Goal: Information Seeking & Learning: Learn about a topic

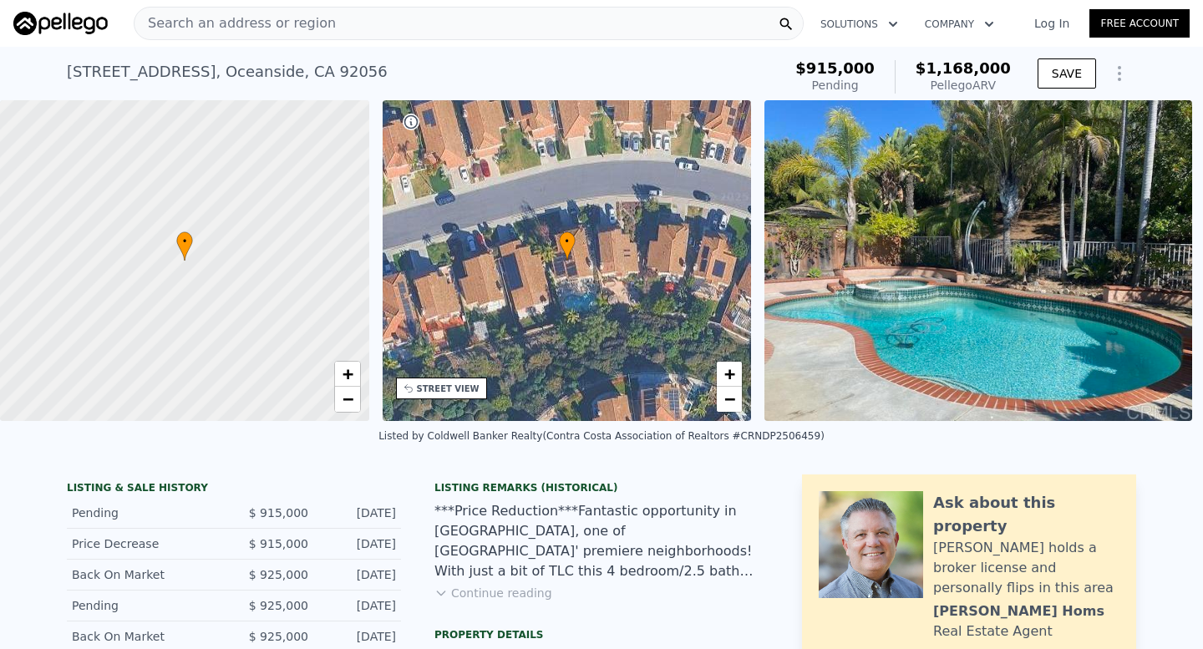
click at [305, 29] on span "Search an address or region" at bounding box center [235, 23] width 201 height 20
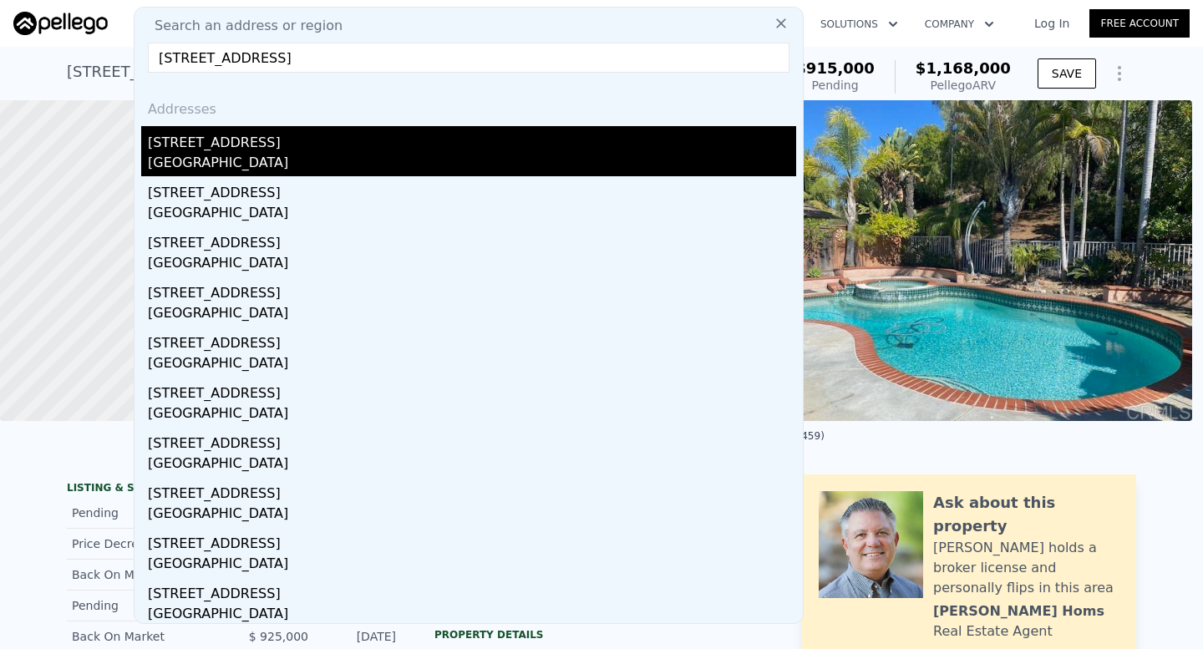
type input "373 69th St San Diego, CA 92114"
click at [349, 132] on div "[STREET_ADDRESS]" at bounding box center [472, 139] width 648 height 27
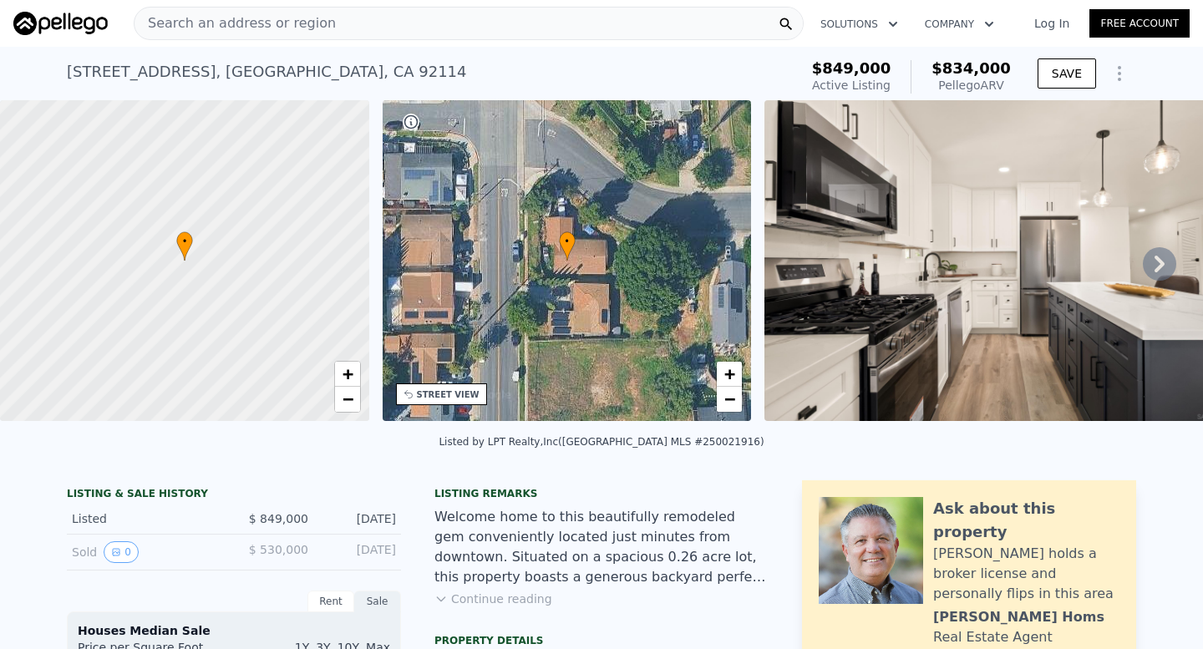
click at [1147, 254] on icon at bounding box center [1159, 263] width 33 height 33
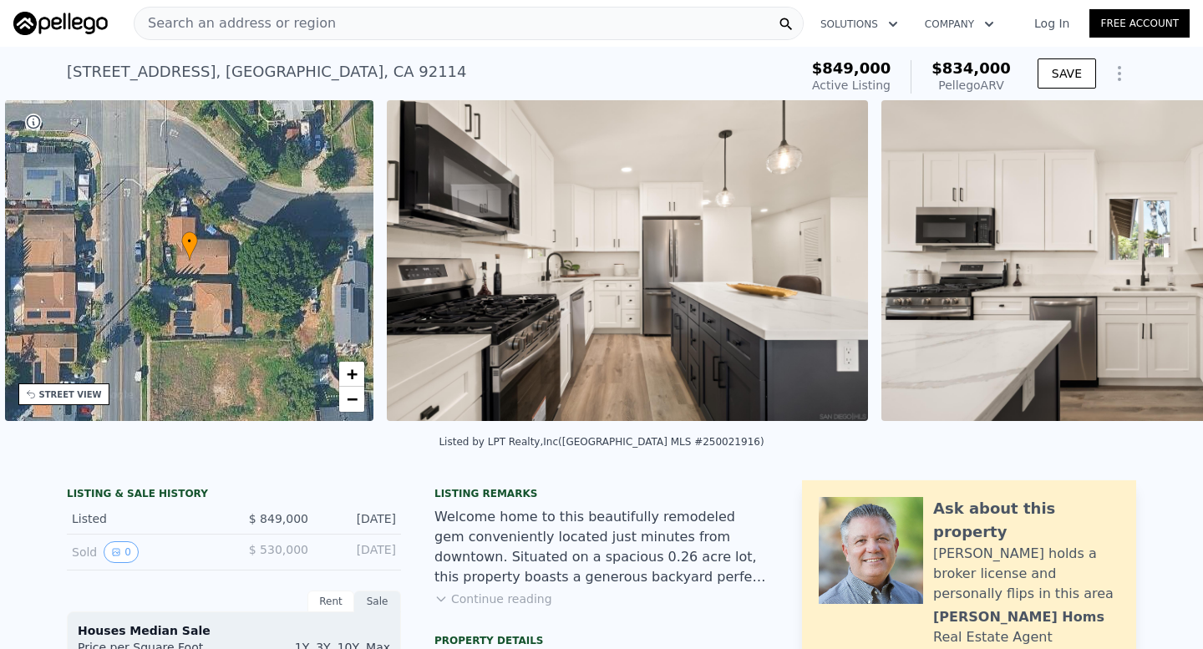
click at [1147, 254] on img at bounding box center [1121, 260] width 481 height 321
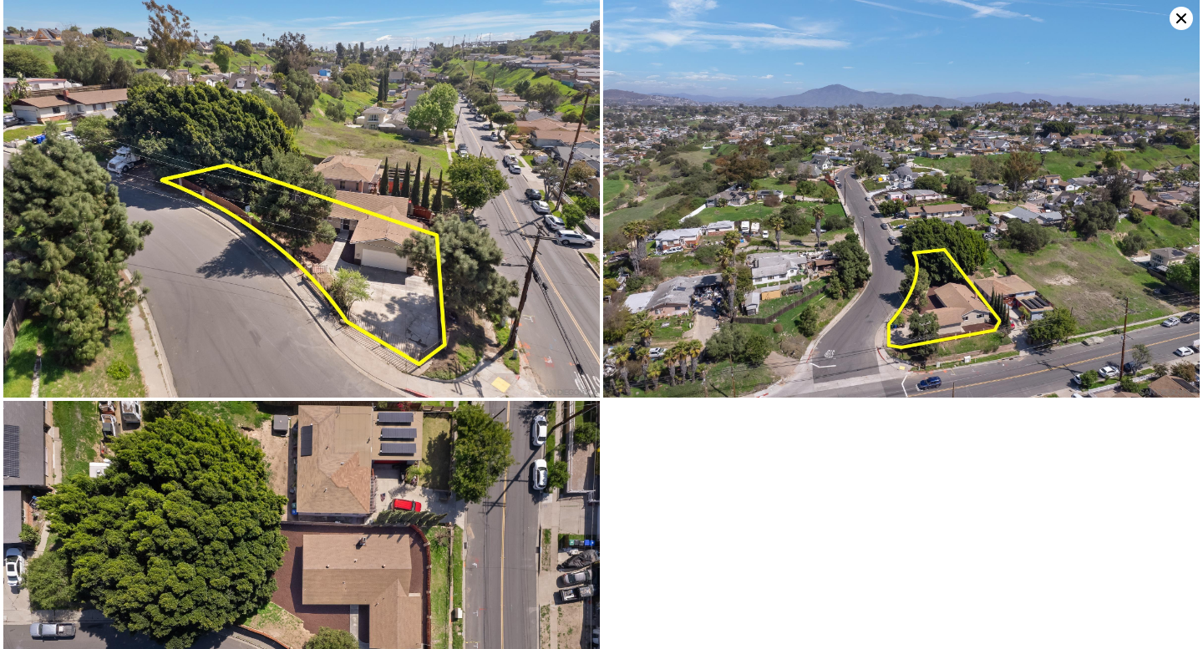
scroll to position [3758, 0]
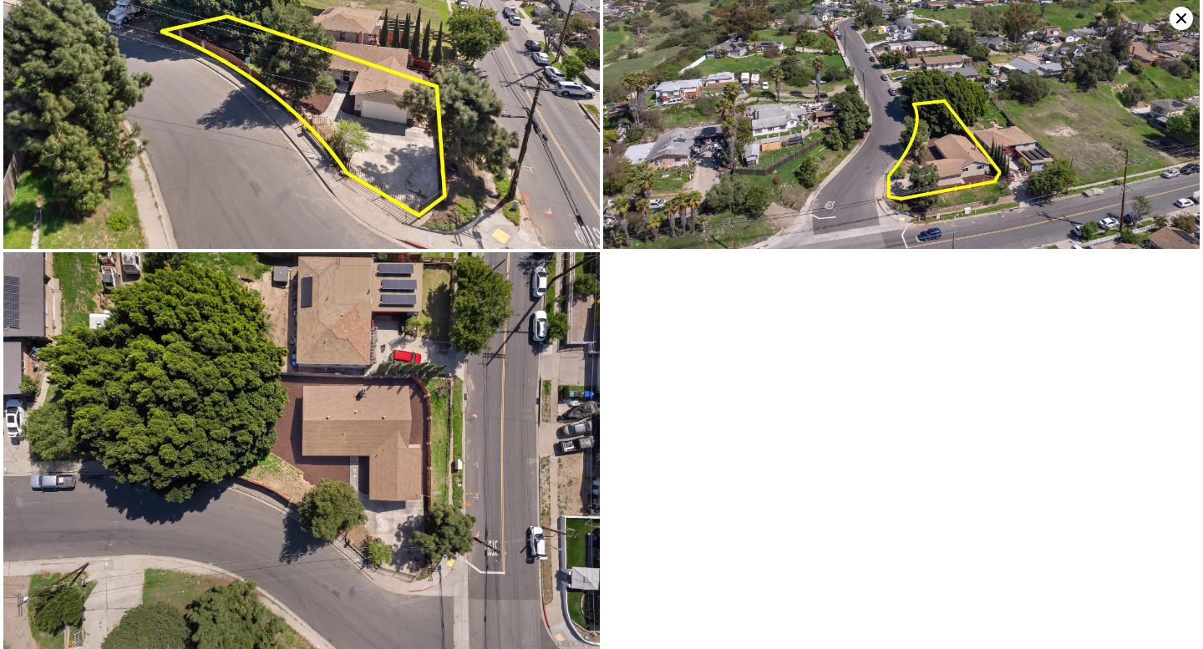
type input "2"
type input "4"
type input "2"
type input "3"
type input "1420"
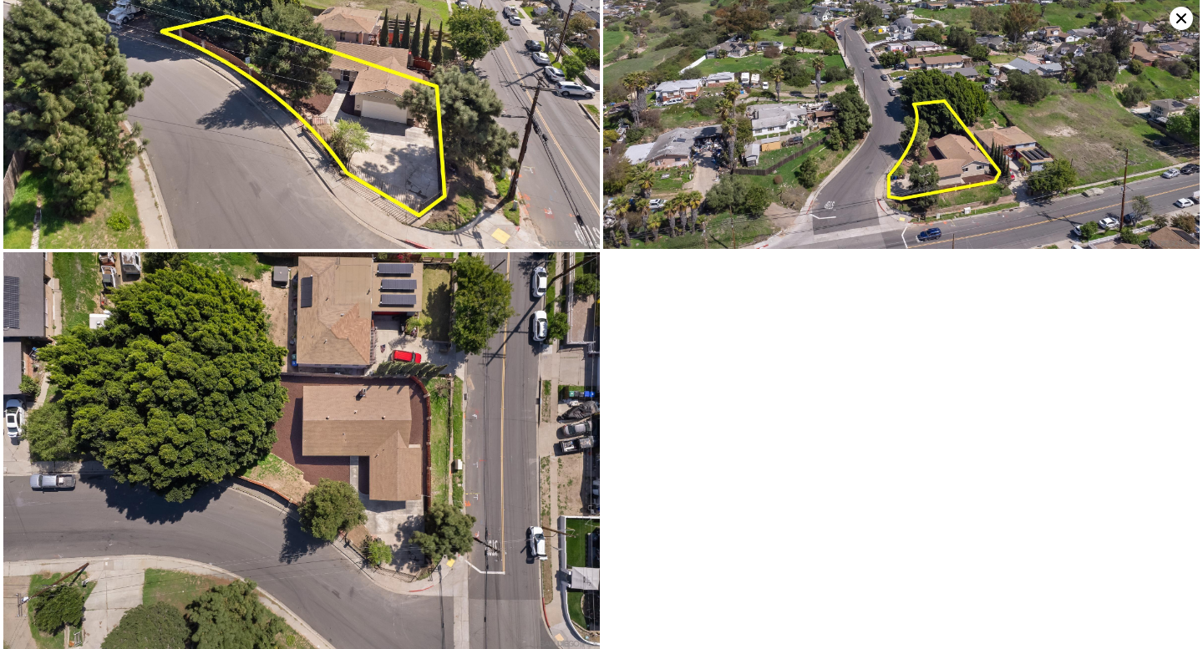
type input "2715"
type input "3920.3999999999996"
type input "8554"
type input "$ 1,168,000"
type input "6"
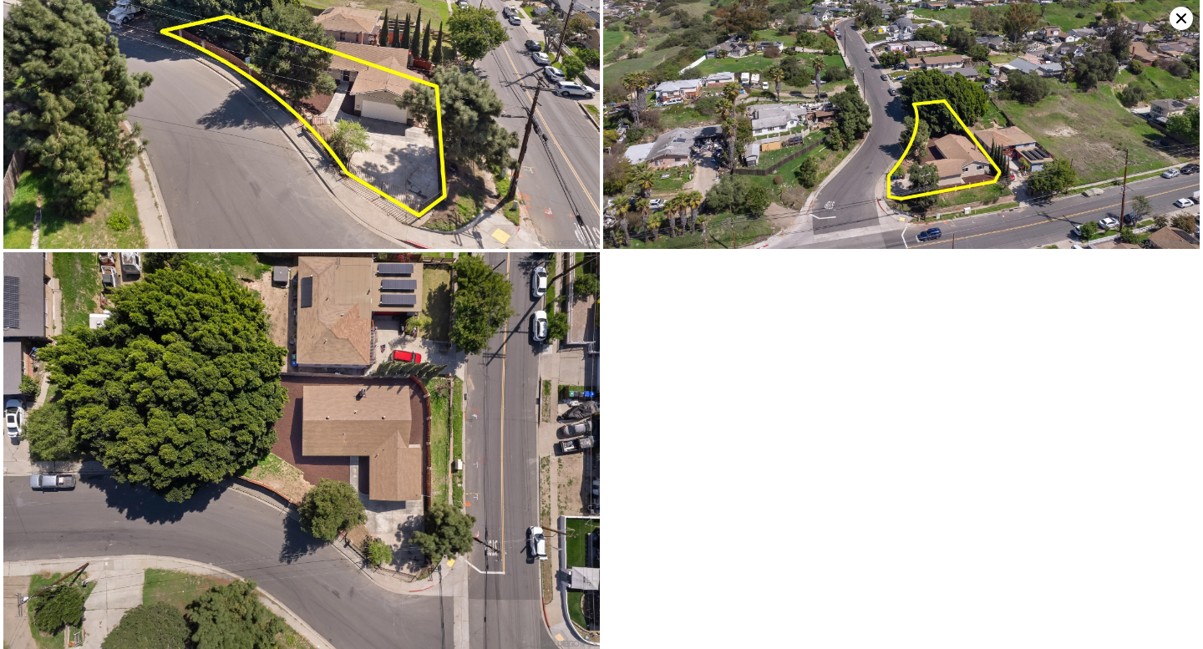
type input "$ 126,156"
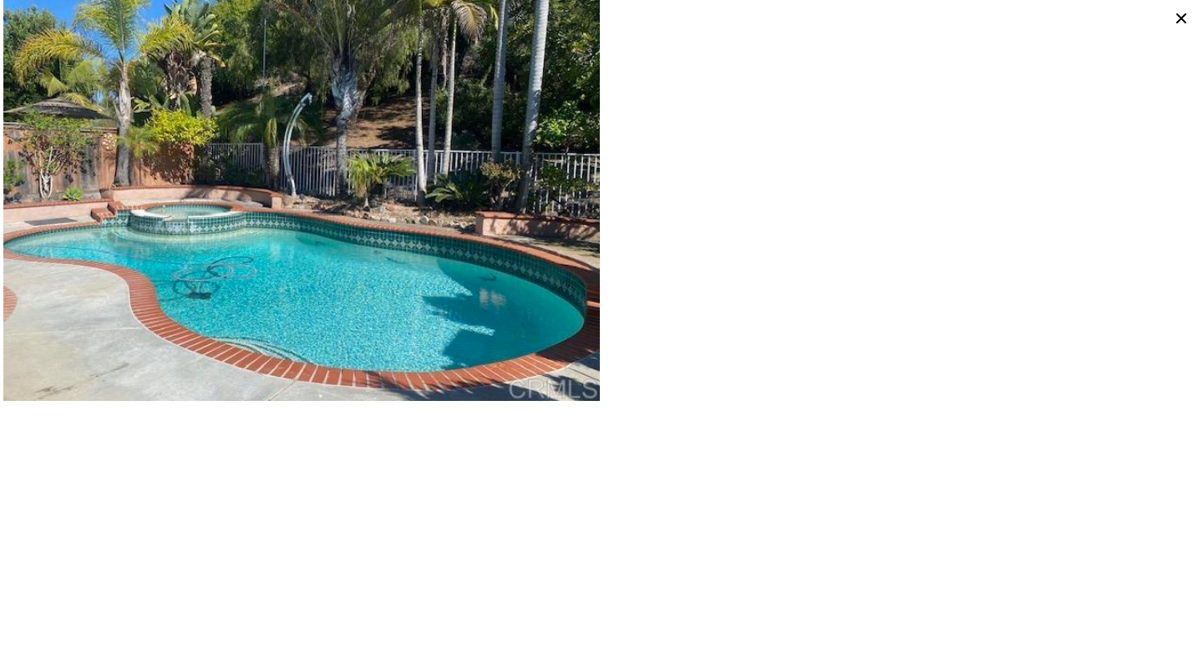
scroll to position [46, 0]
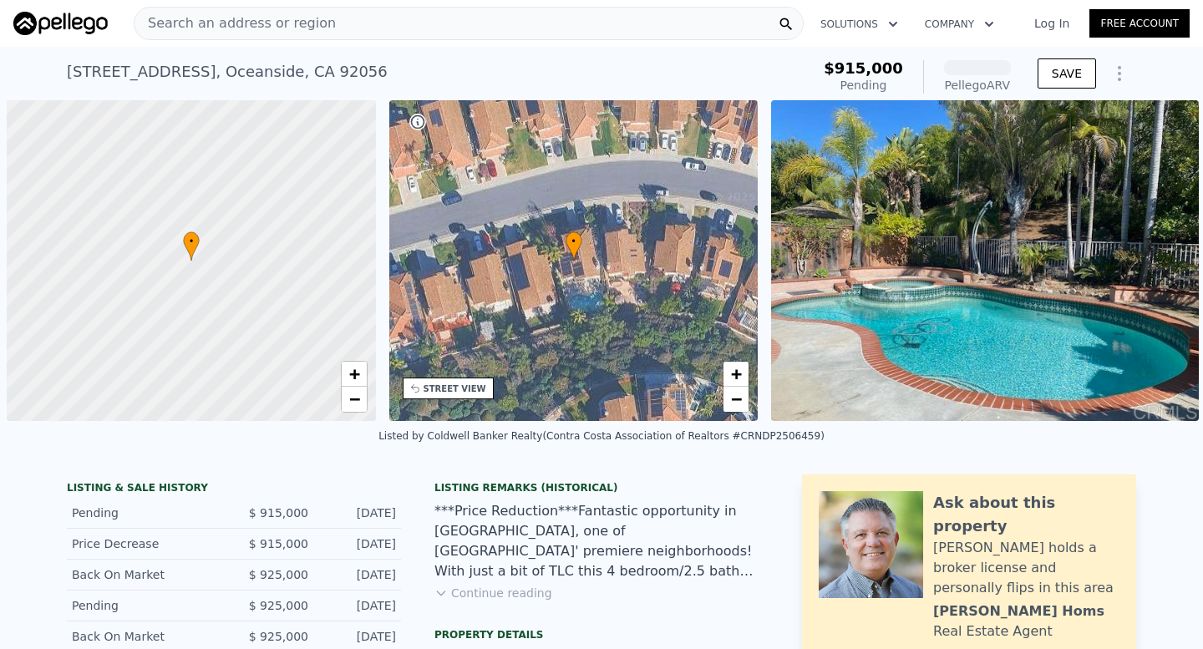
scroll to position [0, 7]
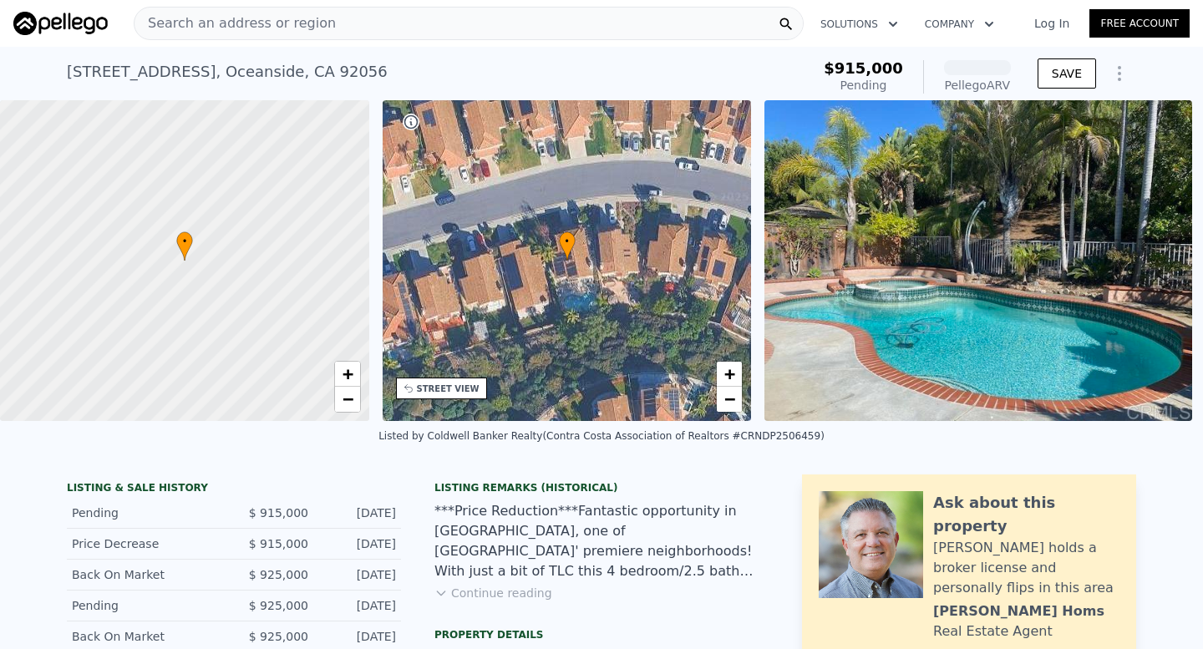
click at [277, 26] on span "Search an address or region" at bounding box center [235, 23] width 201 height 20
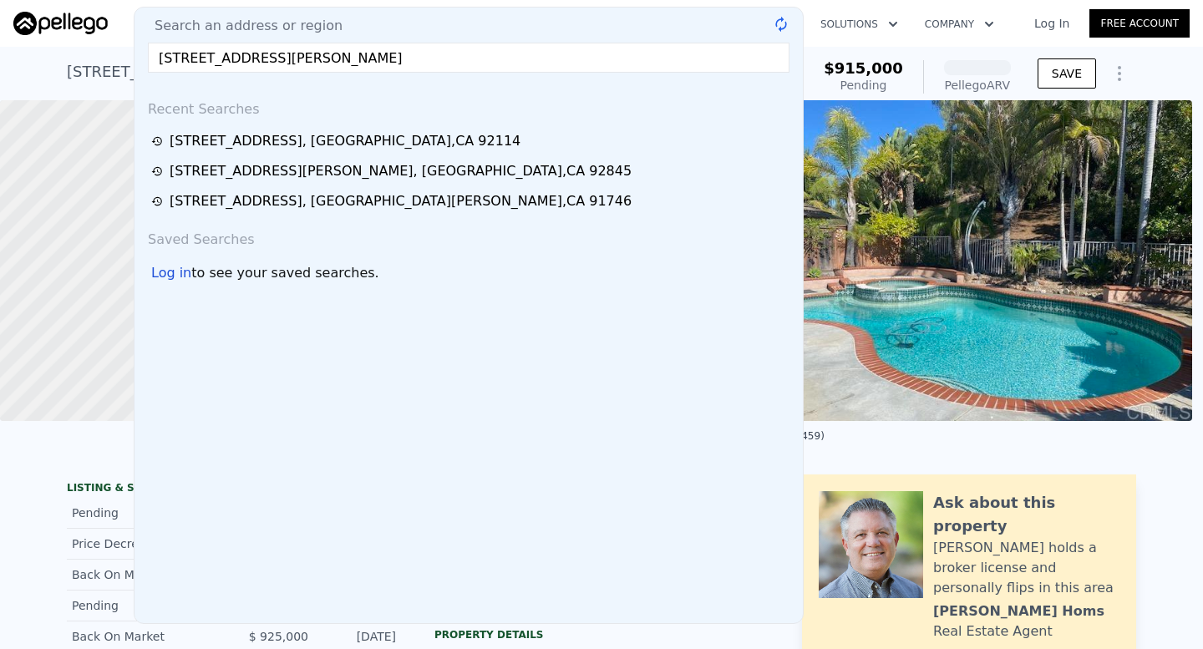
type input "[STREET_ADDRESS][PERSON_NAME]"
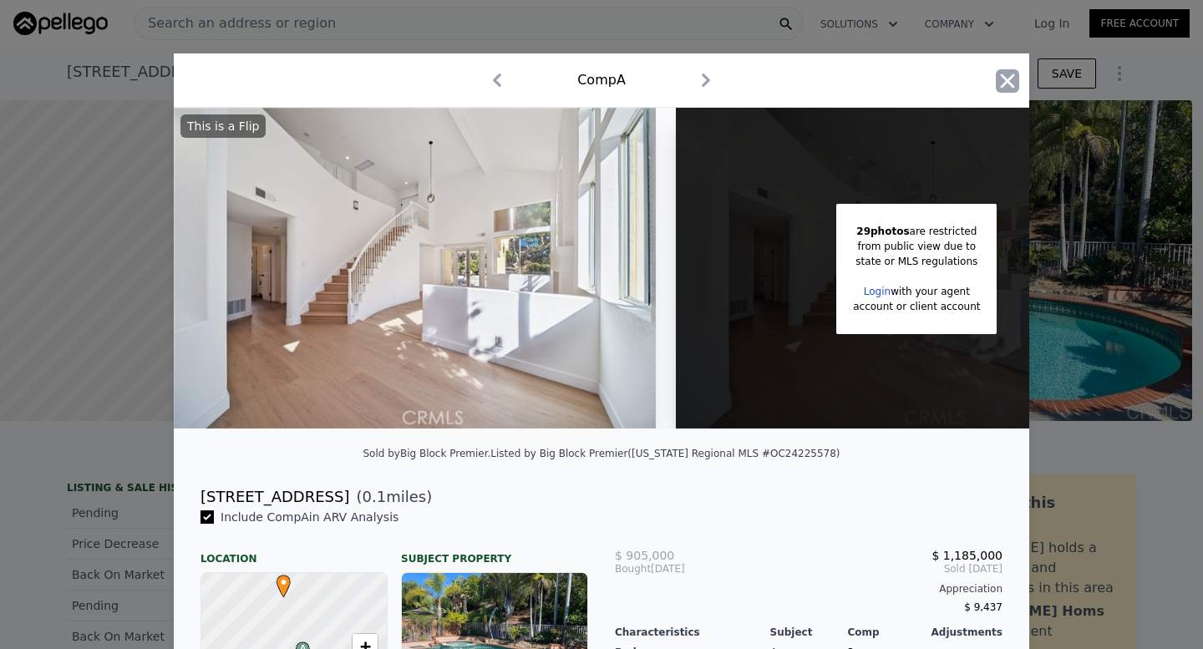
click at [997, 78] on icon "button" at bounding box center [1007, 80] width 23 height 23
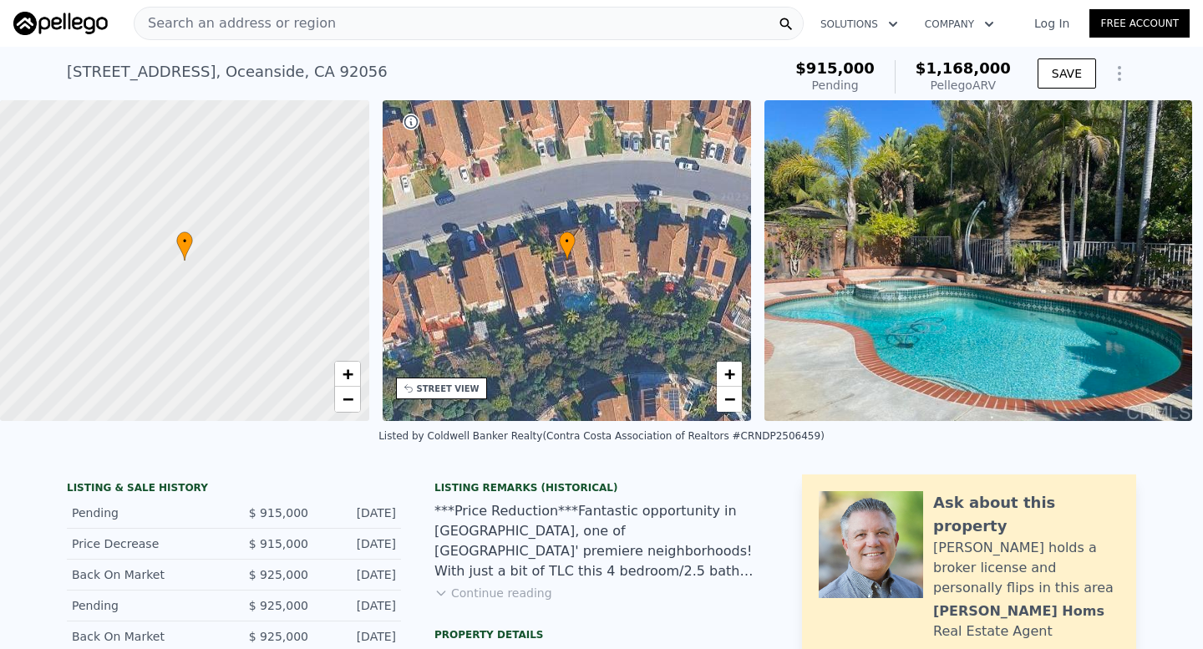
click at [305, 38] on div "Search an address or region" at bounding box center [235, 24] width 201 height 32
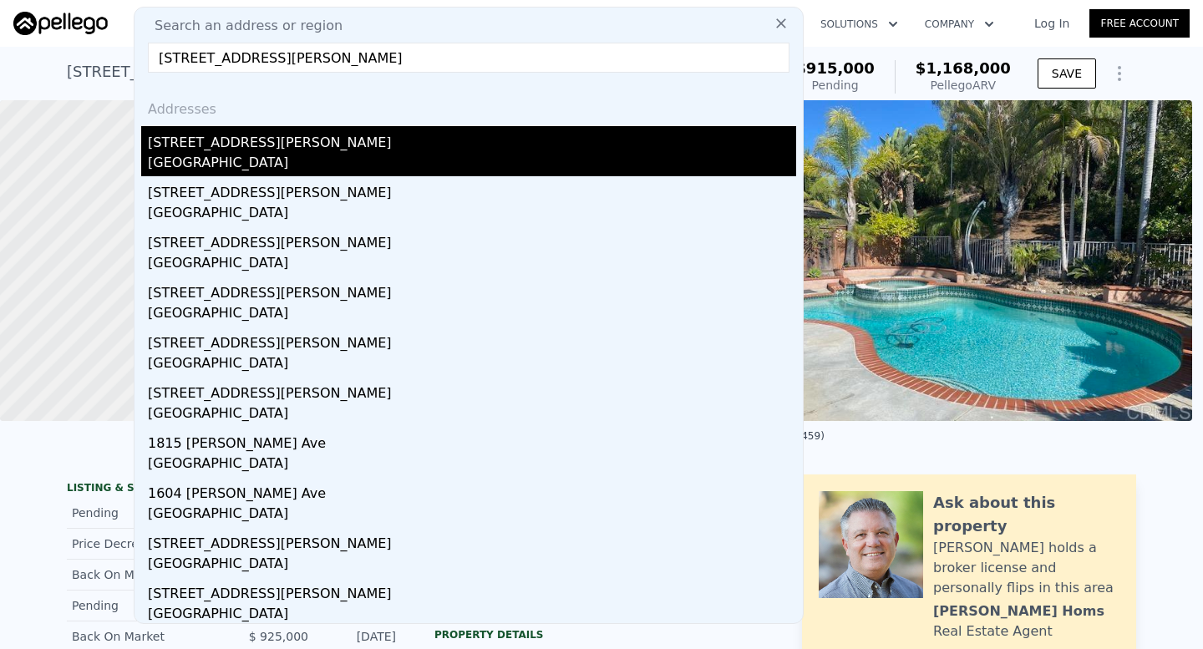
type input "2426 Batson Ave, Rowland Heights, CA 91748"
click at [297, 159] on div "Rowland Heights, CA 91748" at bounding box center [472, 164] width 648 height 23
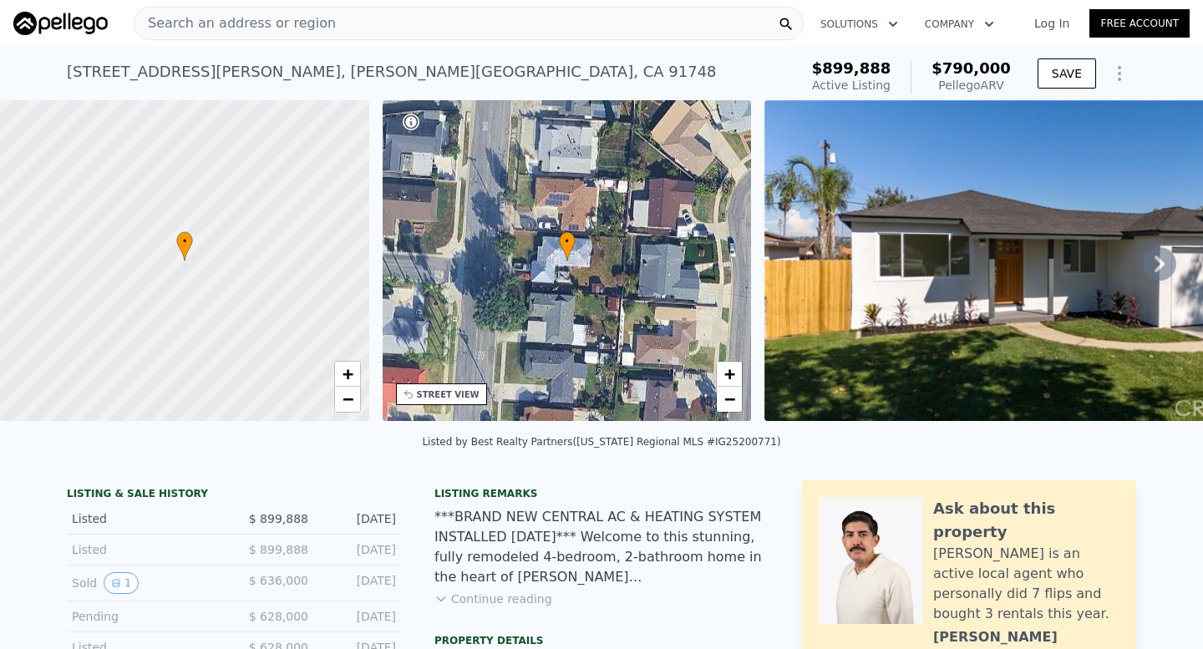
click at [349, 38] on div "Search an address or region" at bounding box center [469, 23] width 670 height 33
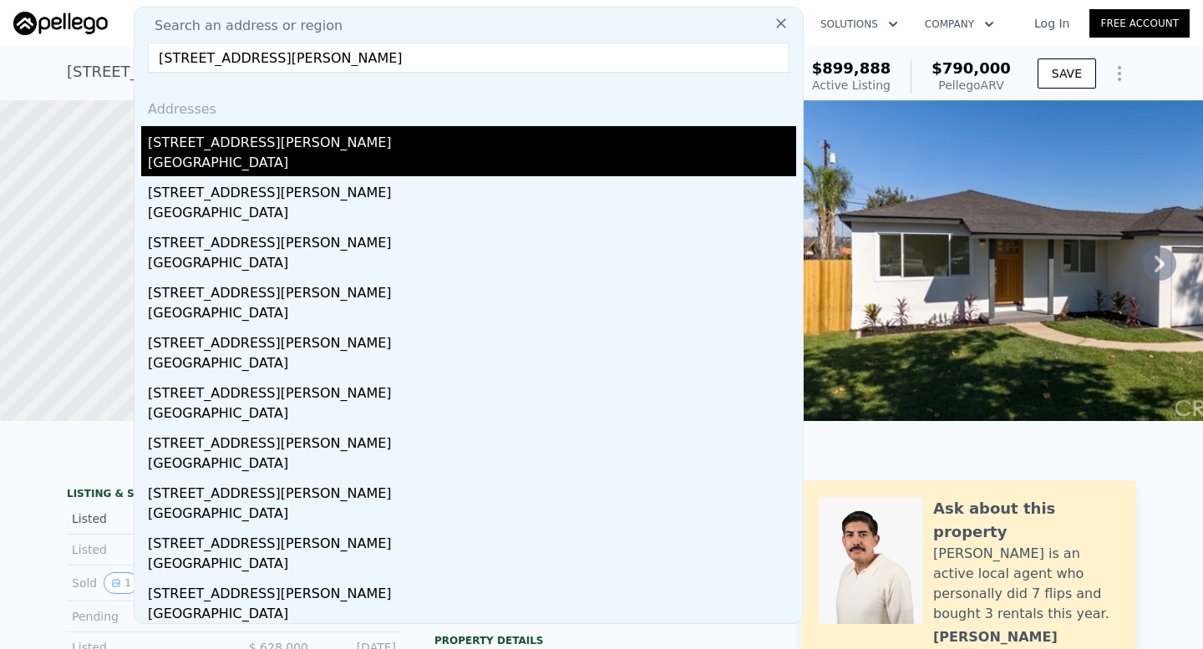
type input "14617 Beckner St, La Puente, CA 91744"
click at [385, 137] on div "14617 Beckner St" at bounding box center [472, 139] width 648 height 27
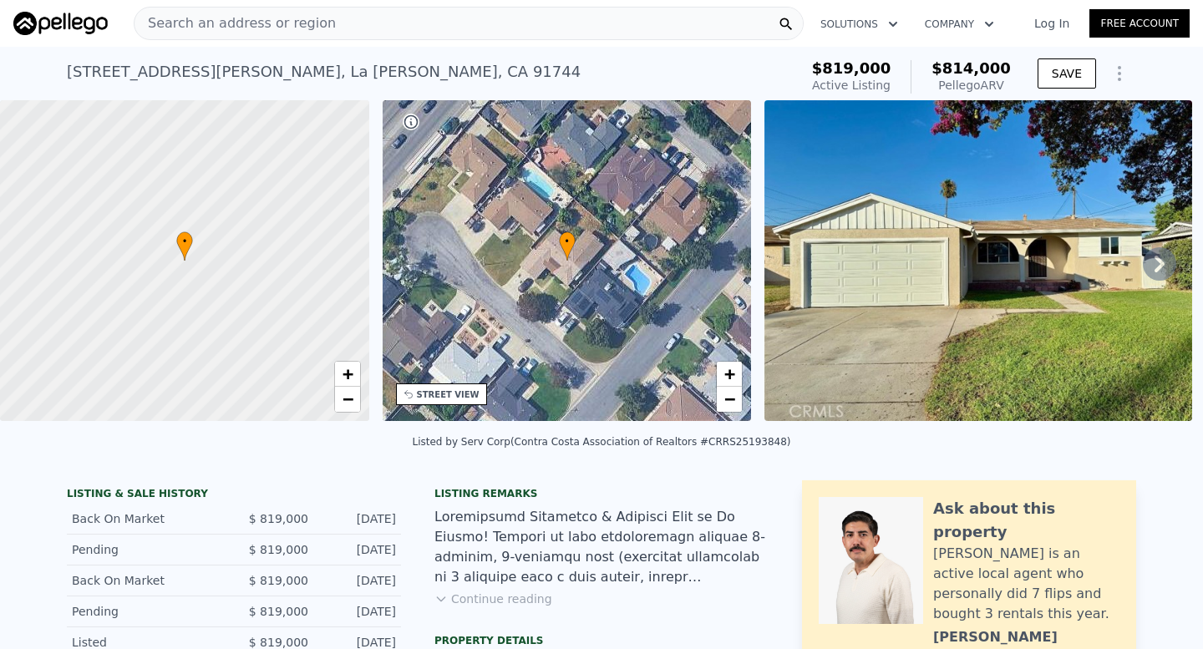
click at [373, 20] on div "Search an address or region" at bounding box center [469, 23] width 670 height 33
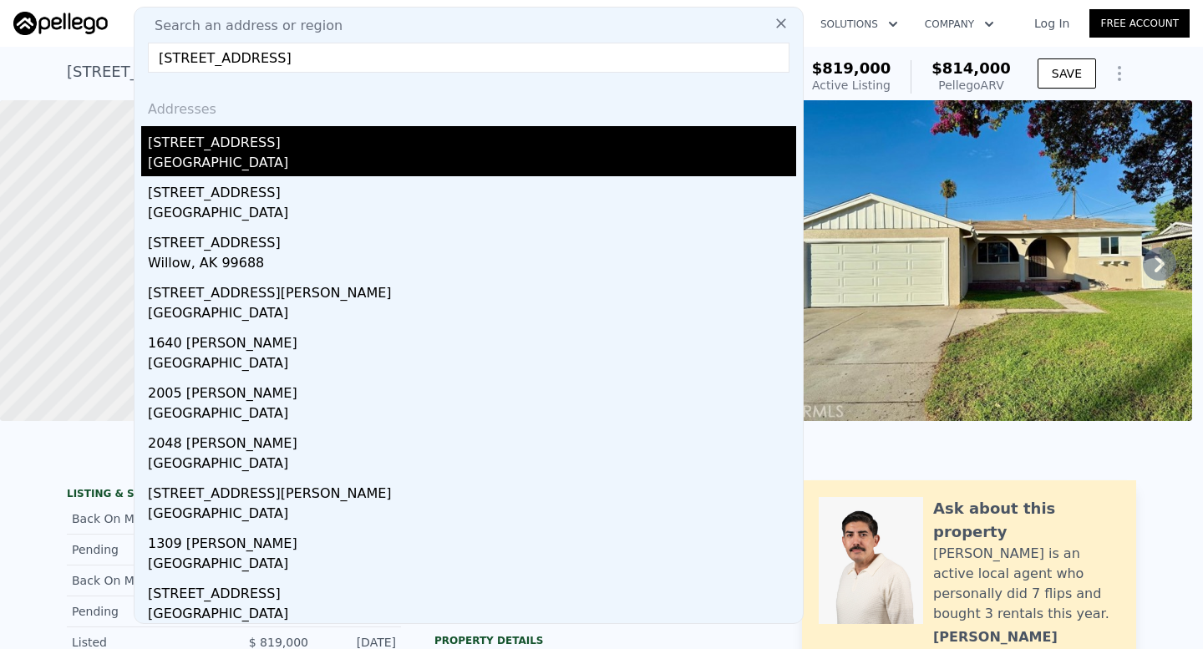
type input "25734 Willow Ln, Escondido, CA 92026"
click at [338, 152] on div "25734 Willow Ln" at bounding box center [472, 139] width 648 height 27
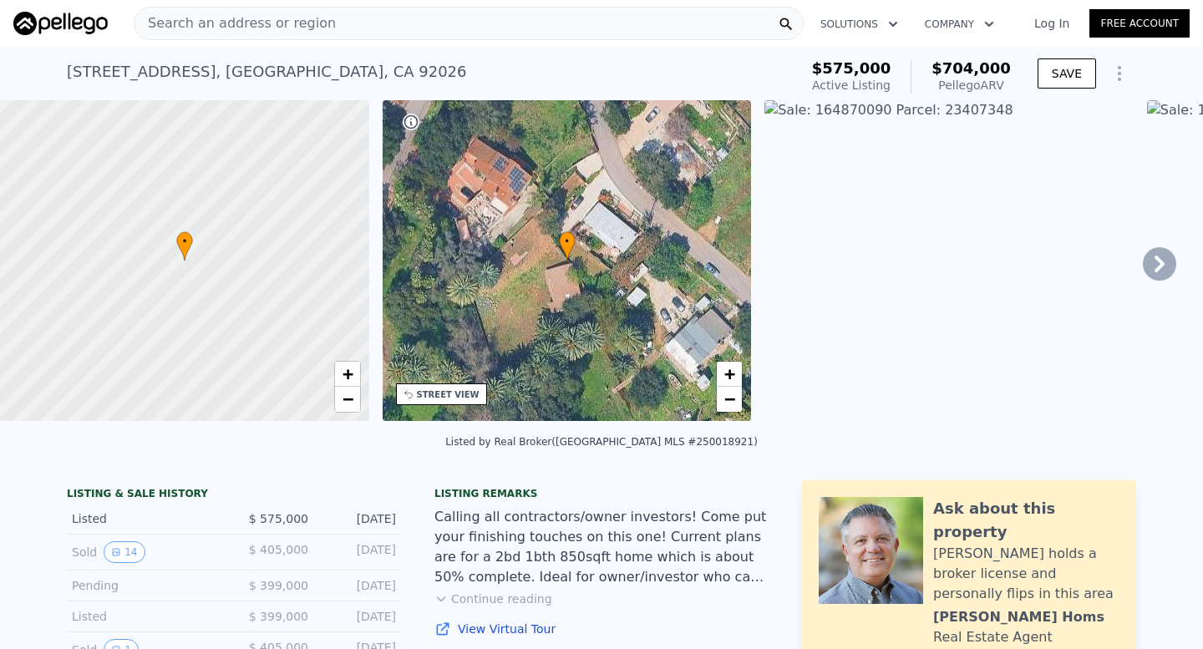
click at [1157, 249] on icon at bounding box center [1159, 263] width 33 height 33
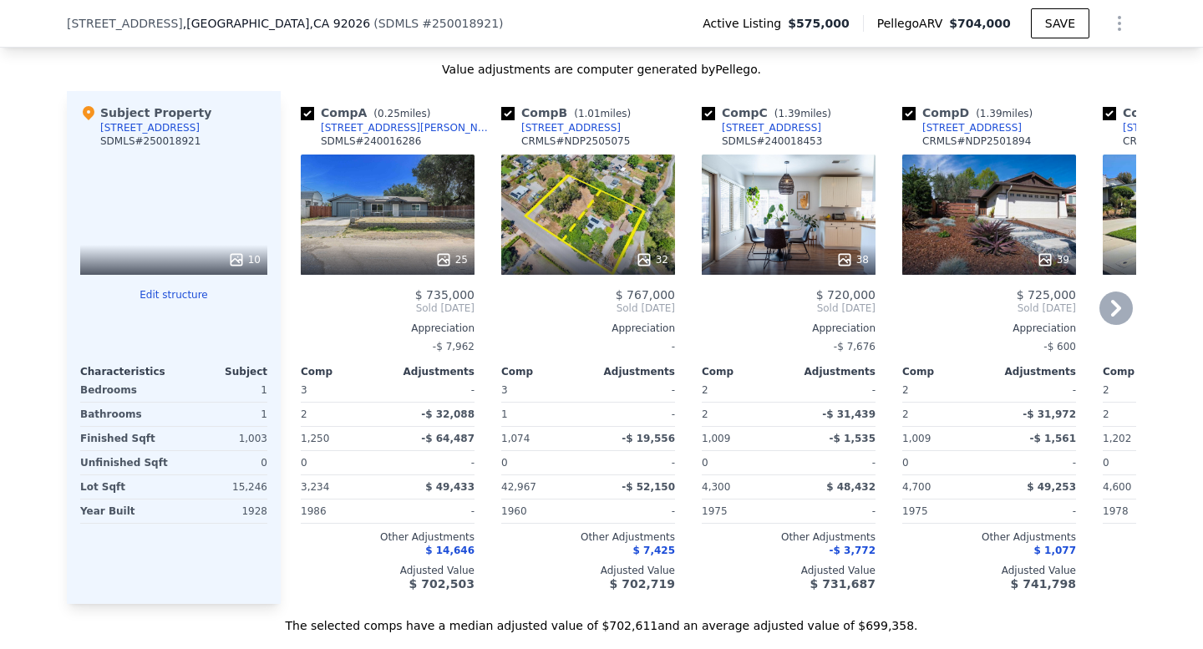
scroll to position [1802, 0]
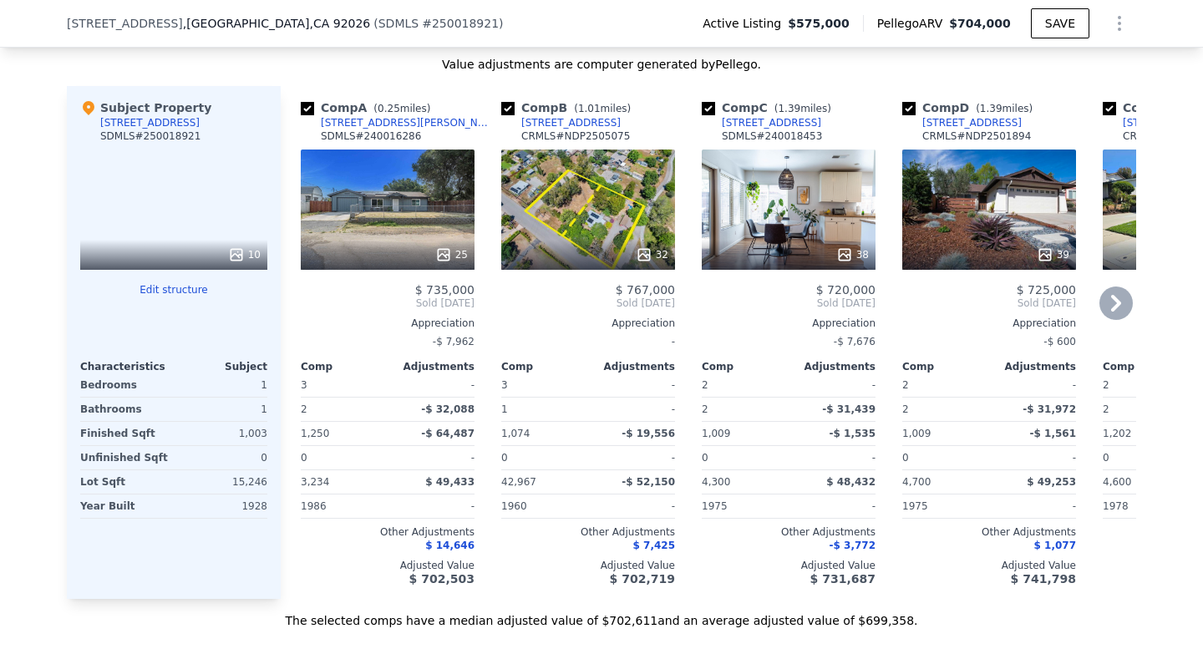
click at [402, 222] on div "25" at bounding box center [388, 210] width 174 height 120
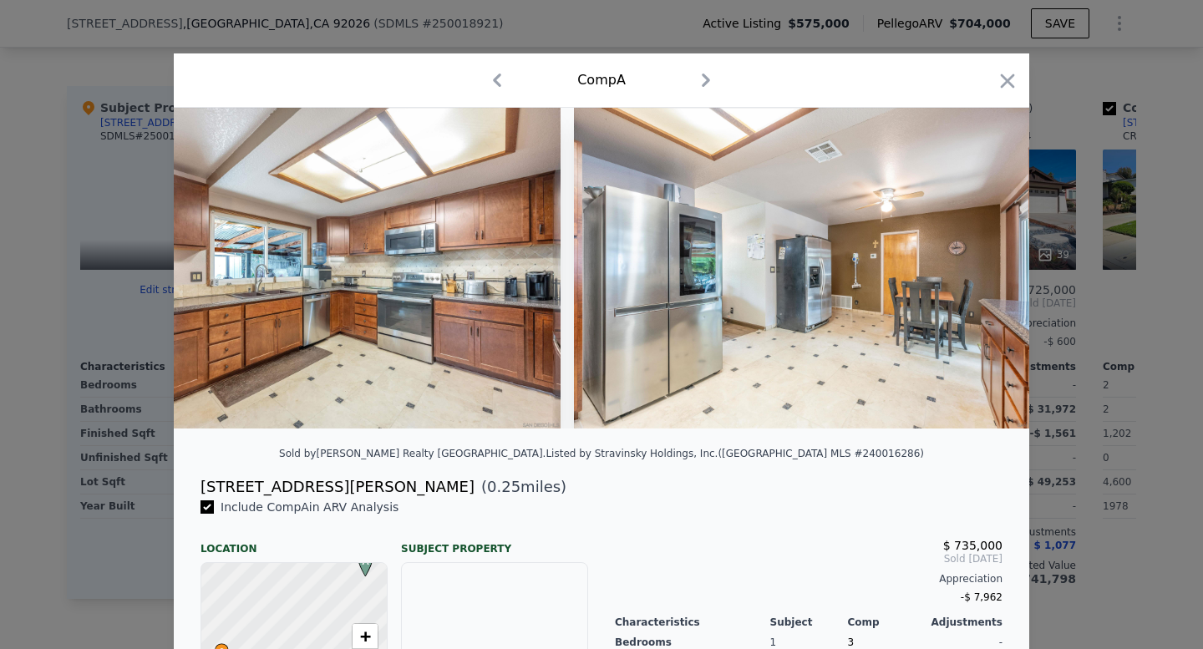
scroll to position [0, 3122]
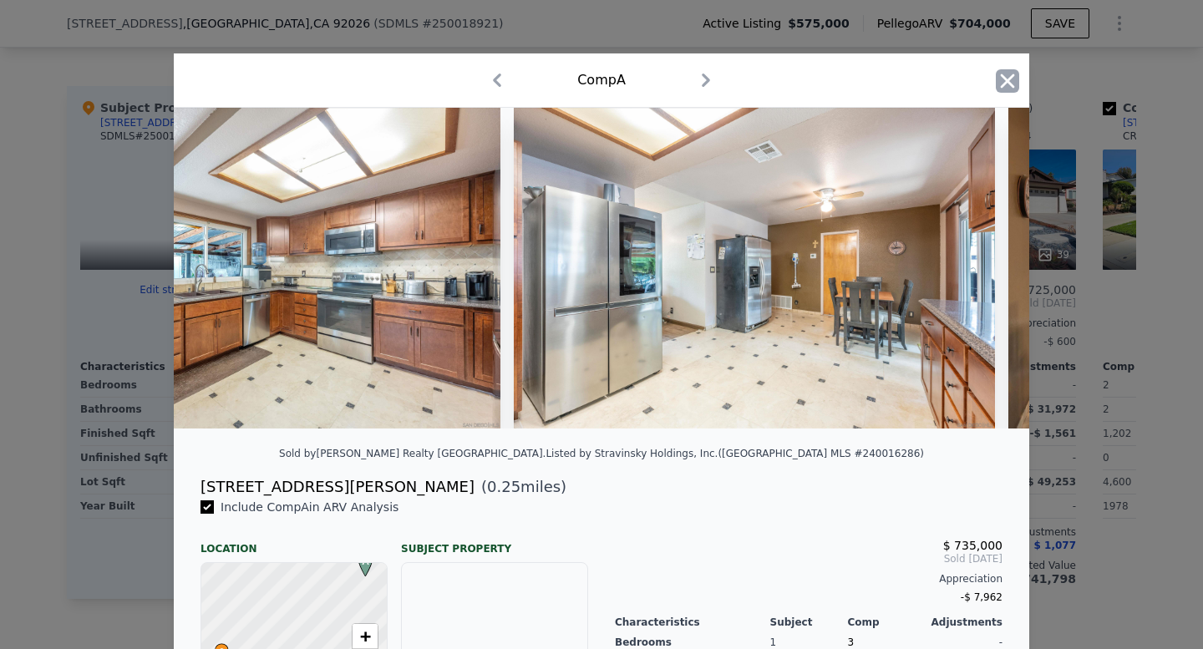
click at [1002, 77] on icon "button" at bounding box center [1008, 81] width 14 height 14
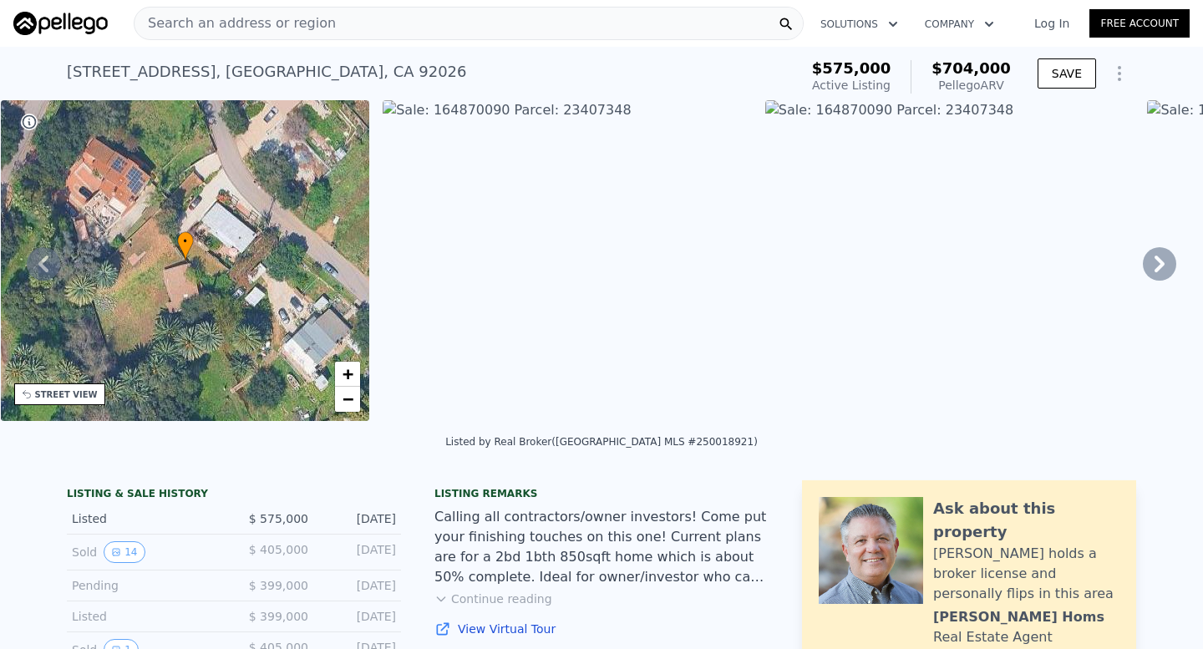
click at [322, 20] on div "Search an address or region" at bounding box center [469, 23] width 670 height 33
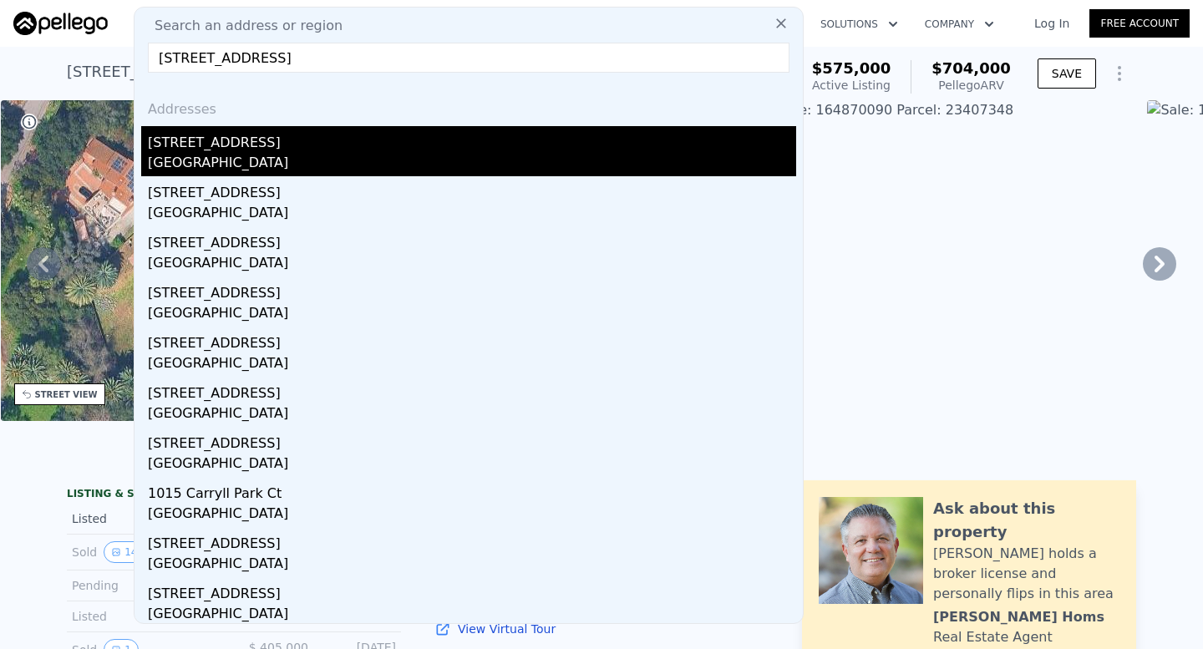
type input "4974 Lake Park Ct, Fallbrook, CA 92028"
click at [414, 137] on div "4974 Lake Park Ct" at bounding box center [472, 139] width 648 height 27
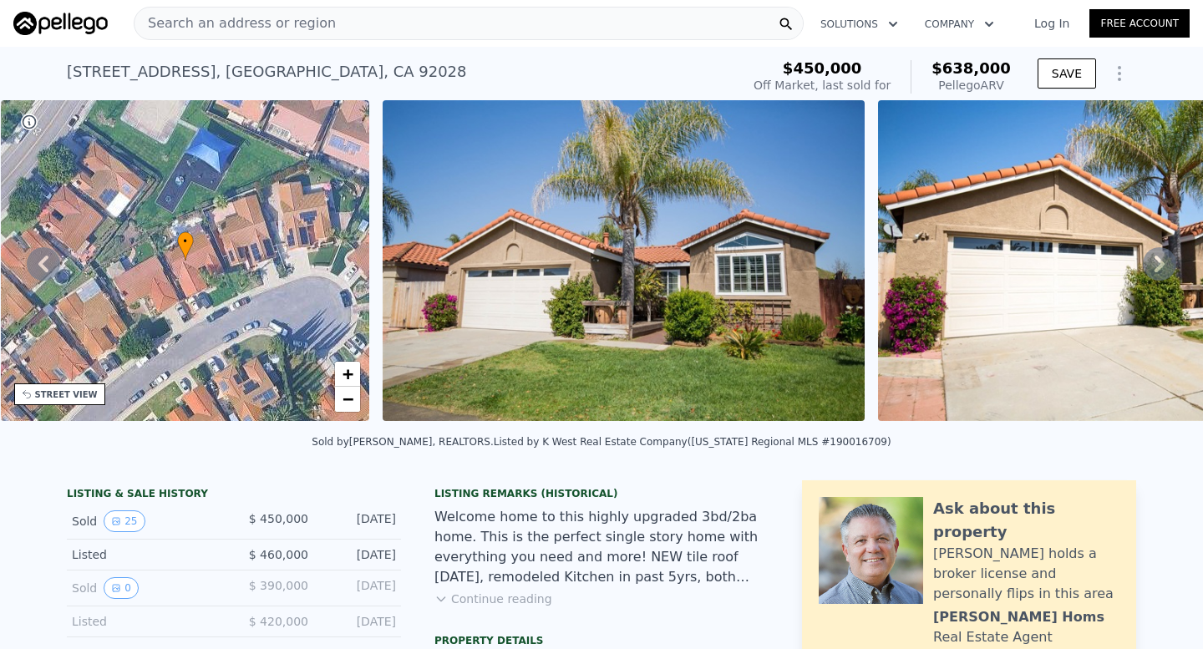
click at [1156, 263] on icon at bounding box center [1159, 263] width 33 height 33
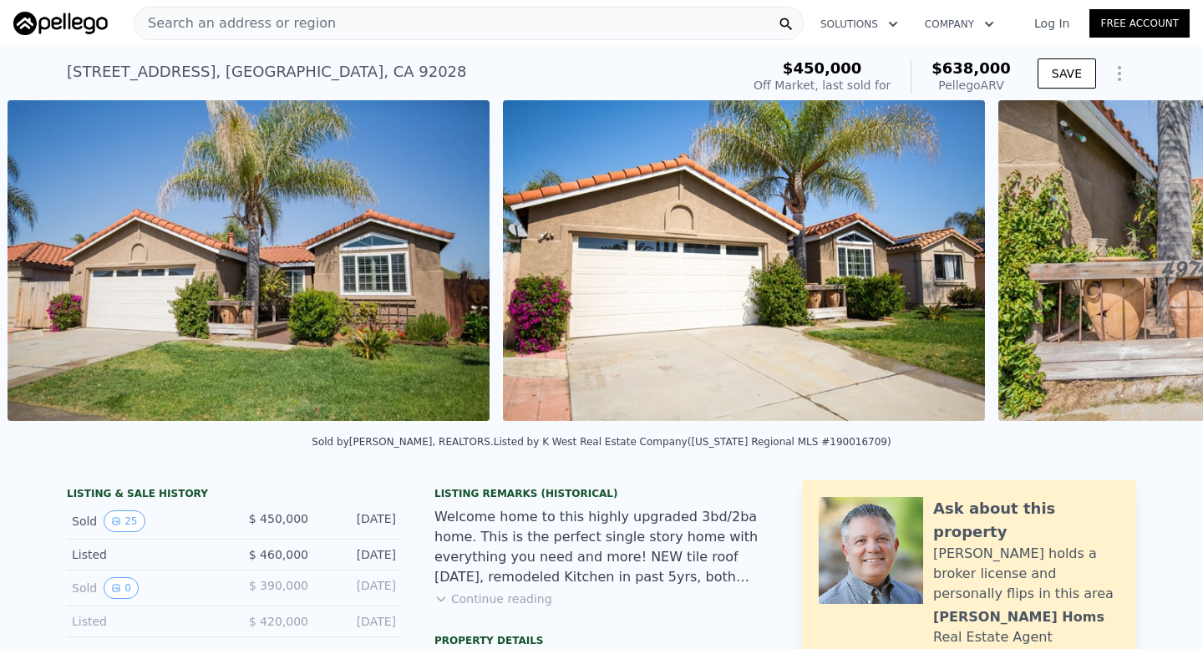
scroll to position [0, 764]
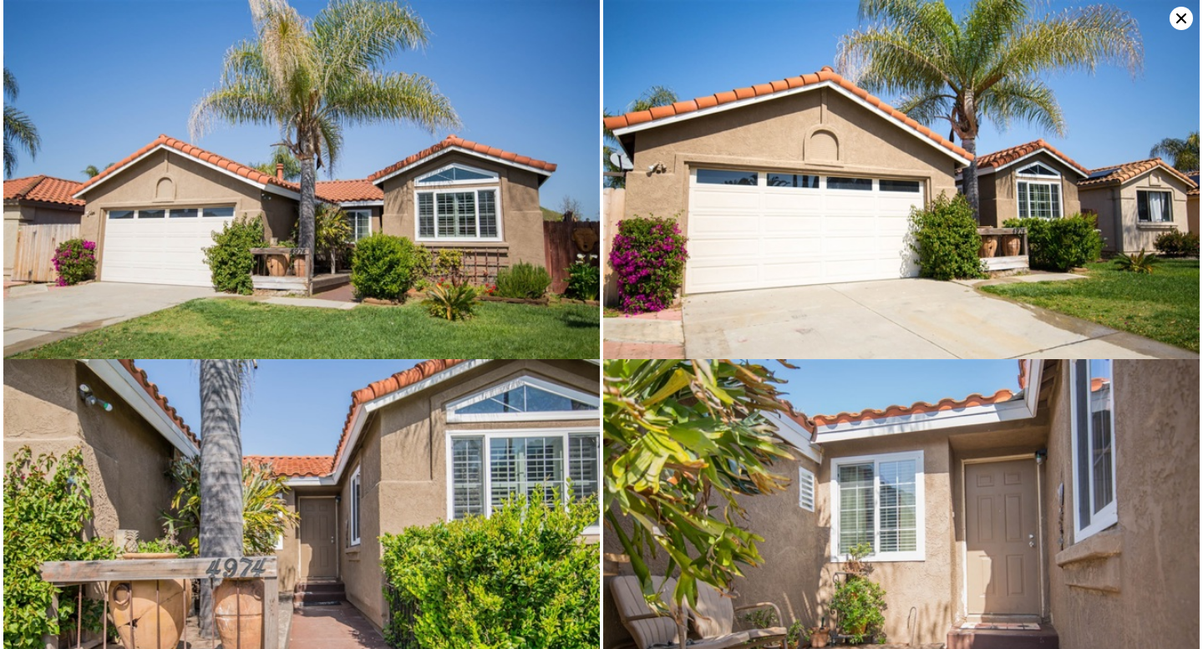
click at [1173, 30] on img at bounding box center [901, 198] width 596 height 397
click at [1171, 17] on icon at bounding box center [1181, 18] width 23 height 23
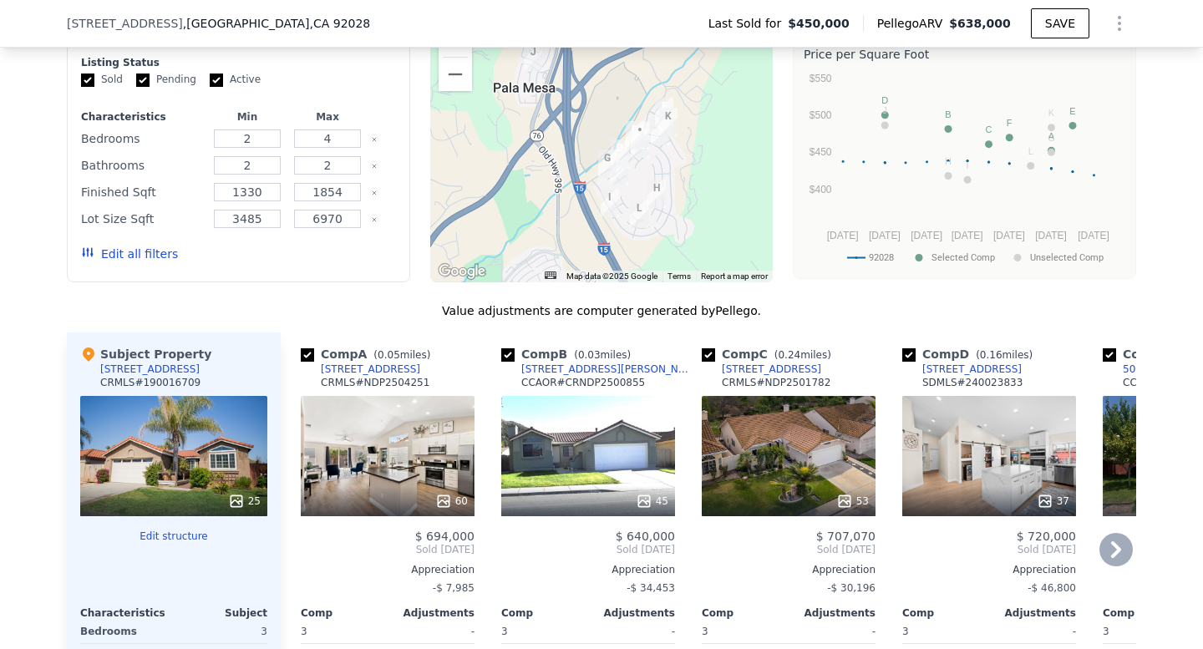
scroll to position [1228, 0]
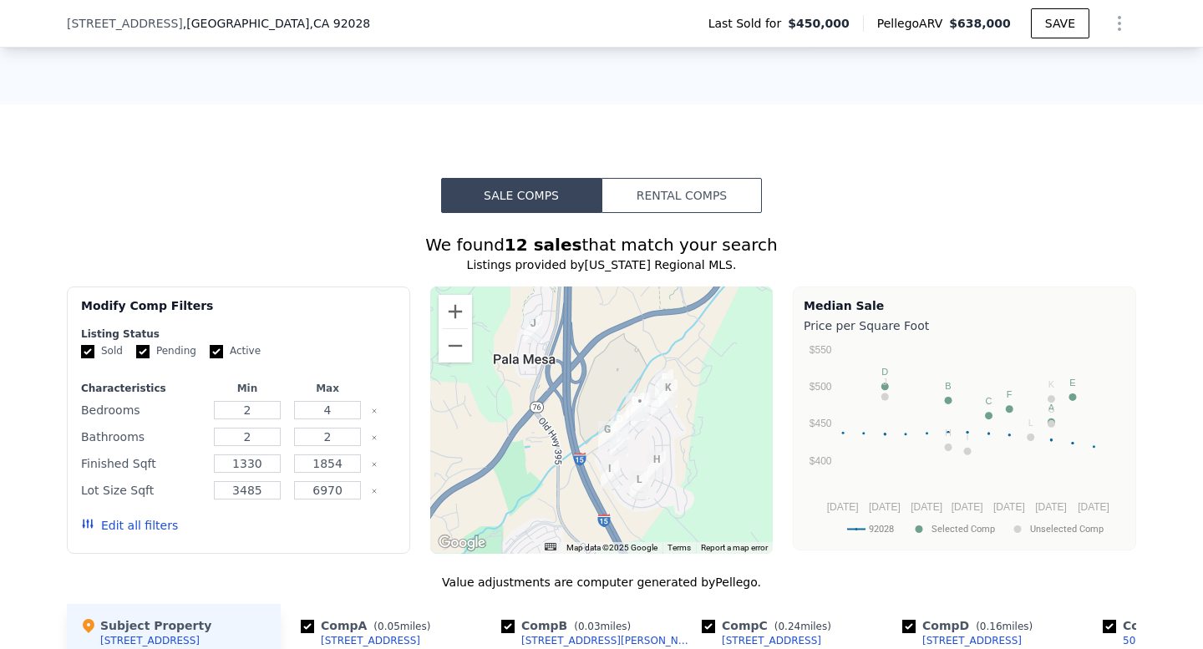
click at [613, 418] on img "4890 Lake Park Pl" at bounding box center [620, 425] width 18 height 28
click at [656, 424] on div at bounding box center [601, 420] width 343 height 267
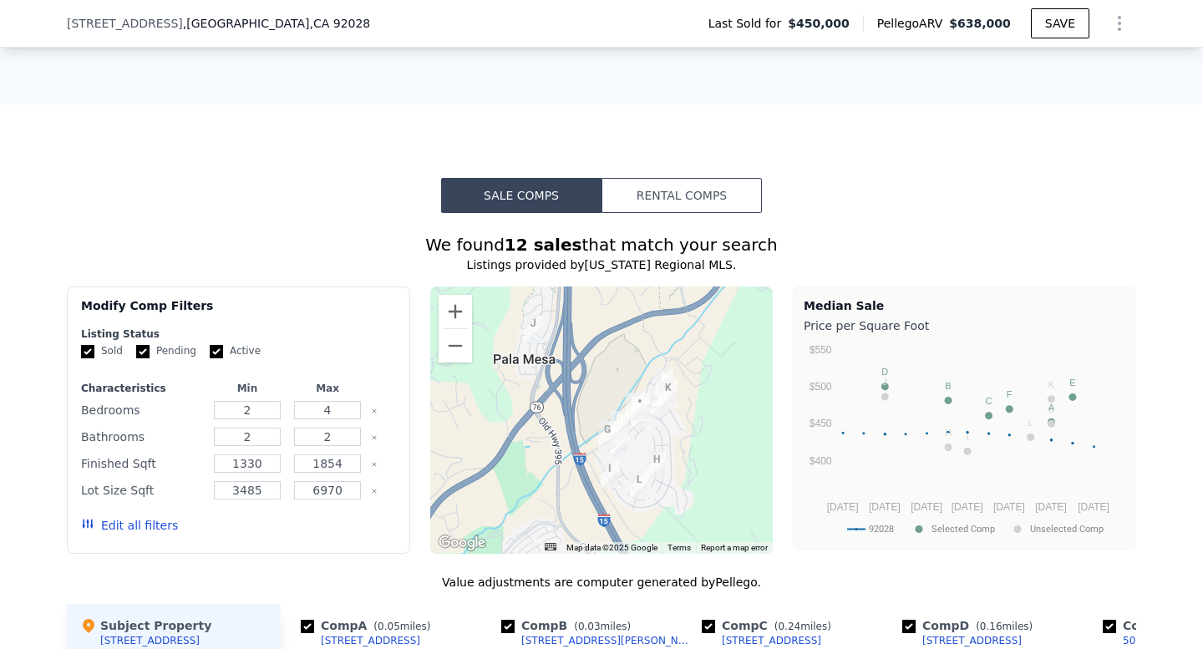
click at [656, 424] on div at bounding box center [601, 420] width 343 height 267
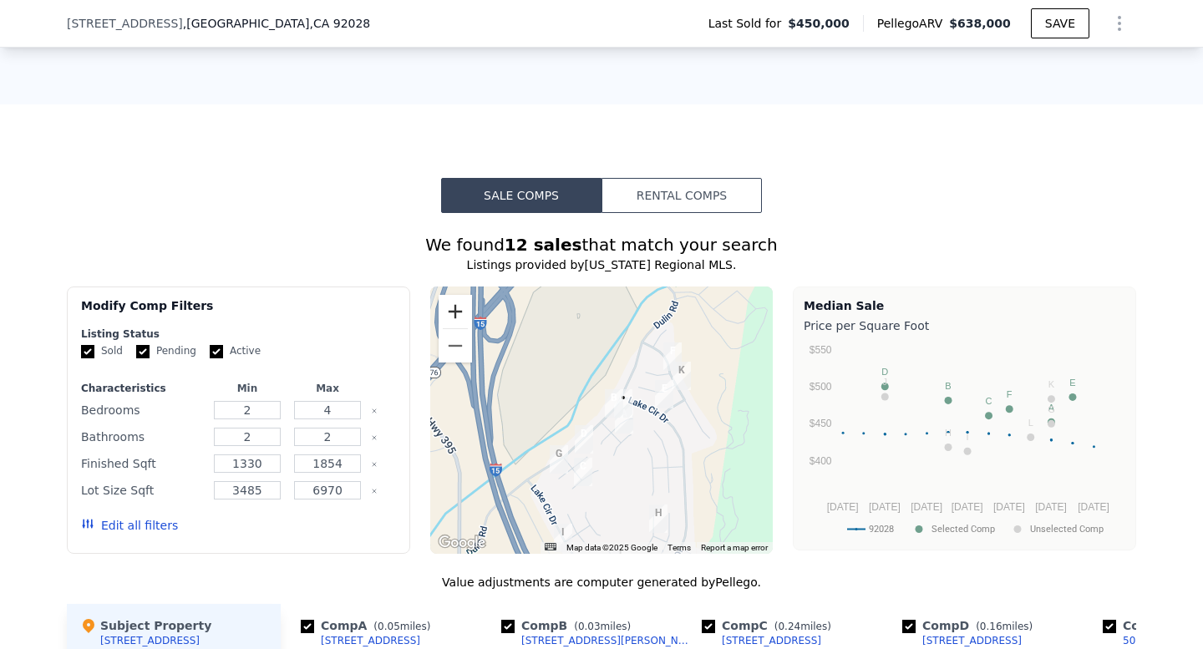
click at [462, 307] on button "Zoom in" at bounding box center [455, 311] width 33 height 33
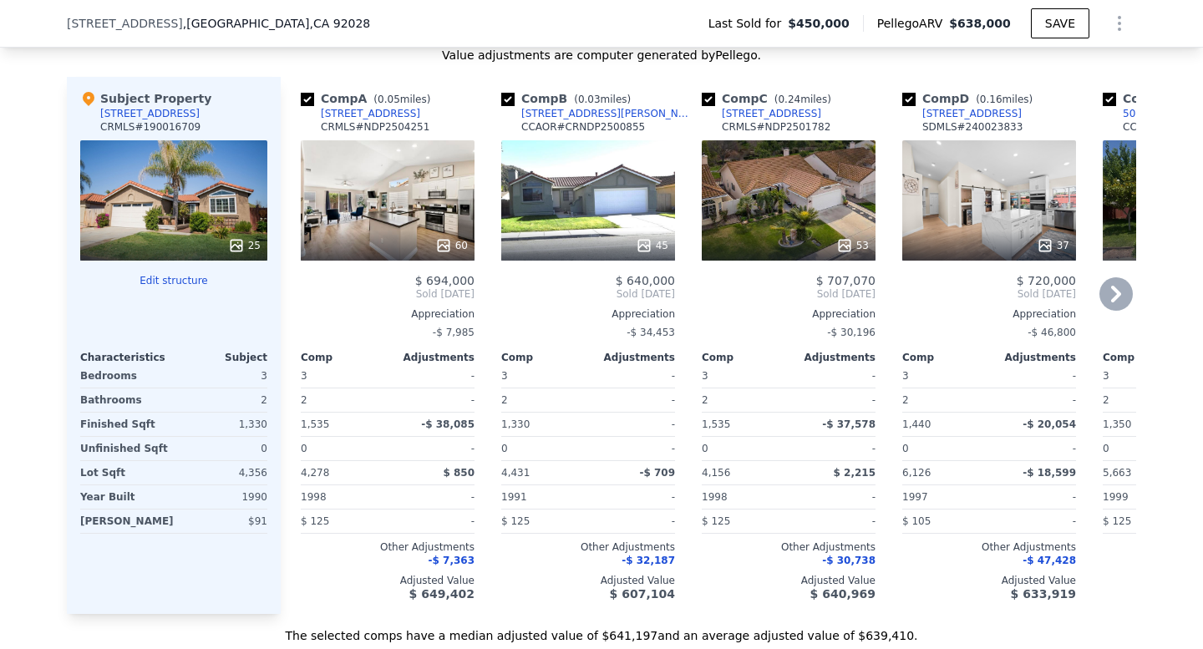
scroll to position [1759, 0]
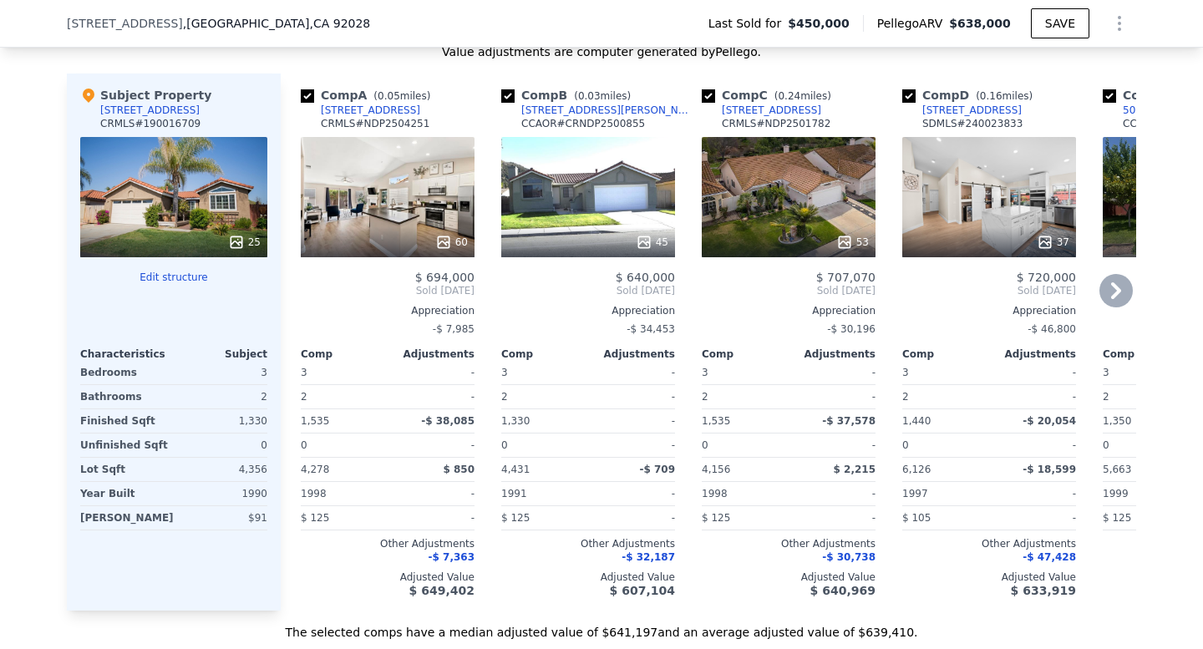
click at [413, 115] on div "Comp A ( 0.05 miles) 4972 Lake Shore Ct CRMLS # NDP2504251" at bounding box center [388, 112] width 174 height 50
click at [413, 160] on div "60" at bounding box center [388, 197] width 174 height 120
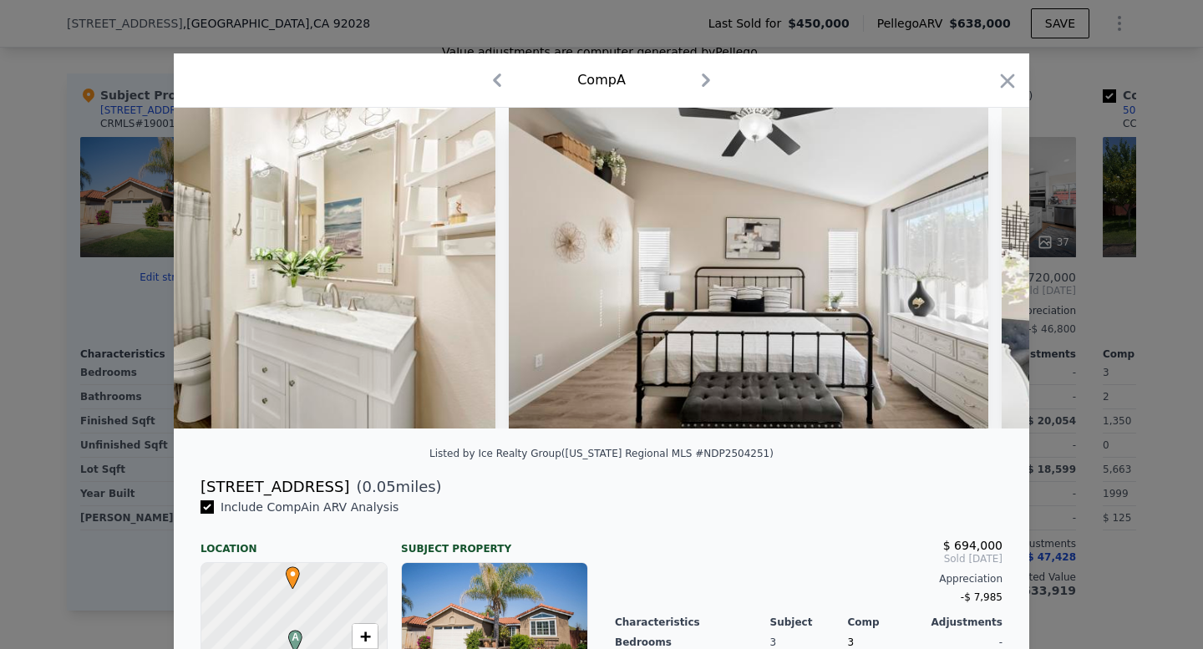
scroll to position [0, 4104]
click at [1010, 88] on icon "button" at bounding box center [1007, 80] width 23 height 23
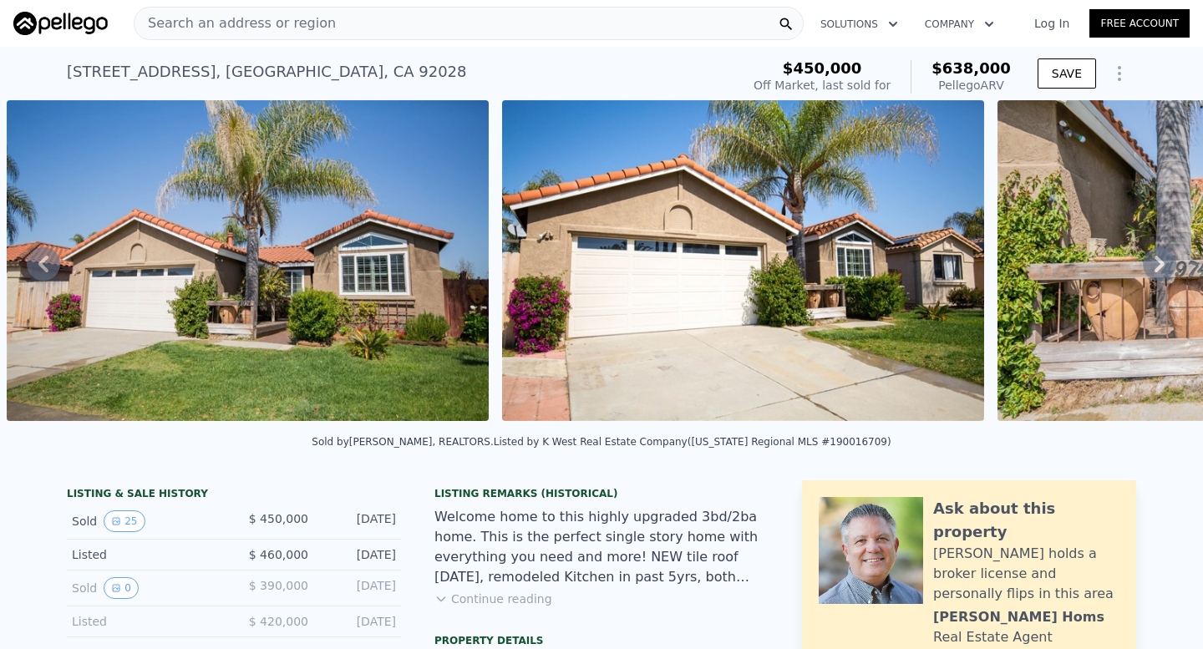
click at [303, 23] on span "Search an address or region" at bounding box center [235, 23] width 201 height 20
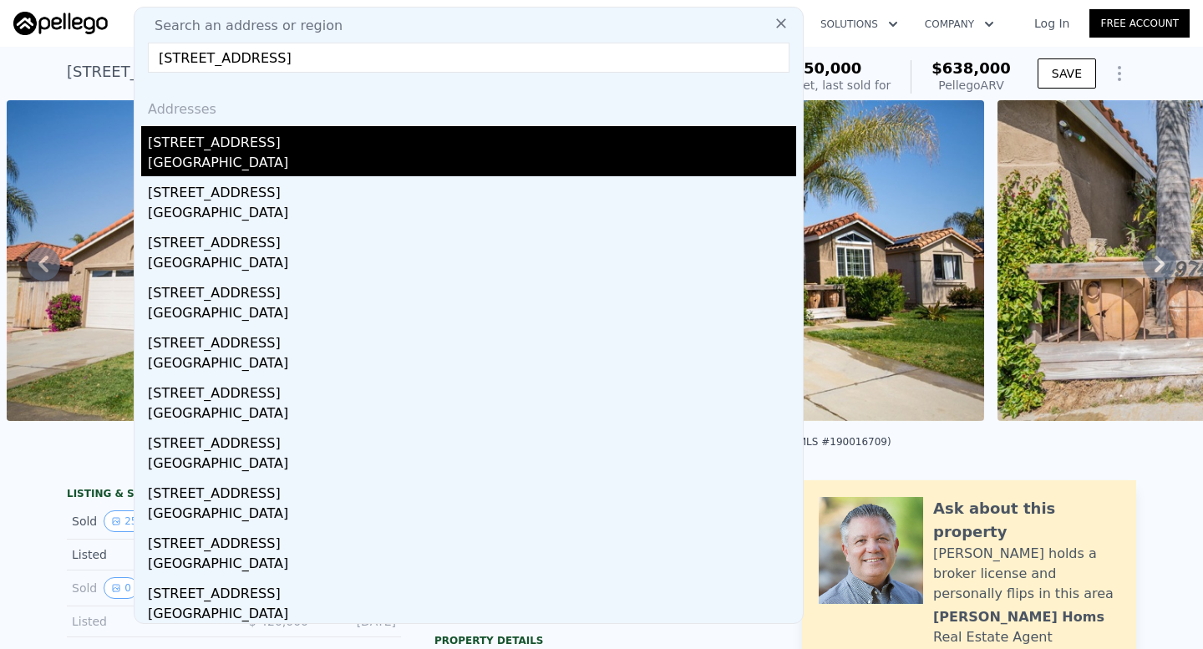
type input "8586 Encinitas Way, San Diego, CA 92114"
click at [396, 170] on div "San Diego, CA 92114" at bounding box center [472, 164] width 648 height 23
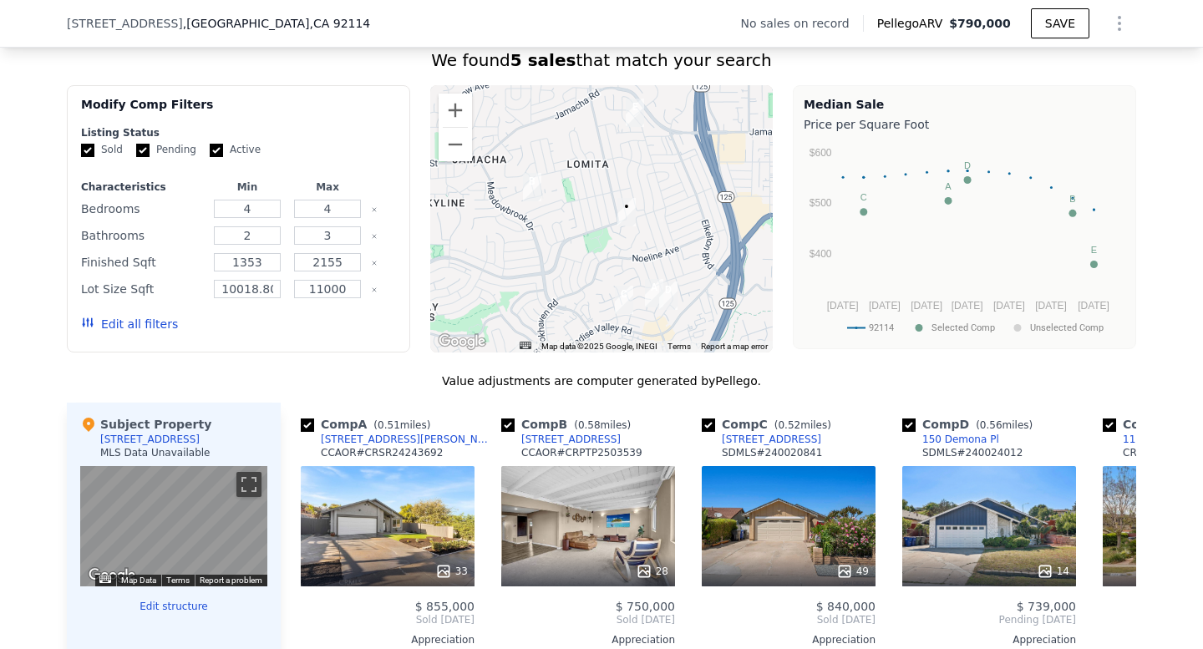
scroll to position [1189, 0]
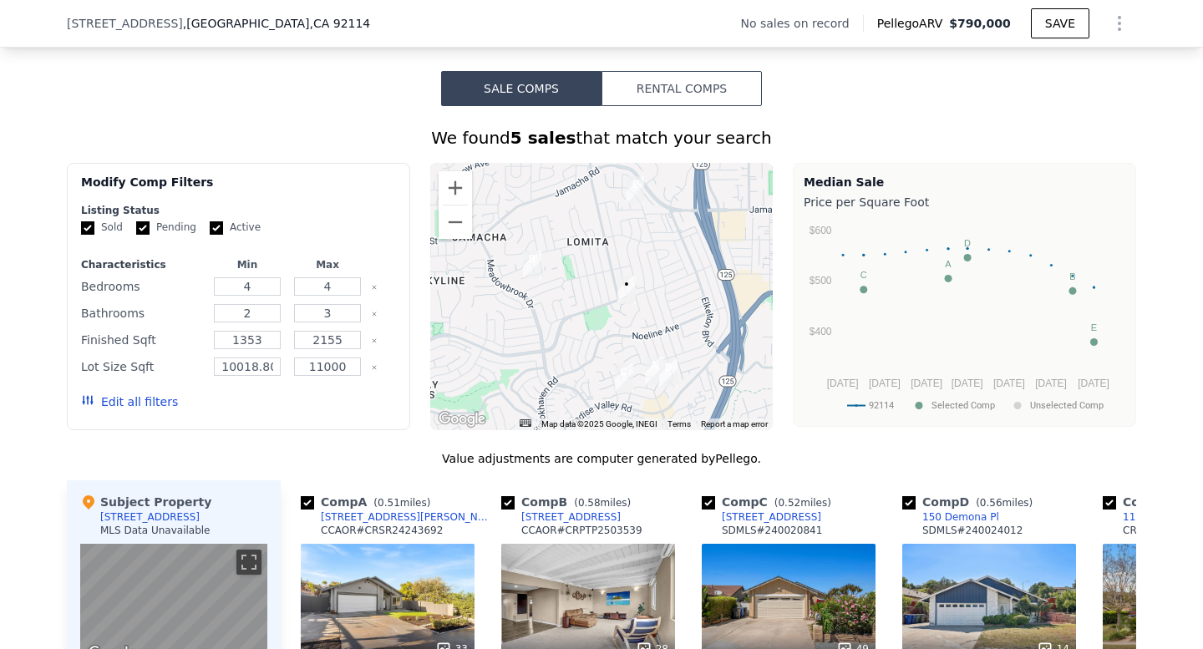
click at [688, 297] on div at bounding box center [601, 296] width 343 height 267
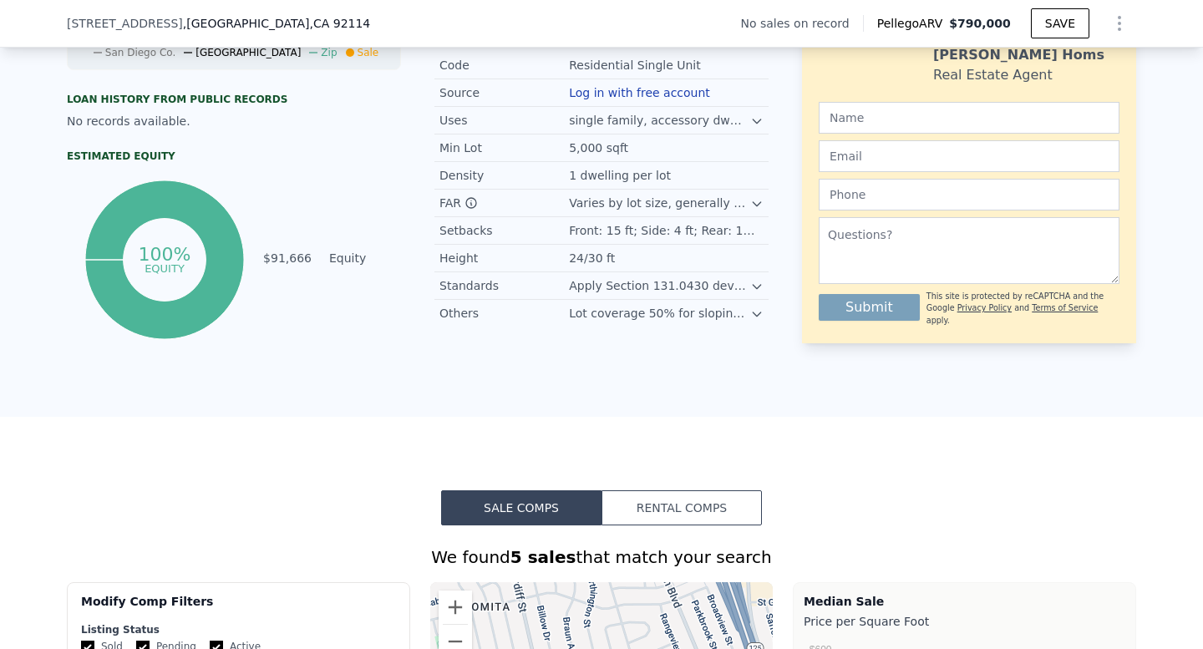
scroll to position [0, 0]
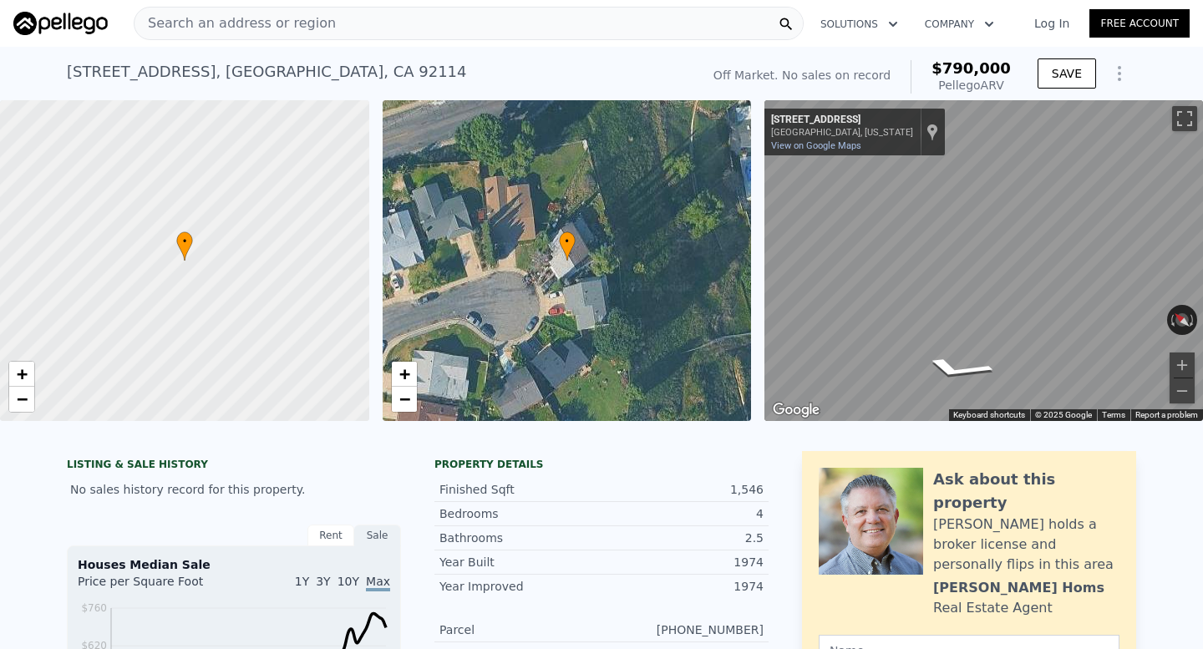
click at [315, 24] on span "Search an address or region" at bounding box center [235, 23] width 201 height 20
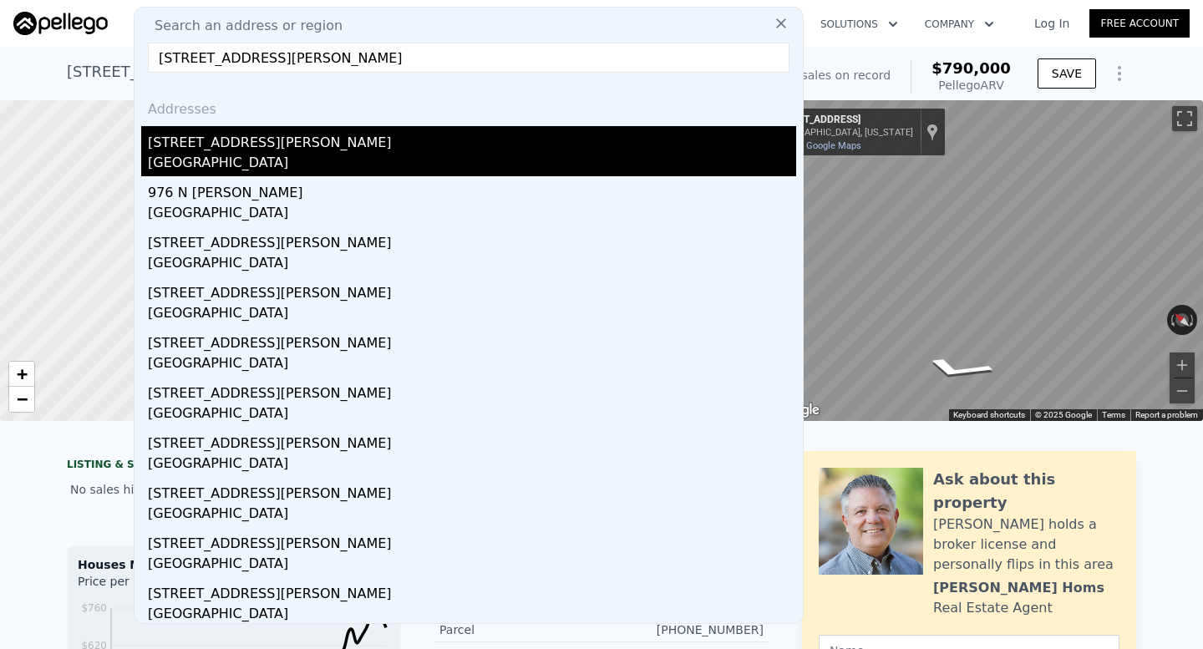
type input "976 North Mollison Avenue, El Cajon, CA 92021"
click at [348, 158] on div "El Cajon, CA 92021" at bounding box center [472, 164] width 648 height 23
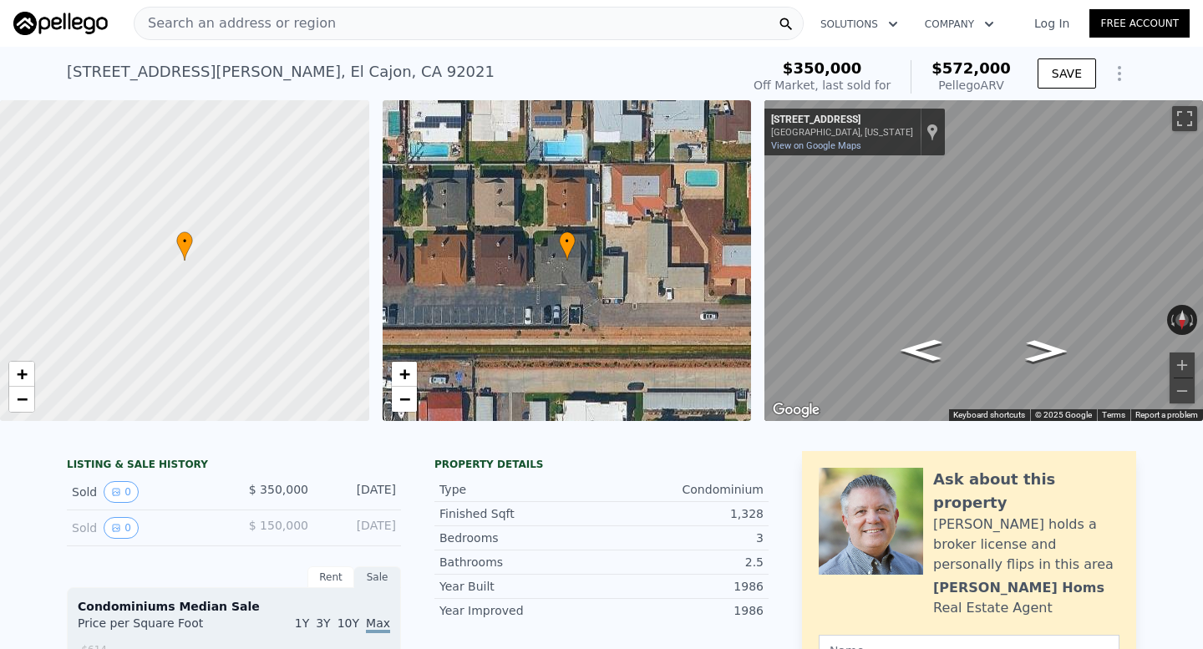
click at [319, 19] on div "Search an address or region" at bounding box center [469, 23] width 670 height 33
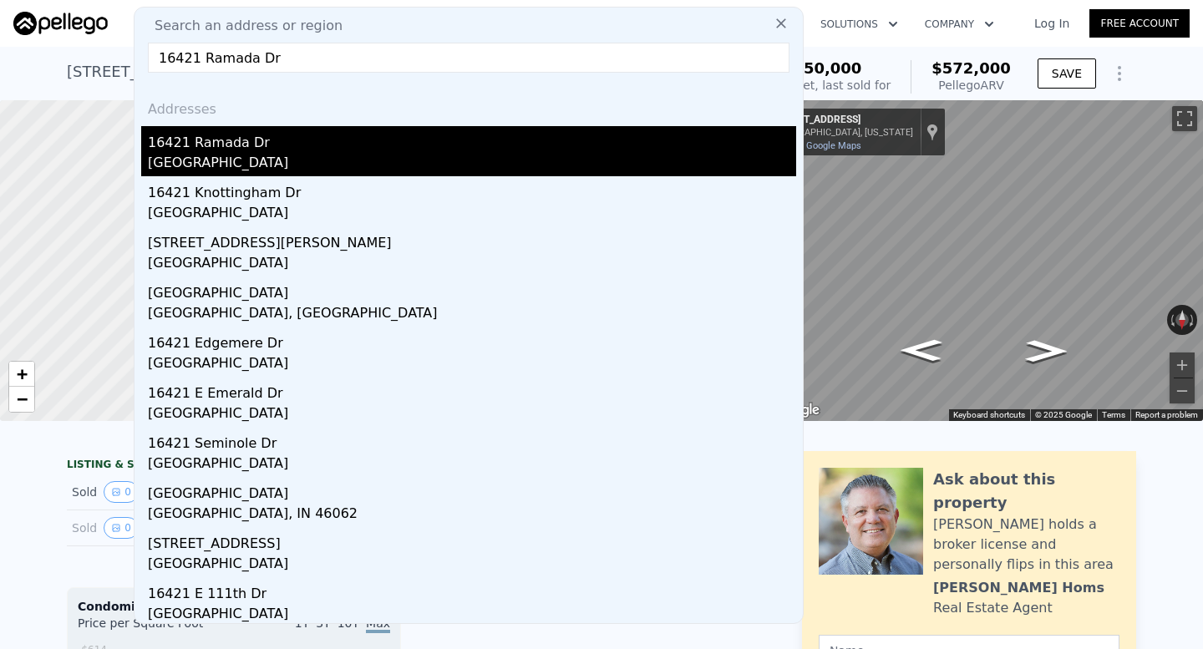
type input "16421 Ramada Dr"
click at [344, 155] on div "San Diego, CA 92128" at bounding box center [472, 164] width 648 height 23
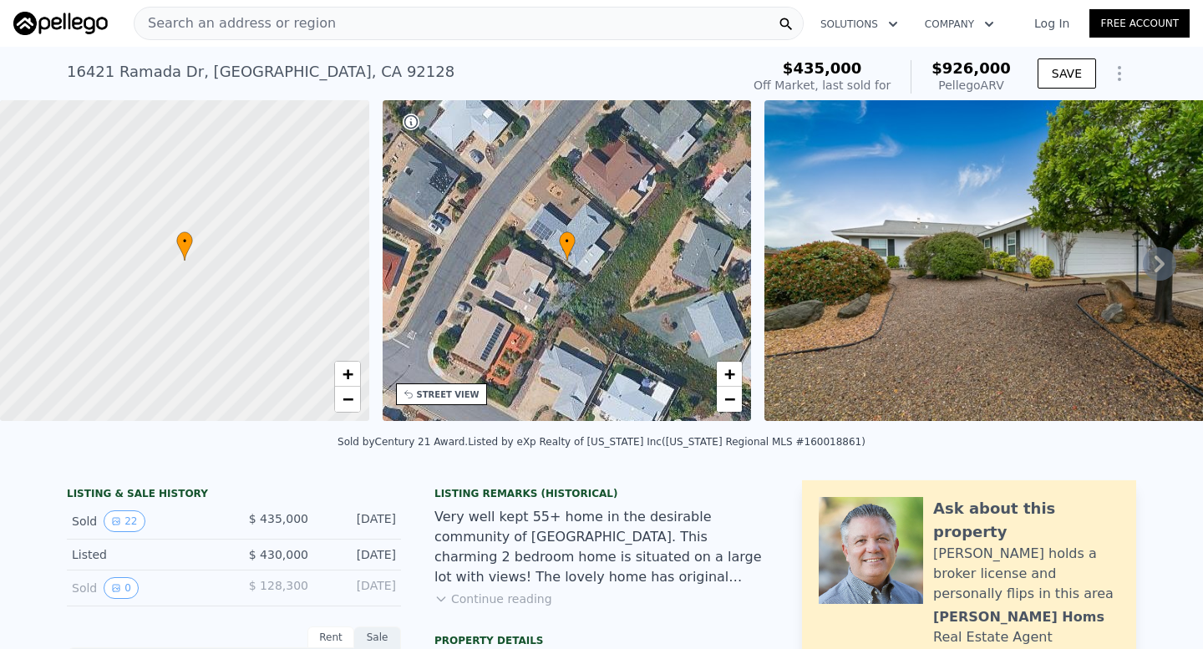
click at [312, 17] on span "Search an address or region" at bounding box center [235, 23] width 201 height 20
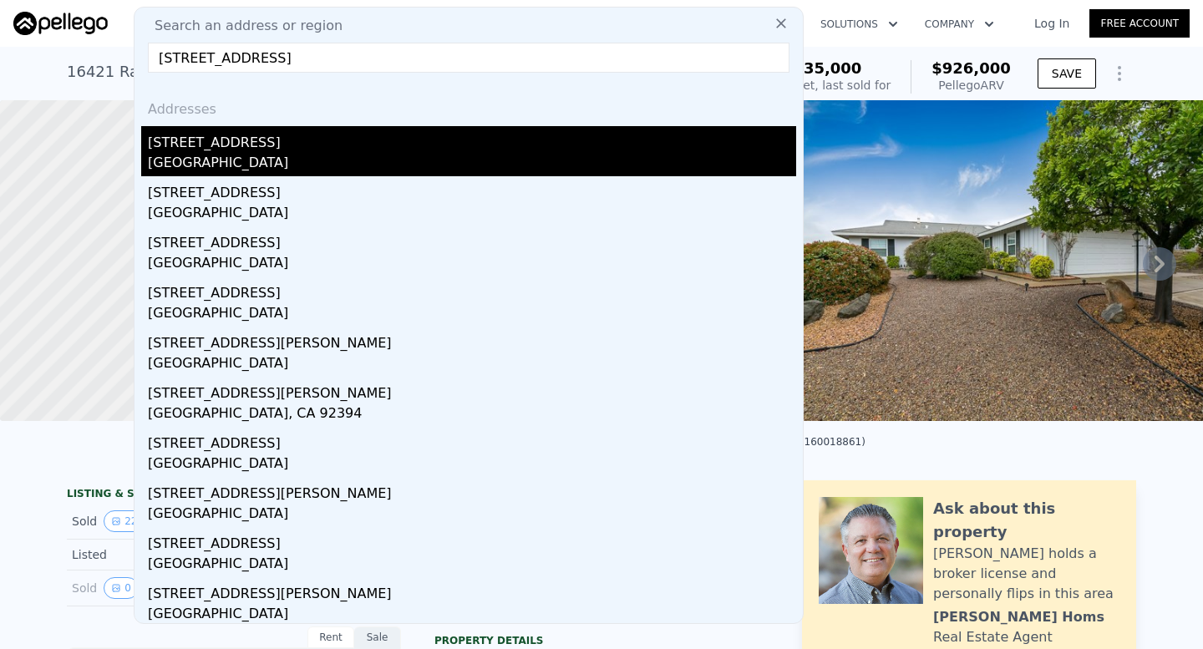
type input "13852 Olive Mill Way"
click at [307, 129] on div "13852 Olive Mill Way" at bounding box center [472, 139] width 648 height 27
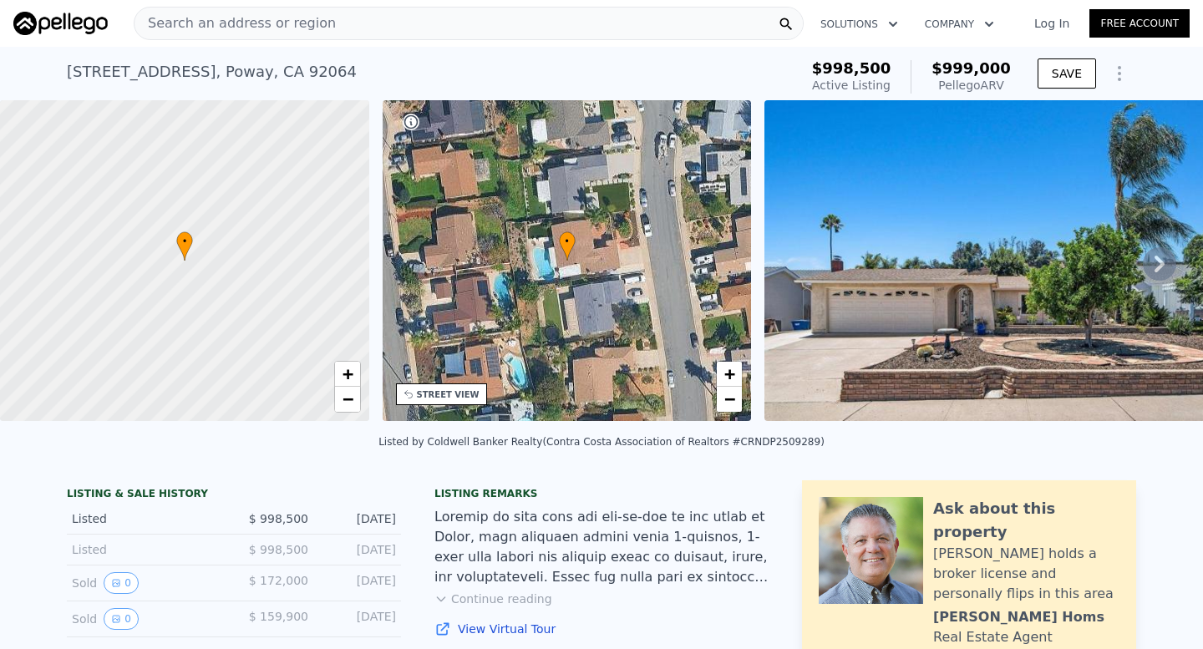
click at [338, 28] on div "Search an address or region" at bounding box center [469, 23] width 670 height 33
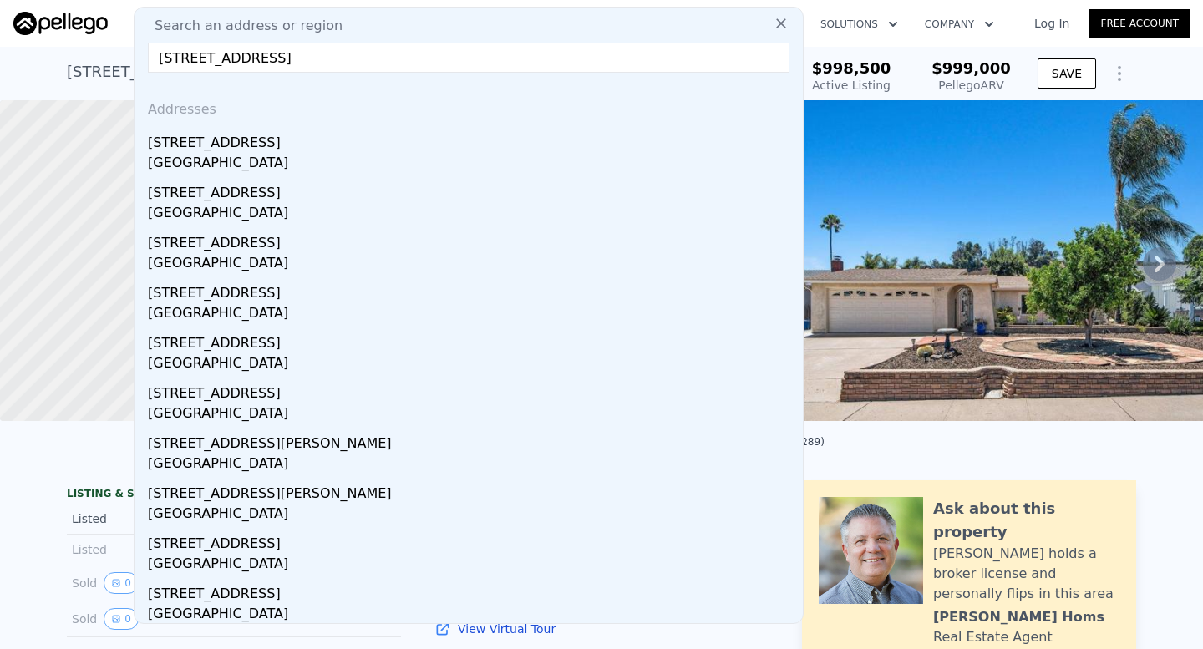
click at [213, 58] on input "540 L Av National City, CA 91950" at bounding box center [469, 58] width 642 height 30
click at [409, 48] on input "540 L Ave, National City, CA 91950" at bounding box center [469, 58] width 642 height 30
click at [408, 53] on input "540 L Ave, National City, CA 91950" at bounding box center [469, 58] width 642 height 30
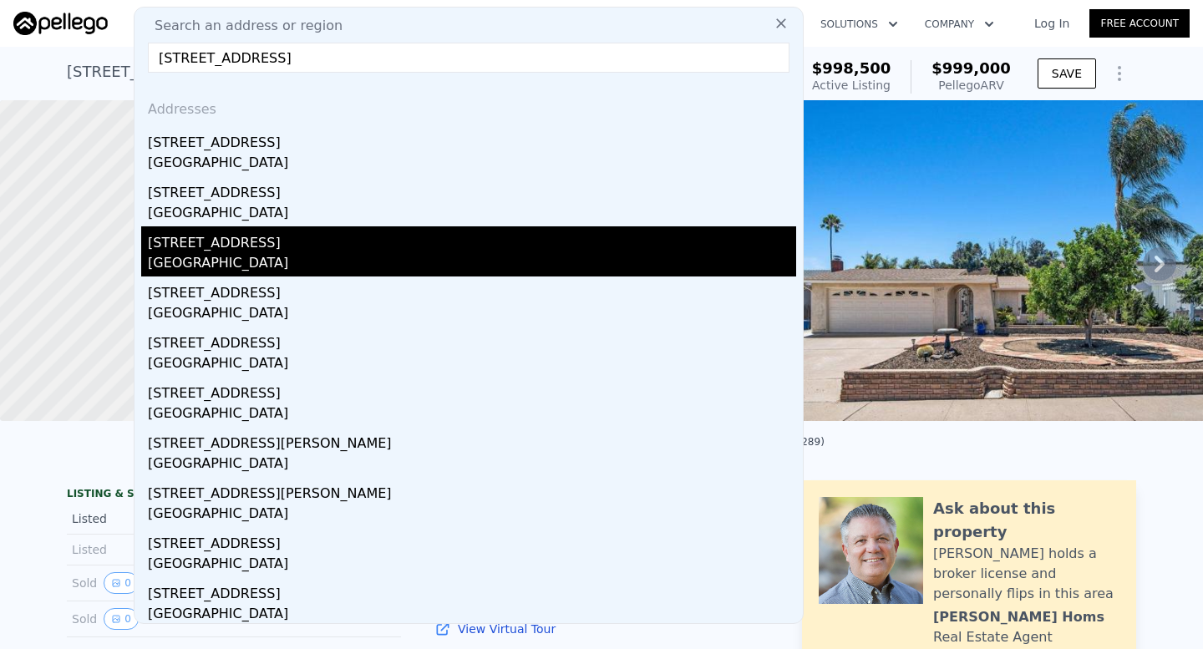
type input "540 L Ave, National City, CA 9195"
click at [359, 249] on div "540 L Ave" at bounding box center [472, 239] width 648 height 27
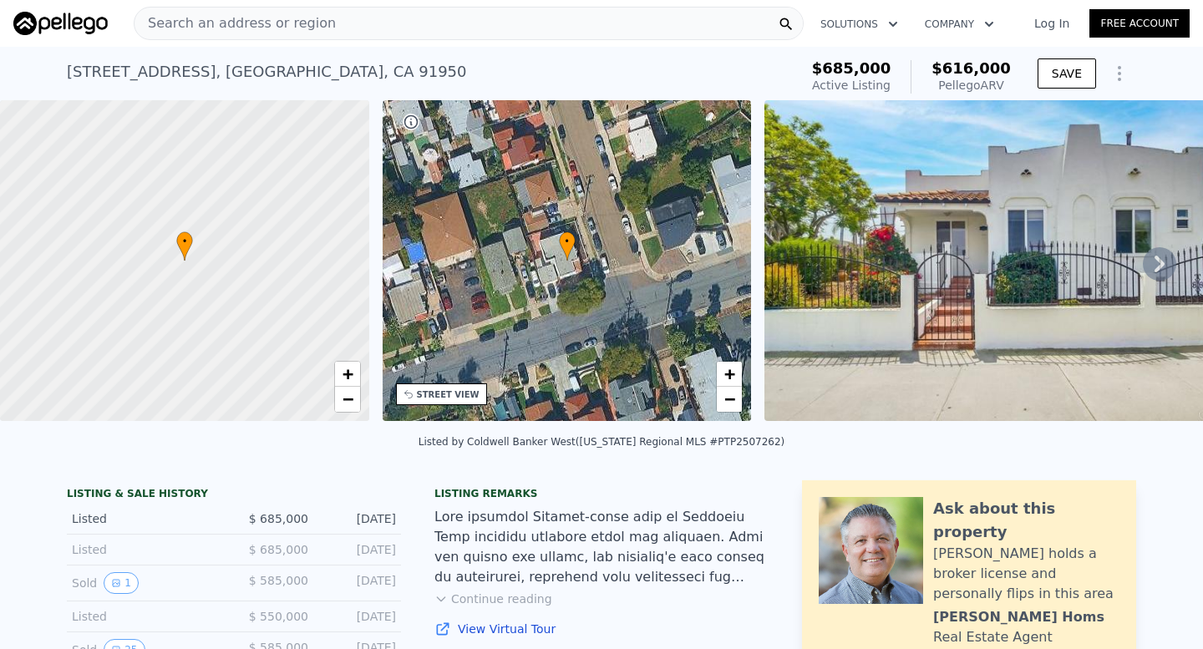
click at [340, 17] on div "Search an address or region" at bounding box center [469, 23] width 670 height 33
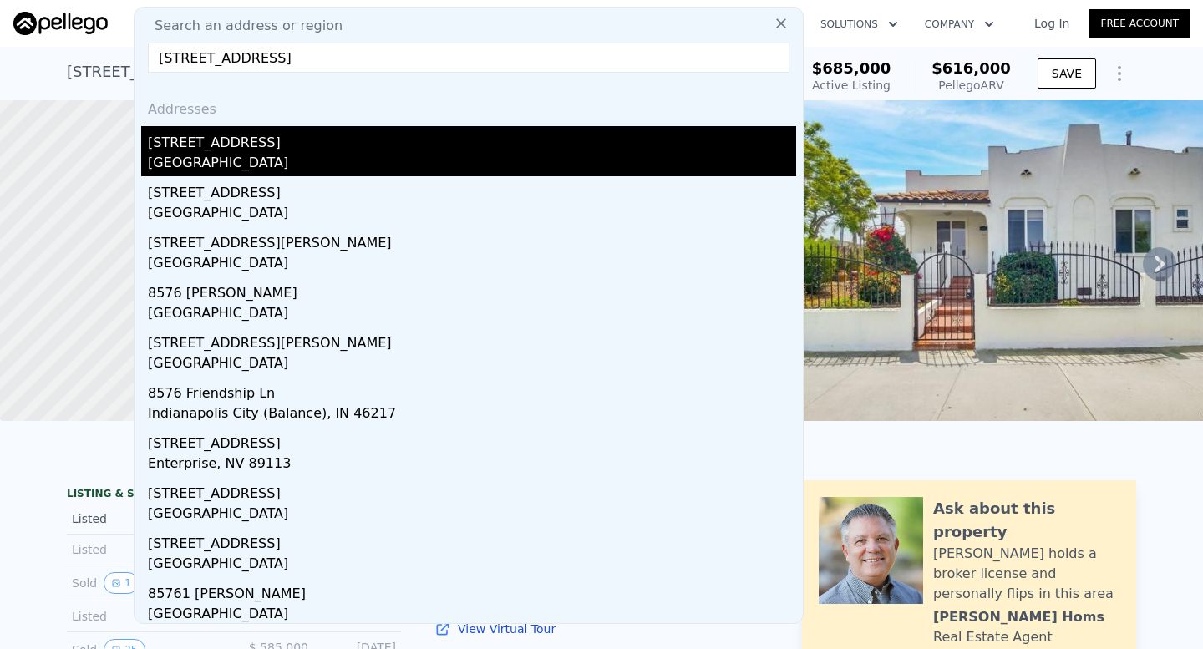
type input "8576 Blossom Ln"
click at [308, 144] on div "8576 Blossom Ln" at bounding box center [472, 139] width 648 height 27
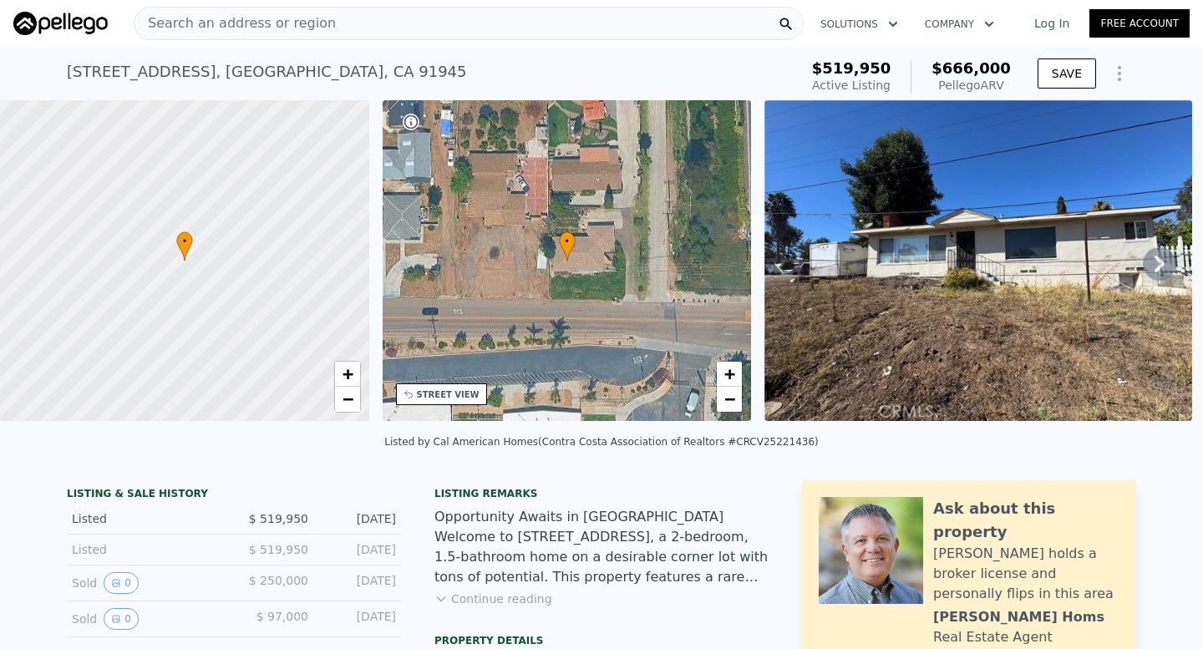
click at [308, 21] on span "Search an address or region" at bounding box center [235, 23] width 201 height 20
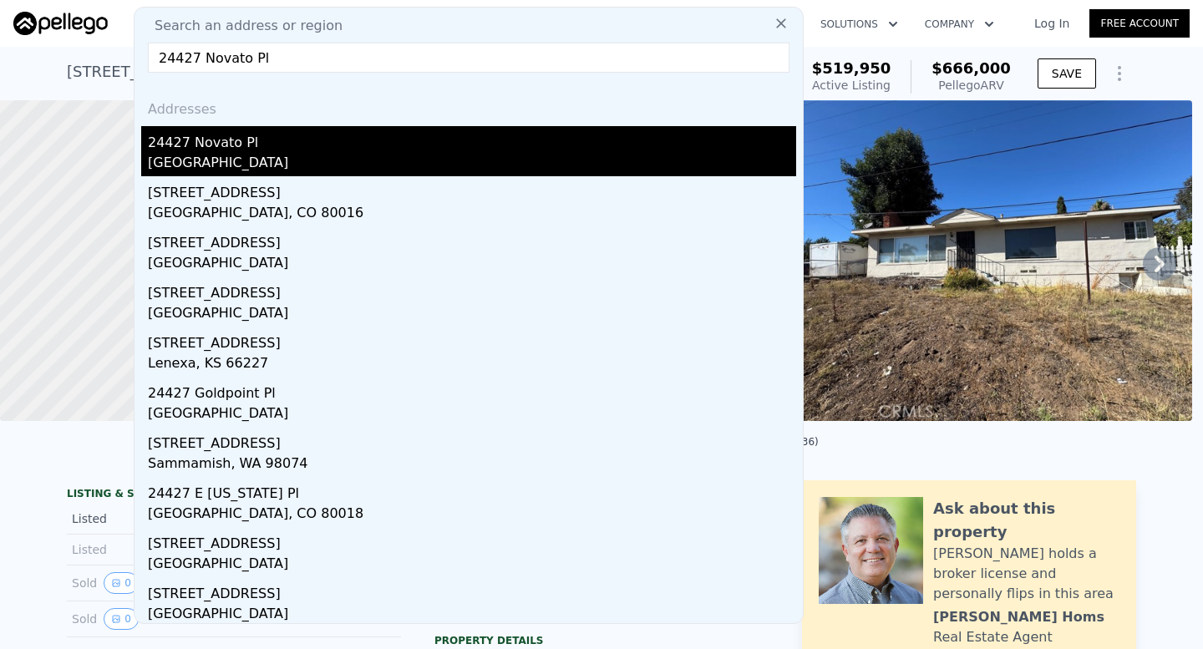
type input "24427 Novato Pl"
click at [414, 146] on div "24427 Novato Pl" at bounding box center [472, 139] width 648 height 27
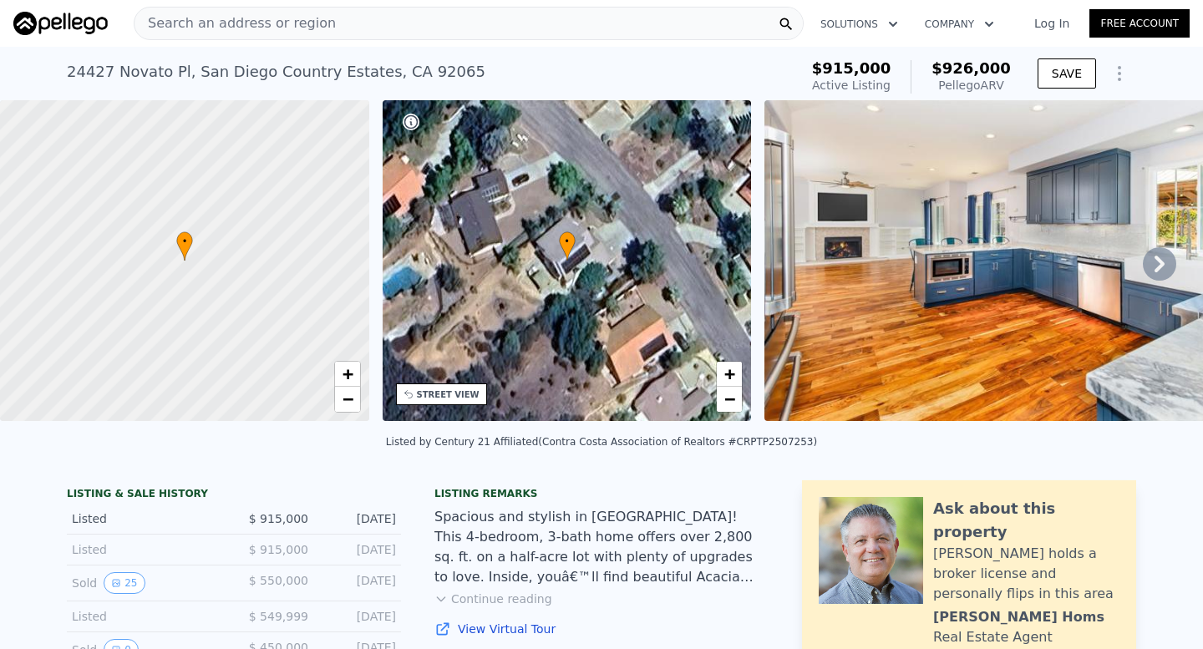
click at [400, 18] on div "Search an address or region" at bounding box center [469, 23] width 670 height 33
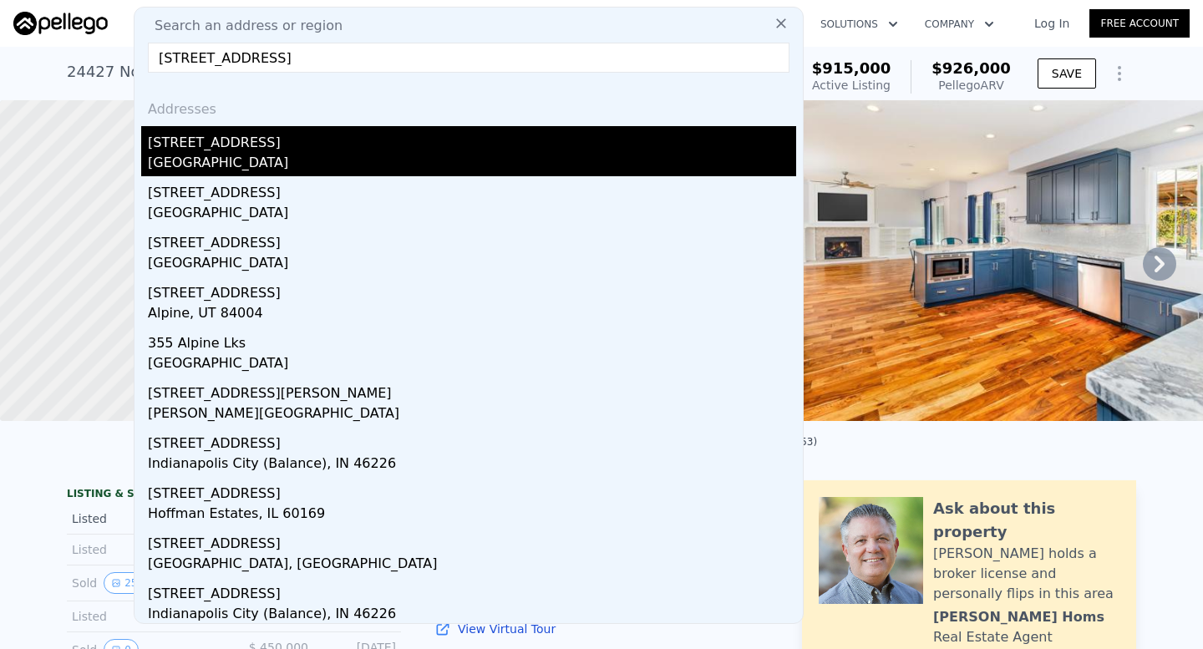
type input "355 Alpine Ave"
click at [364, 136] on div "355 Alpine Ave" at bounding box center [472, 139] width 648 height 27
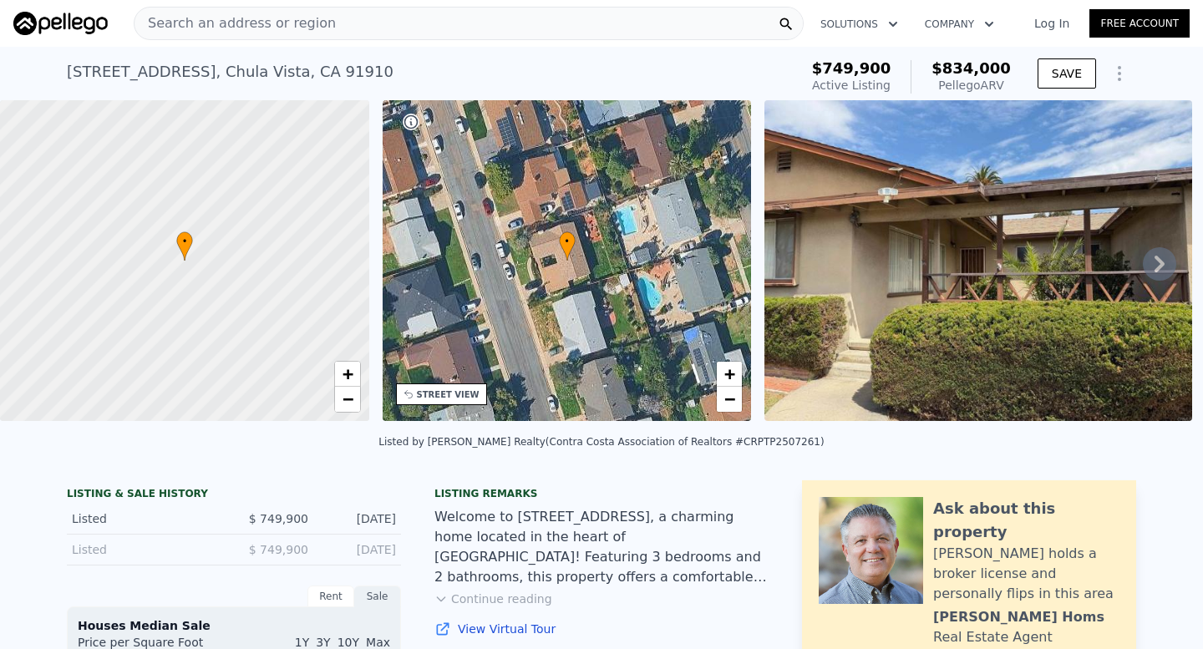
click at [346, 23] on div "Search an address or region" at bounding box center [469, 23] width 670 height 33
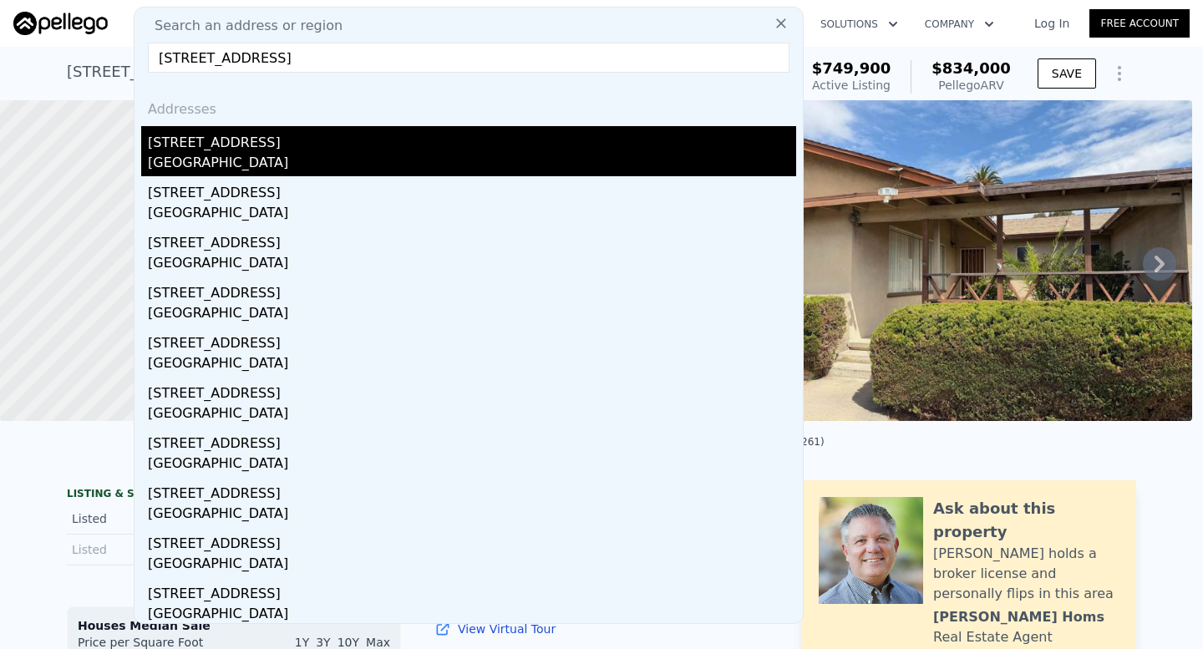
type input "9844 Halberns Blvd"
click at [292, 134] on div "9844 Halberns Blvd" at bounding box center [472, 139] width 648 height 27
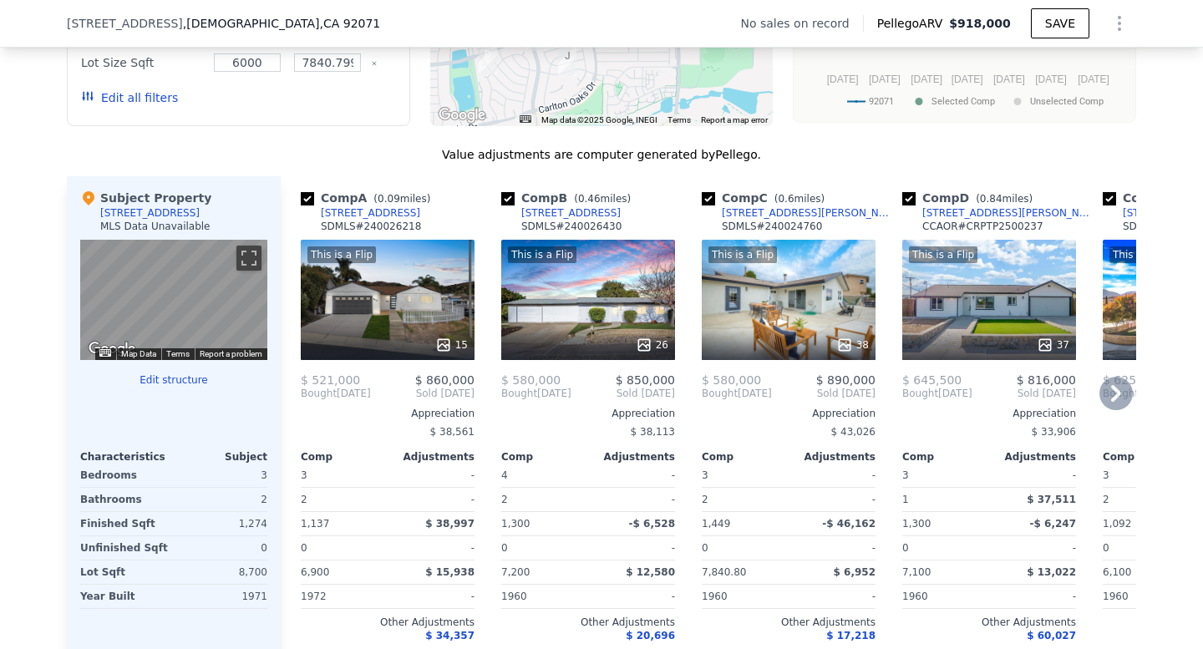
scroll to position [1488, 0]
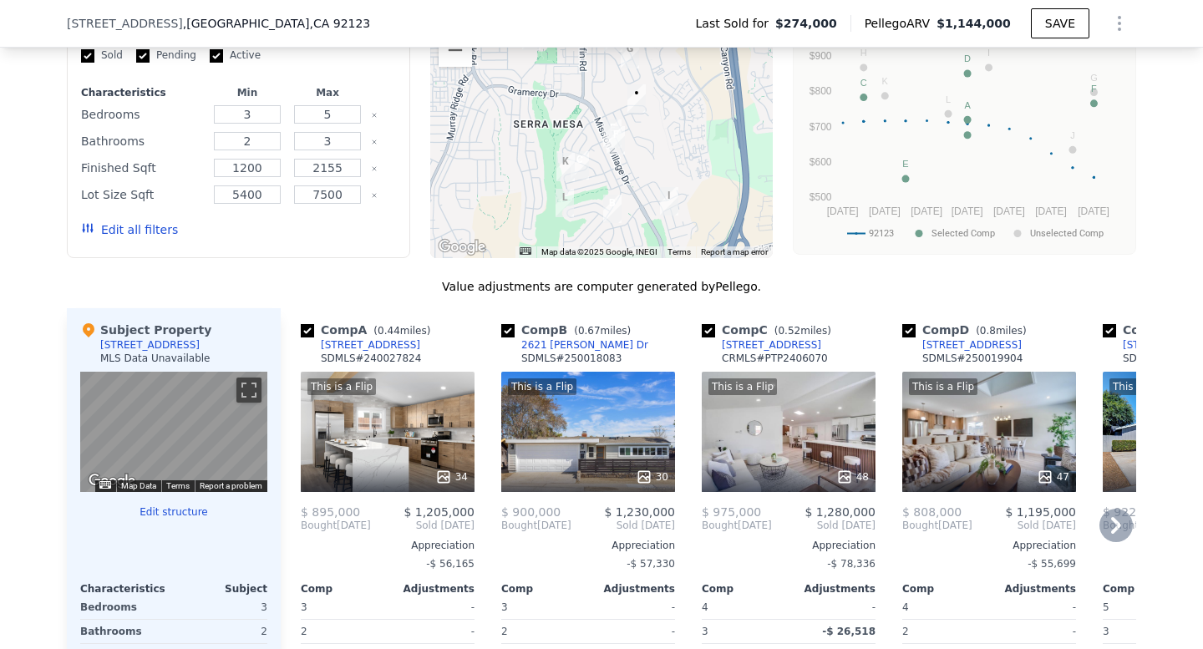
scroll to position [1386, 0]
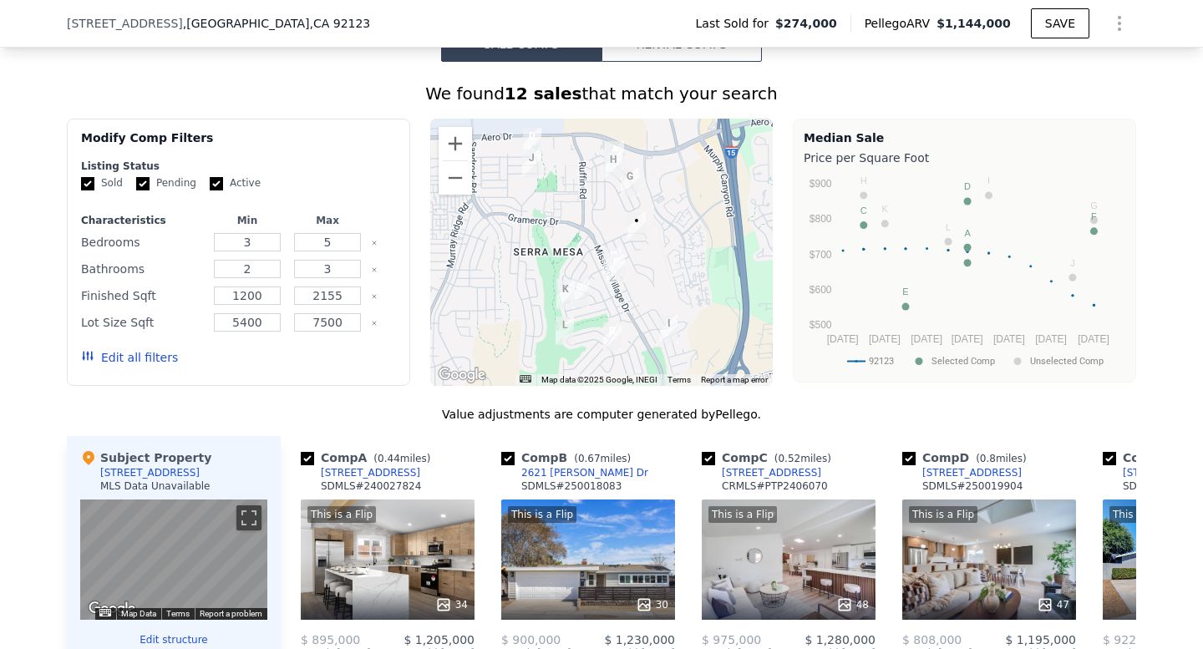
click at [612, 303] on div at bounding box center [601, 252] width 343 height 267
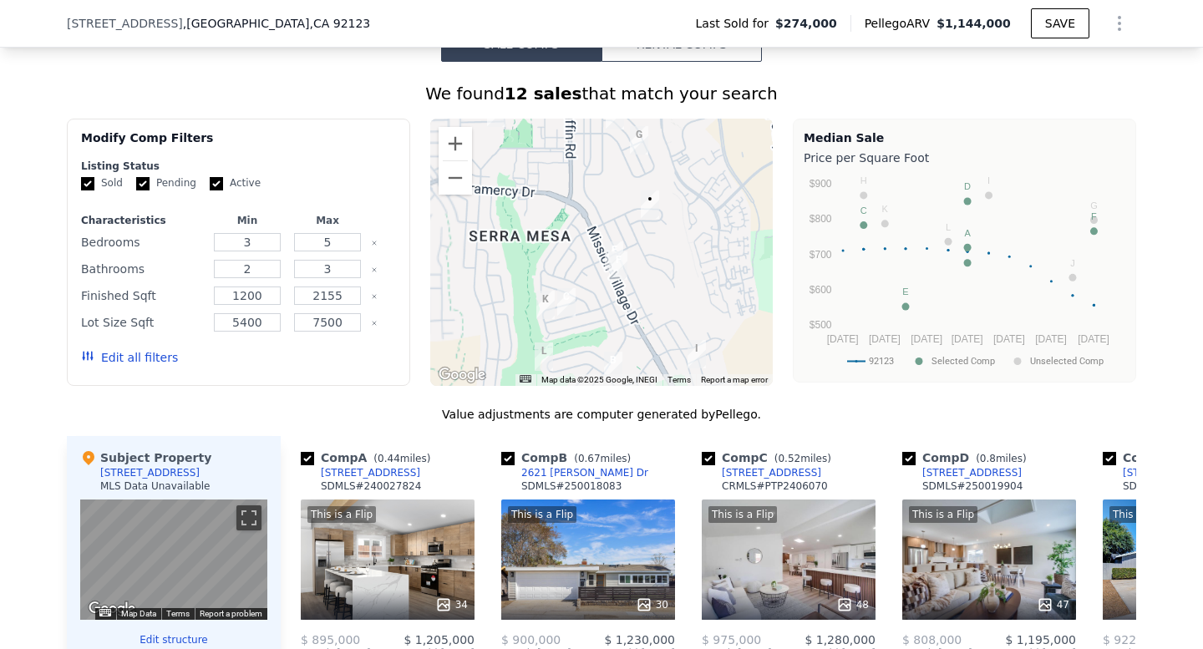
click at [612, 303] on div at bounding box center [601, 252] width 343 height 267
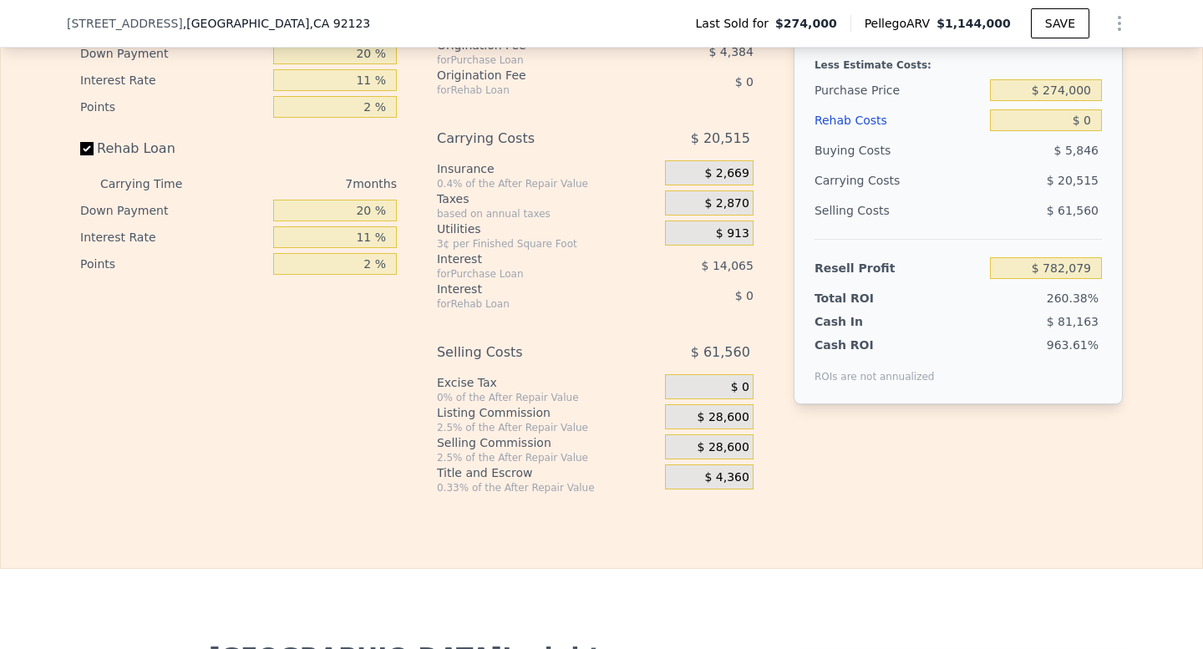
scroll to position [2673, 0]
click at [785, 307] on div "Interest-Only Financing Purchase Loan Carrying Time 7 months Down Payment 20 % …" at bounding box center [601, 219] width 1043 height 555
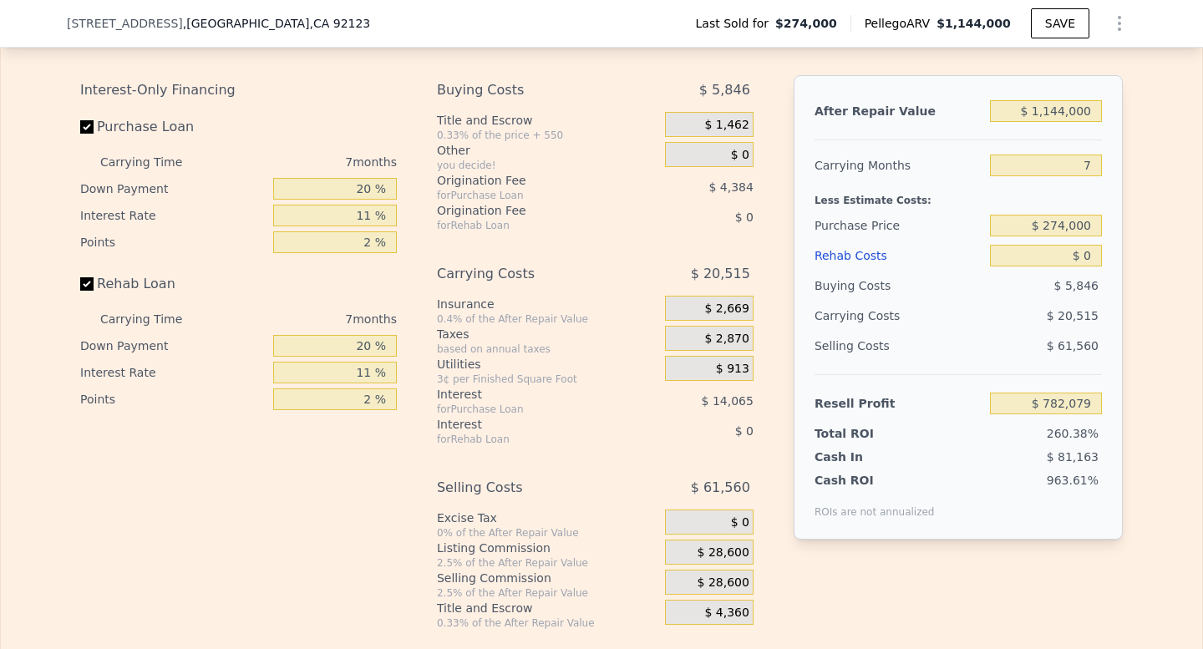
scroll to position [2535, 0]
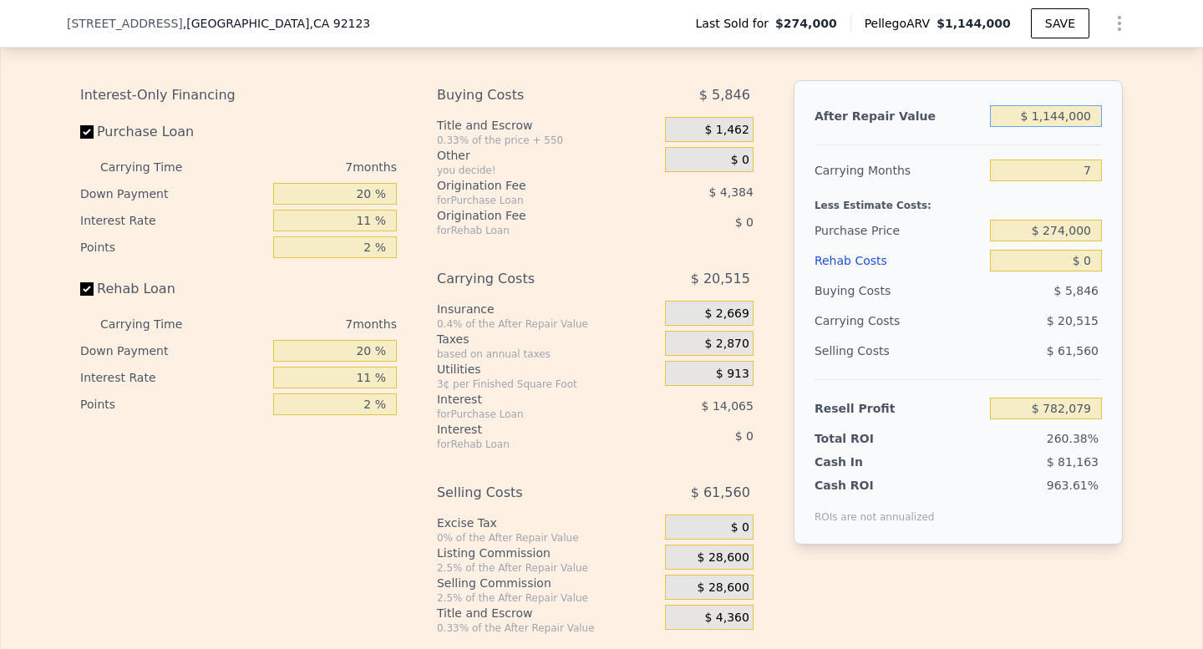
click at [1078, 127] on input "$ 1,144,000" at bounding box center [1046, 116] width 112 height 22
click at [1058, 127] on input "$ 1,144,000" at bounding box center [1046, 116] width 112 height 22
type input "$ 1"
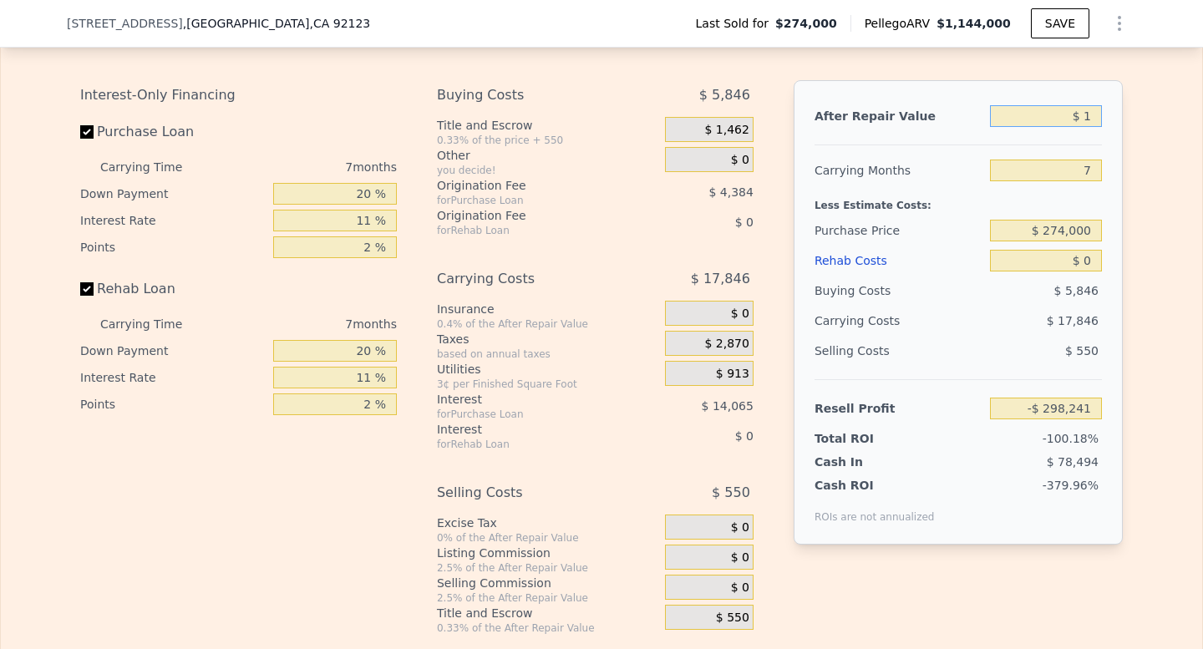
type input "-$ 298,241"
type input "$ 11"
type input "-$ 298,231"
type input "$ 115"
type input "-$ 298,133"
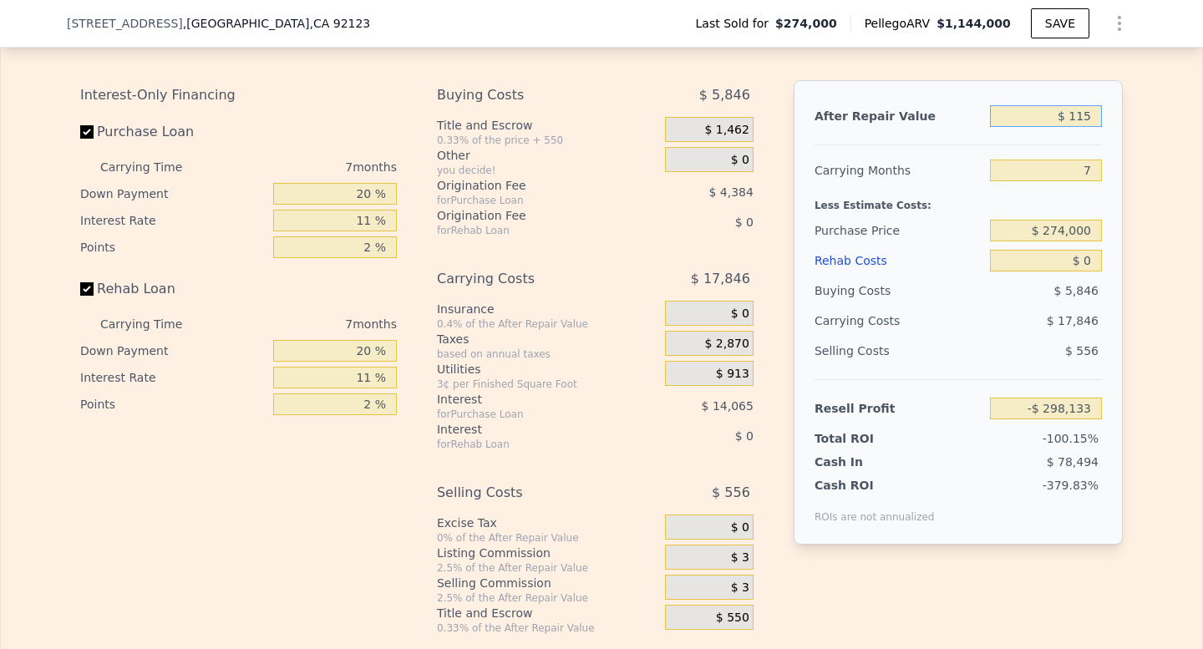
type input "$ 1,150"
type input "-$ 297,157"
type input "$ 11,500"
type input "-$ 287,383"
type input "$ 115,000"
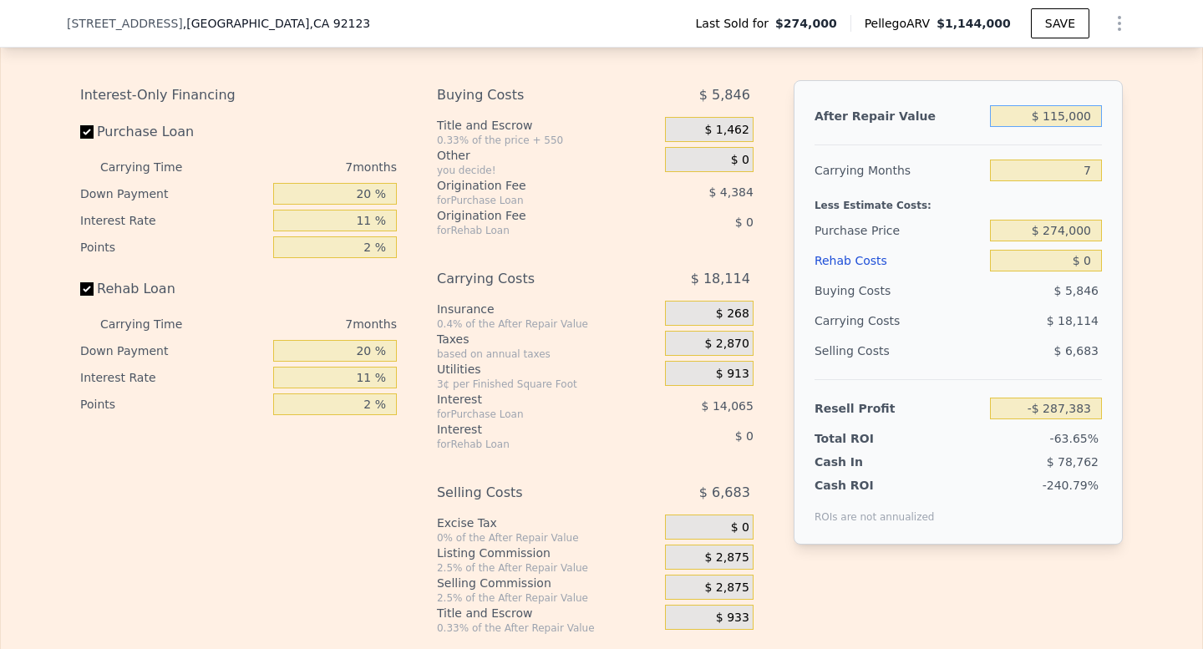
type input "-$ 189,643"
type input "$ 1,150,000"
type input "$ 787,745"
type input "$ 1,150,000"
click at [1070, 181] on input "7" at bounding box center [1046, 171] width 112 height 22
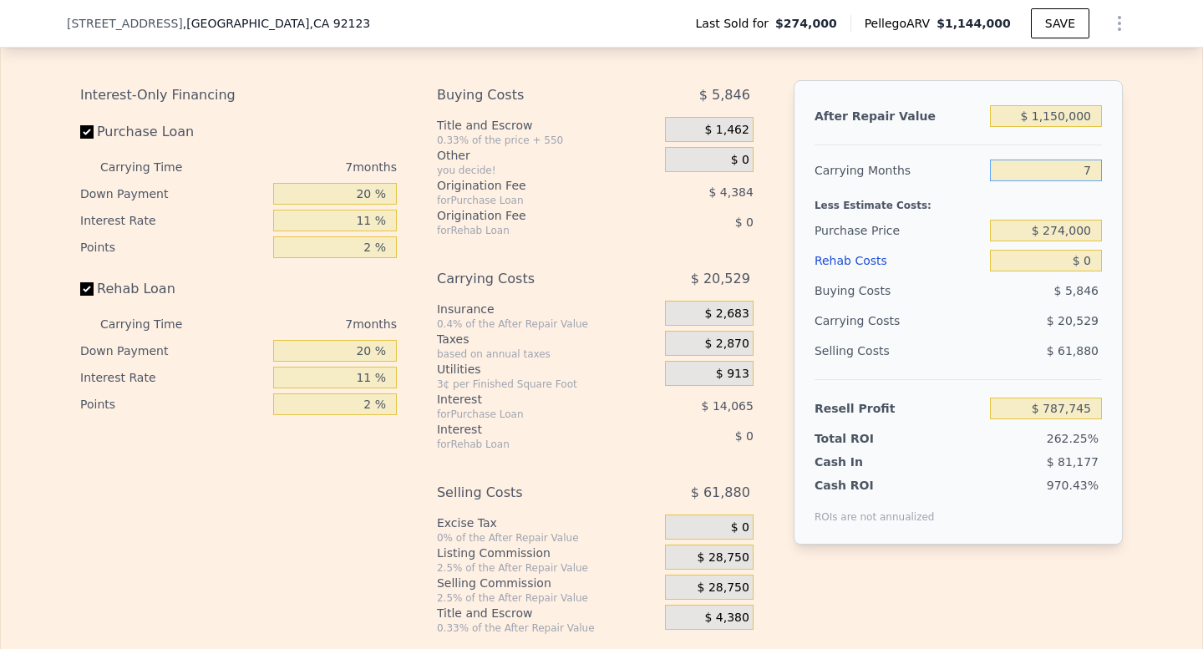
click at [1070, 181] on input "7" at bounding box center [1046, 171] width 112 height 22
type input "5"
type input "$ 793,610"
type input "5"
click at [1073, 241] on input "$ 274,000" at bounding box center [1046, 231] width 112 height 22
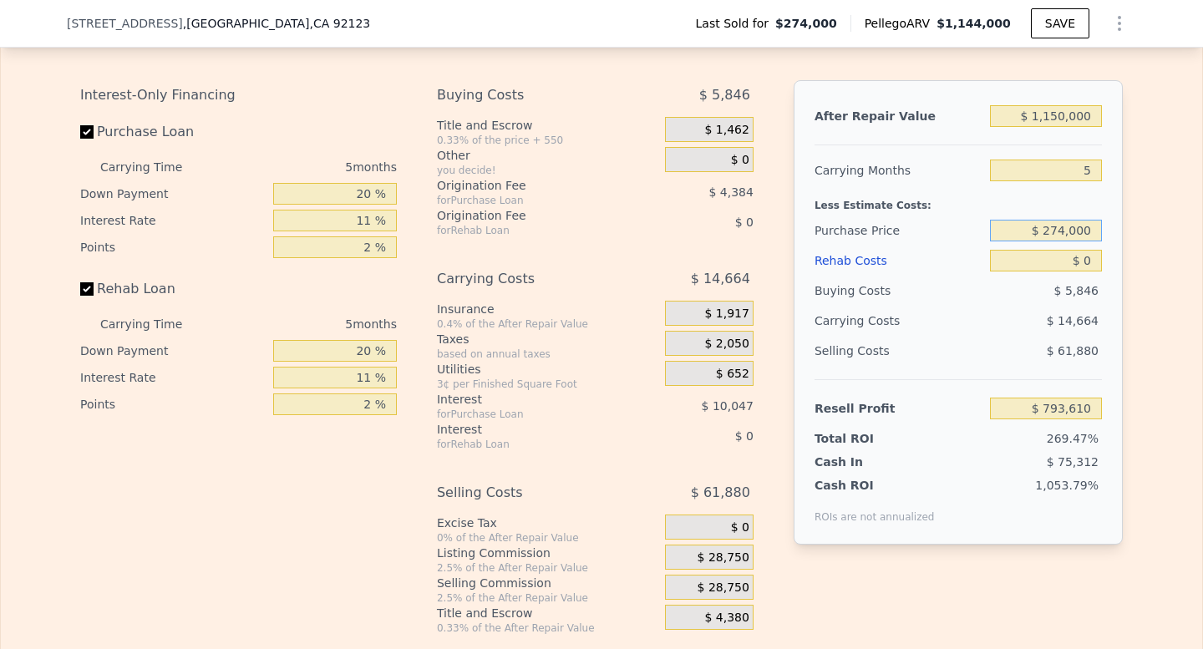
click at [1073, 241] on input "$ 274,000" at bounding box center [1046, 231] width 112 height 22
type input "$ 900,000"
click at [1073, 327] on span "$ 14,664" at bounding box center [1073, 320] width 52 height 13
type input "$ 132,554"
click at [1084, 272] on input "$ 0" at bounding box center [1046, 261] width 112 height 22
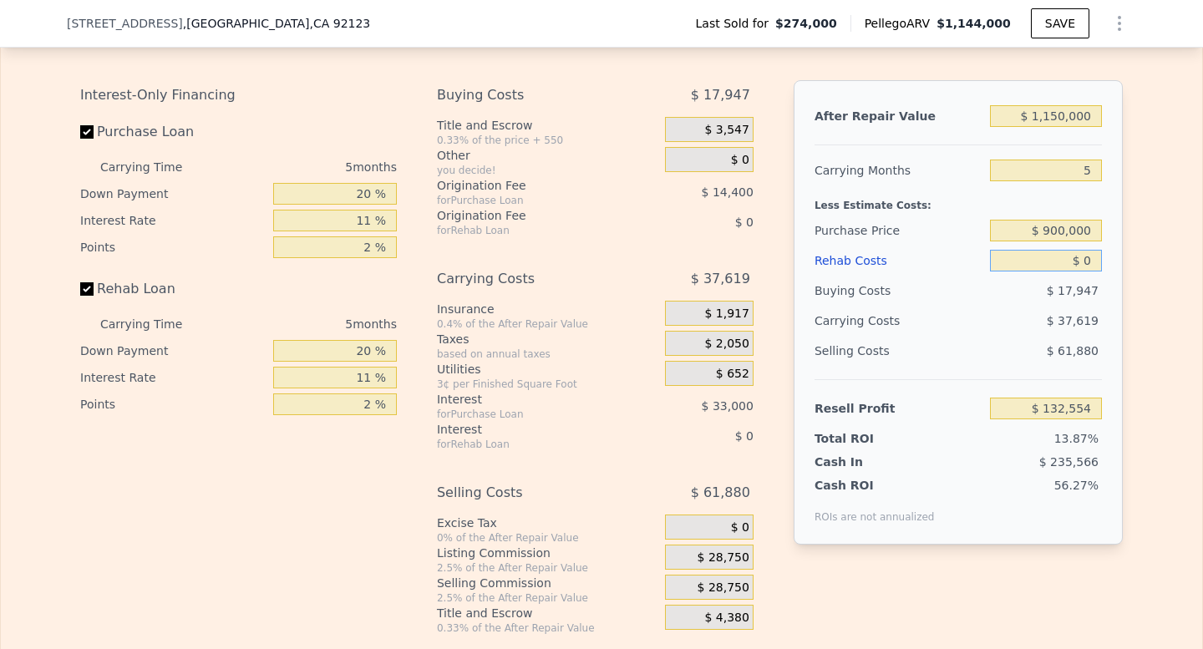
click at [1084, 272] on input "$ 0" at bounding box center [1046, 261] width 112 height 22
type input "$ 1"
type input "$ 132,553"
type input "$ 10"
type input "$ 132,544"
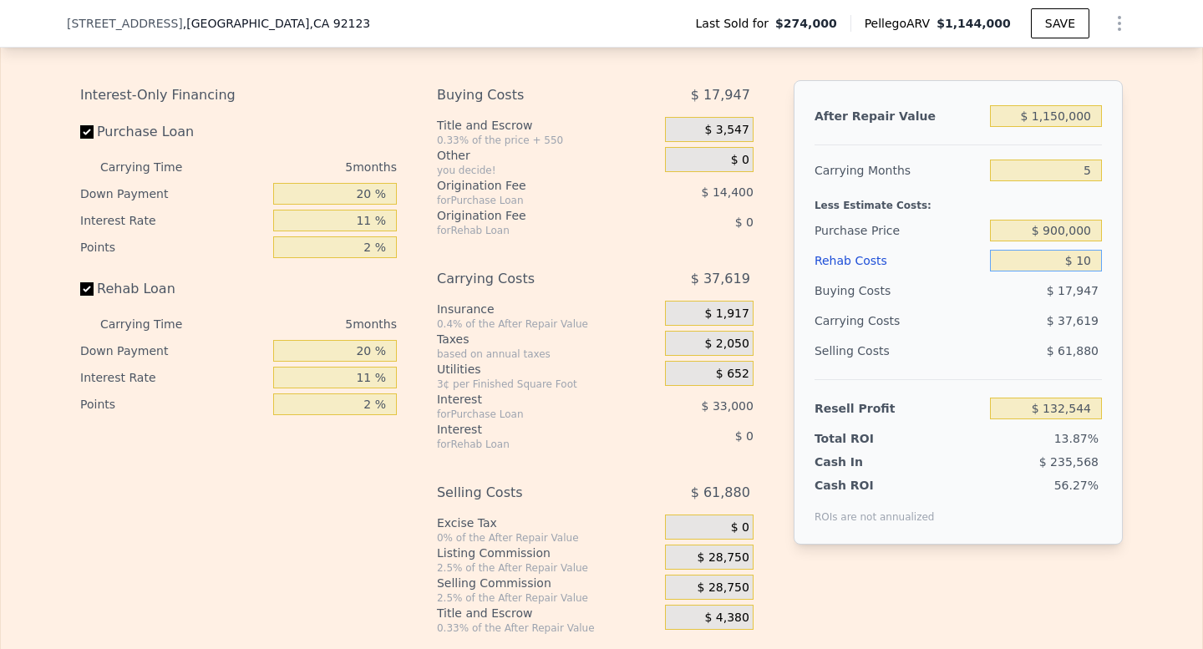
type input "$ 100"
type input "$ 132,447"
type input "$ 1,000"
type input "$ 131,503"
type input "$ 10,000"
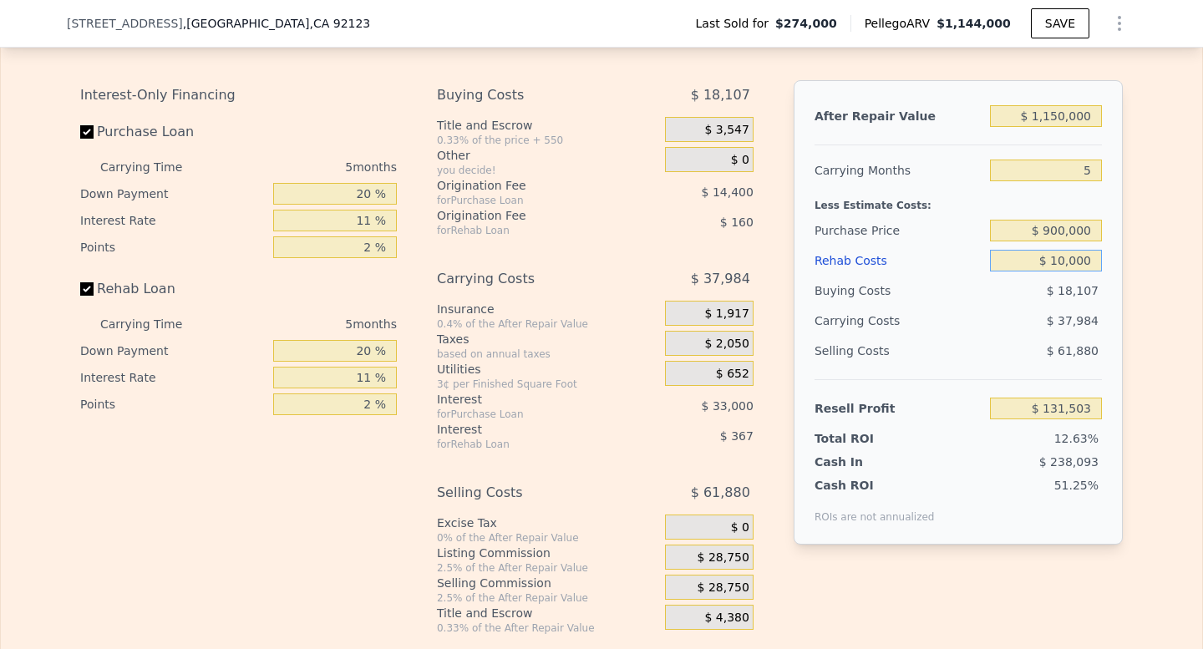
type input "$ 122,029"
type input "$ 100,000"
type input "$ 27,289"
type input "$ 100,000"
click at [1067, 358] on span "$ 61,880" at bounding box center [1073, 350] width 52 height 13
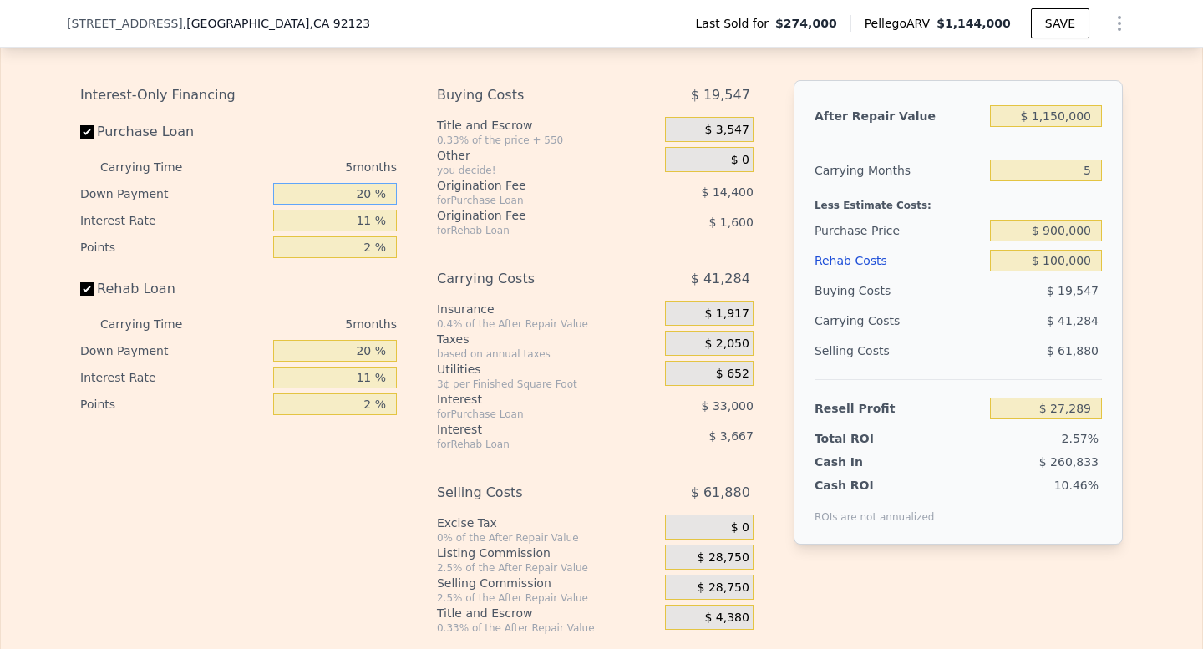
click at [365, 205] on input "20 %" at bounding box center [335, 194] width 124 height 22
type input "1 %"
type input "$ 16,029"
type input "10 %"
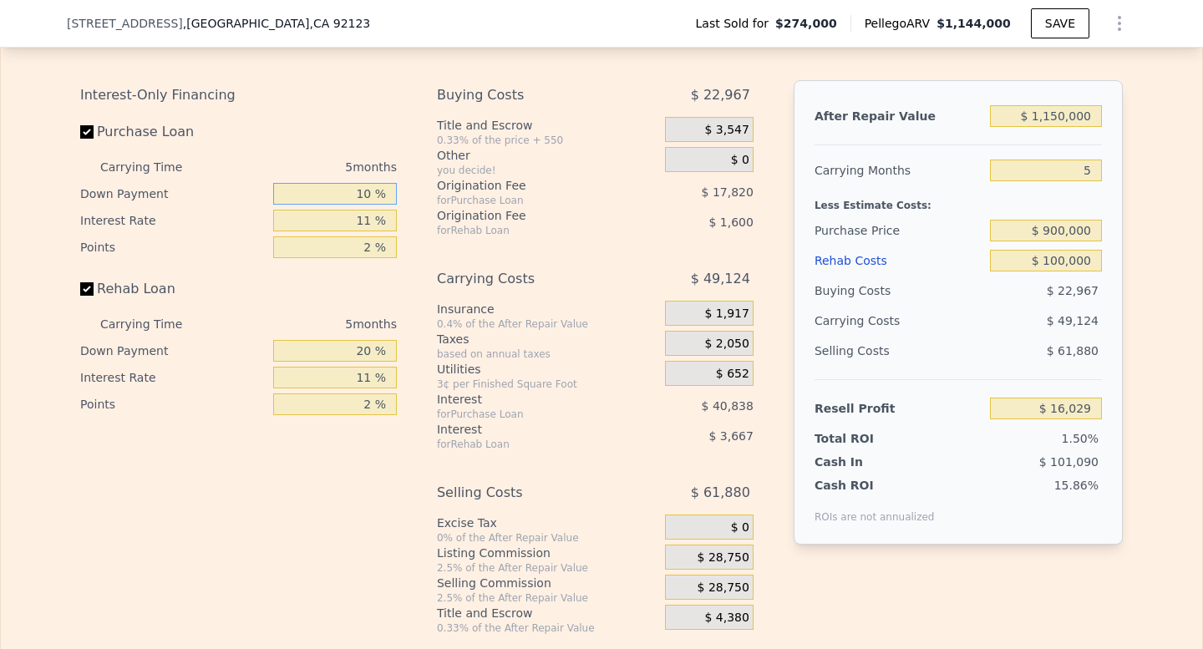
type input "$ 21,364"
type input "10 %"
click at [372, 227] on input "11 %" at bounding box center [335, 221] width 124 height 22
type input "9 %"
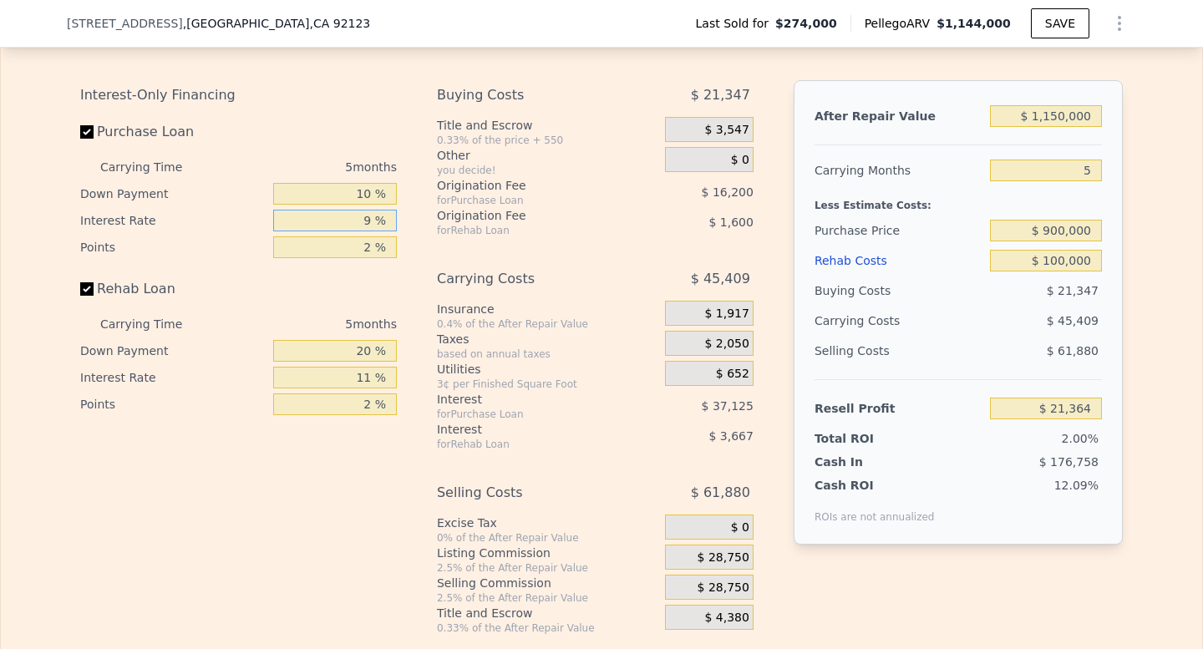
type input "$ 28,114"
type input "9 %"
click at [363, 258] on input "2 %" at bounding box center [335, 247] width 124 height 22
type input "1 %"
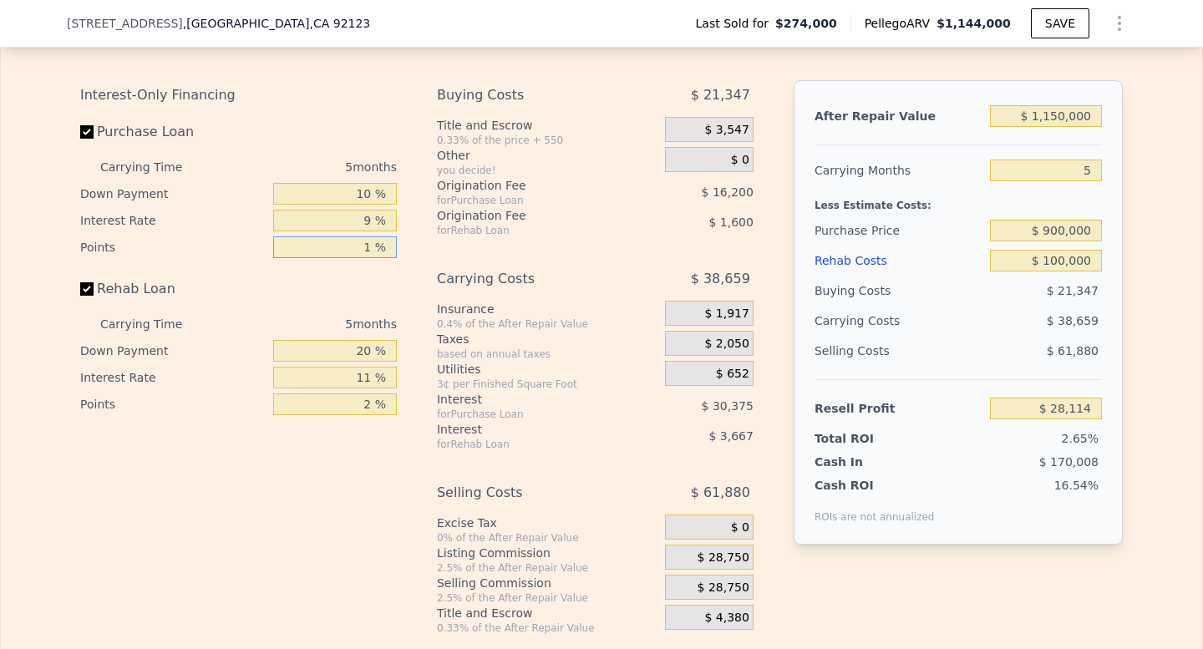
type input "$ 36,214"
type input "1 %"
click at [372, 362] on input "20 %" at bounding box center [335, 351] width 124 height 22
click at [371, 362] on input "20 %" at bounding box center [335, 351] width 124 height 22
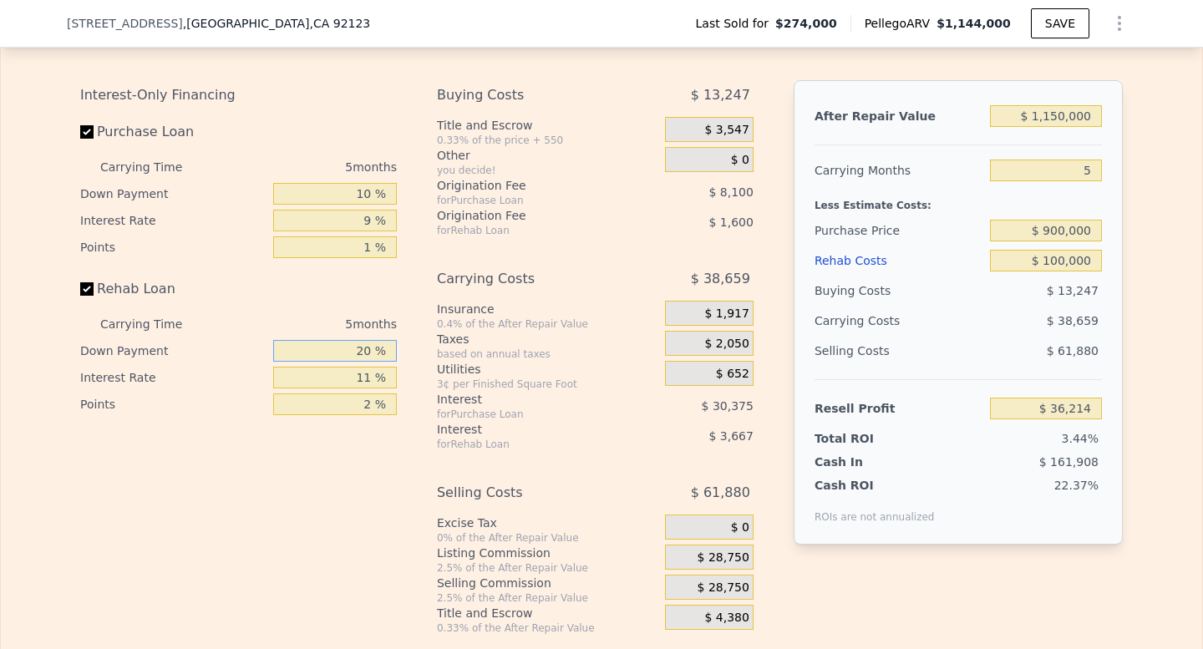
type input "2 %"
type input "$ 35,029"
type input "1 %"
type input "$ 34,959"
type input "10 %"
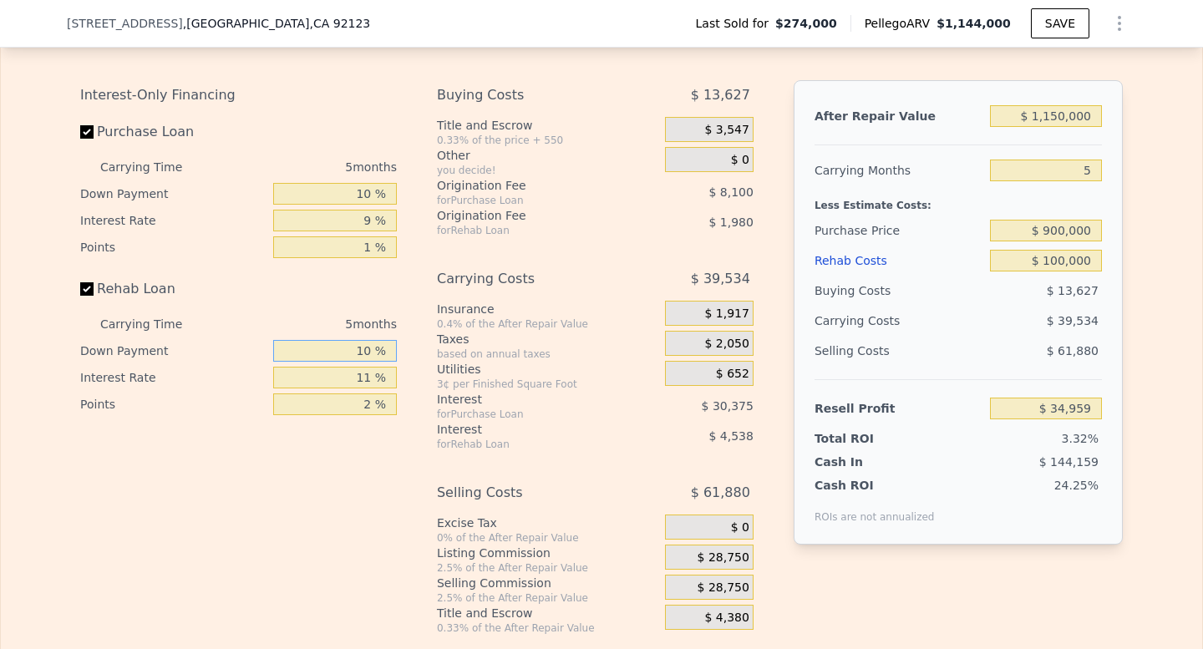
type input "$ 35,554"
type input "10 %"
click at [370, 387] on input "11 %" at bounding box center [335, 378] width 124 height 22
type input "1 %"
type input "$ 39,304"
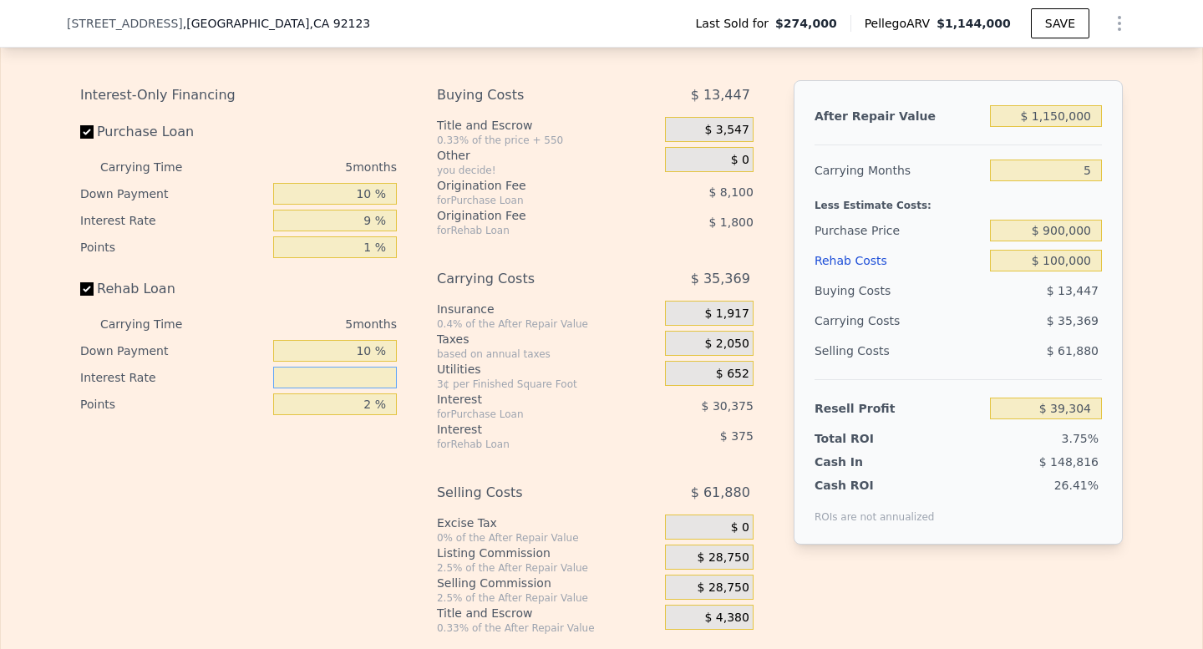
type input "9 %"
type input "$ 36,304"
type input "9 %"
click at [377, 407] on div "2 %" at bounding box center [335, 404] width 124 height 27
click at [375, 415] on input "2 %" at bounding box center [335, 404] width 124 height 22
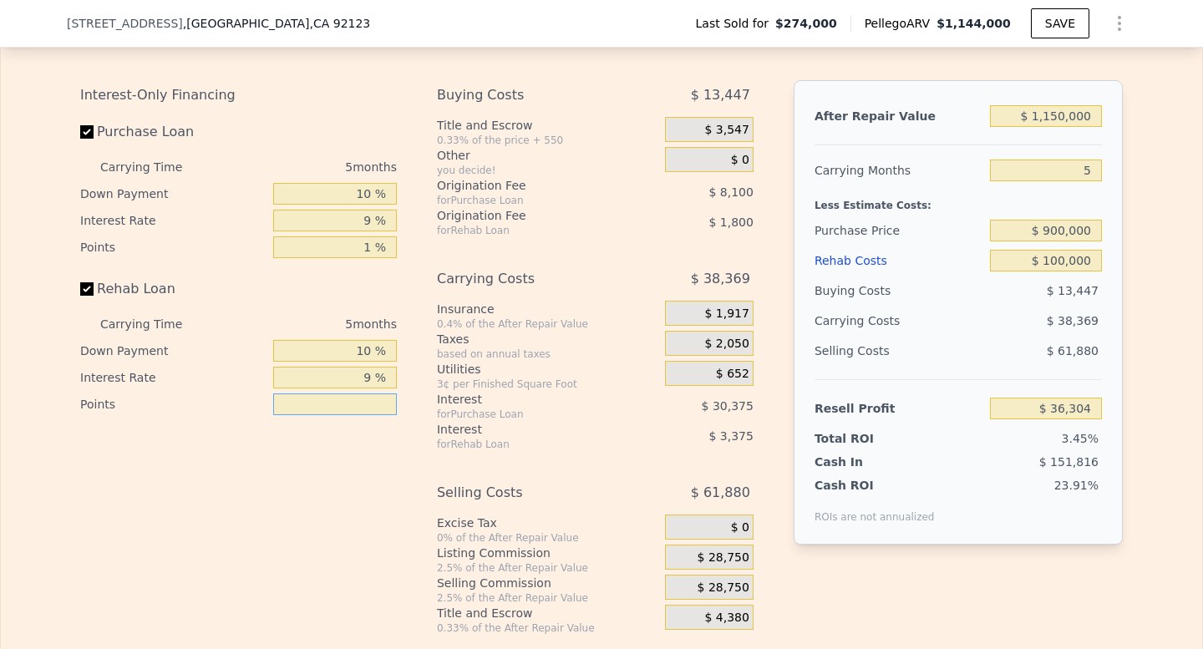
type input "1 %"
type input "$ 37,204"
type input "1 %"
click at [530, 269] on div "Buying Costs $ 12,547 Title and Escrow 0.33% of the price + 550 $ 3,547 Other y…" at bounding box center [595, 357] width 317 height 555
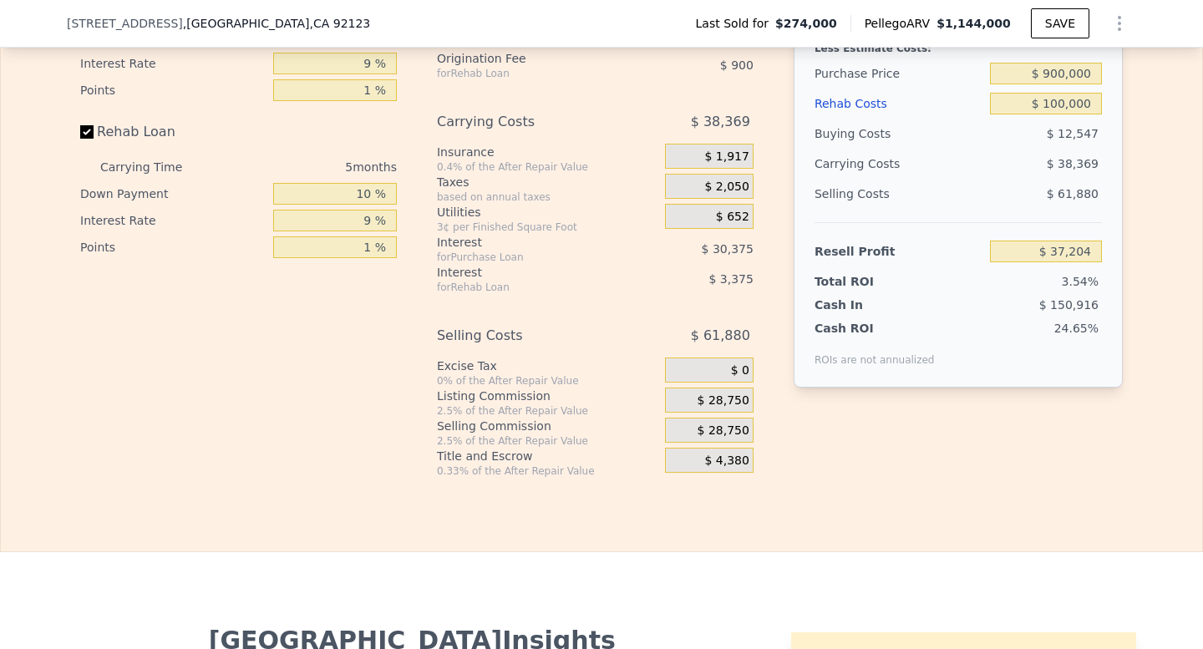
scroll to position [2731, 0]
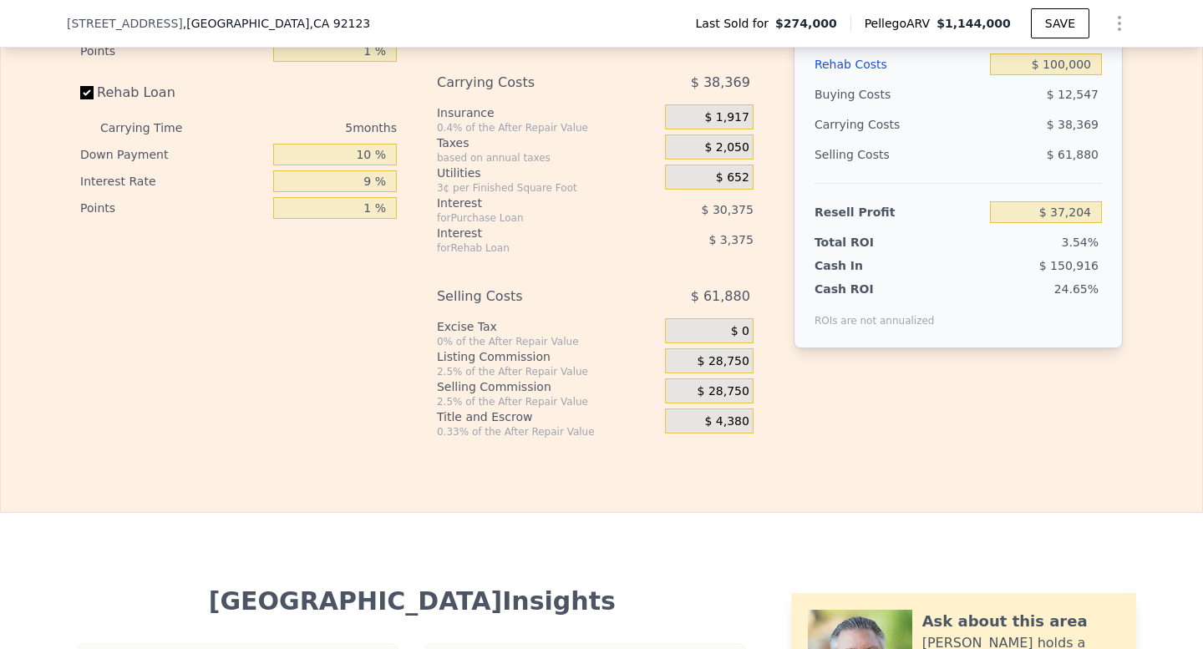
click at [710, 369] on span "$ 28,750" at bounding box center [724, 361] width 52 height 15
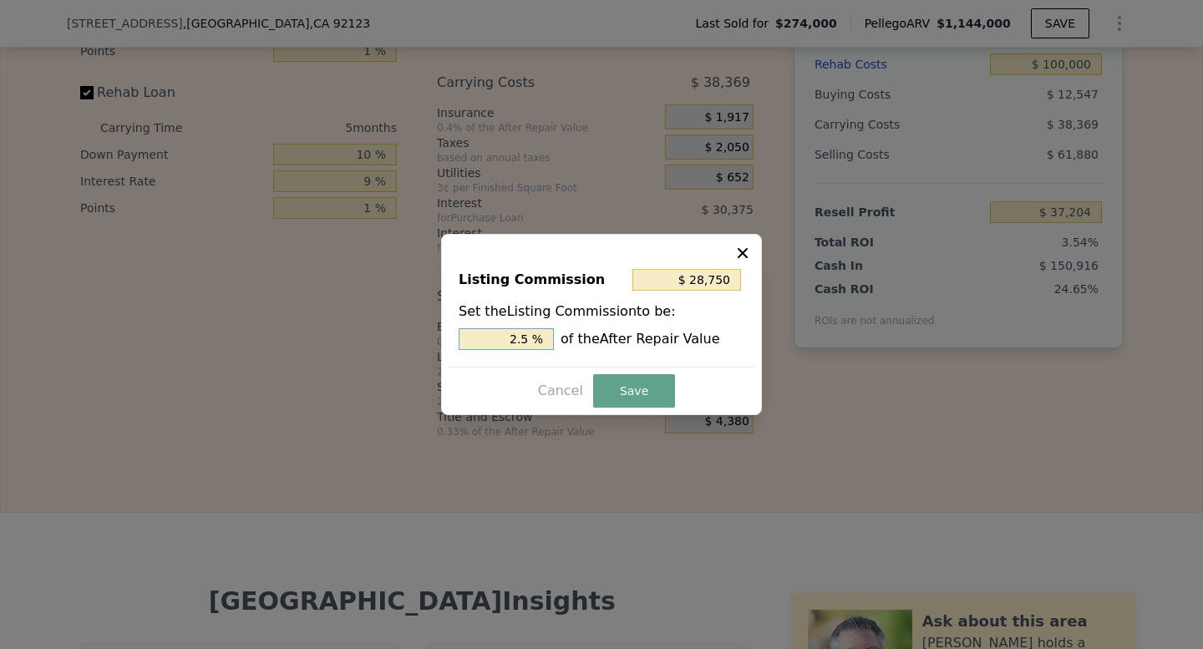
click at [526, 340] on input "2.5 %" at bounding box center [506, 339] width 95 height 22
click at [714, 284] on input "$ 28,750" at bounding box center [686, 280] width 109 height 22
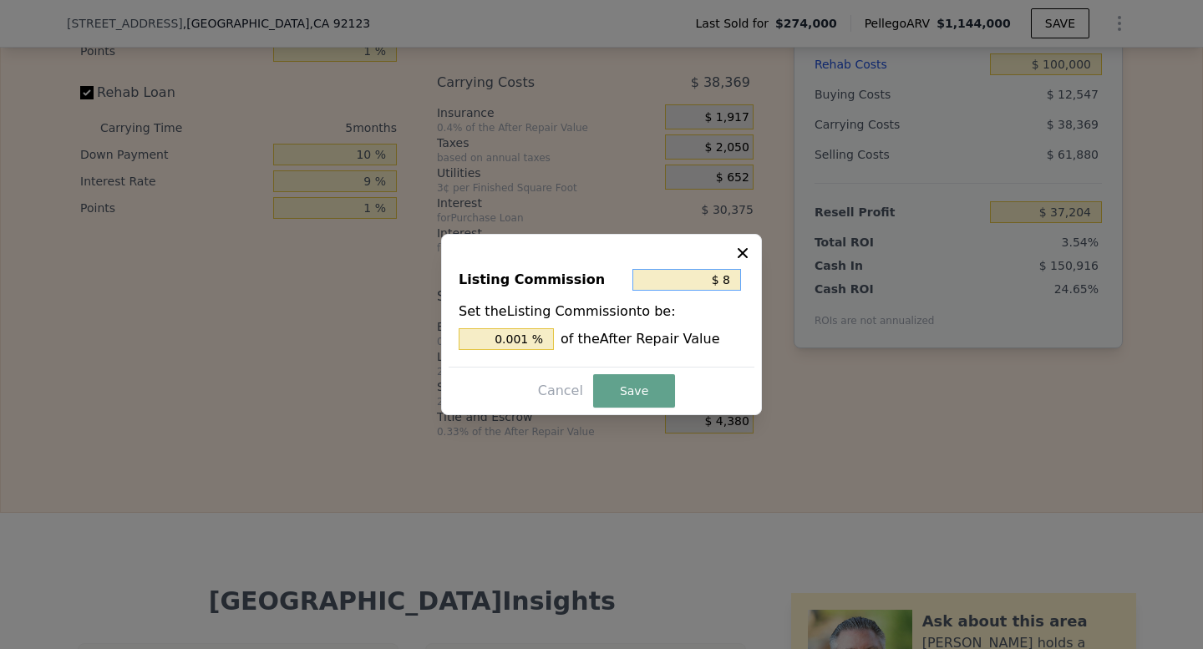
type input "$ 8"
type input "0.001 %"
type input "$ 85"
type input "0.007 %"
type input "$ 850"
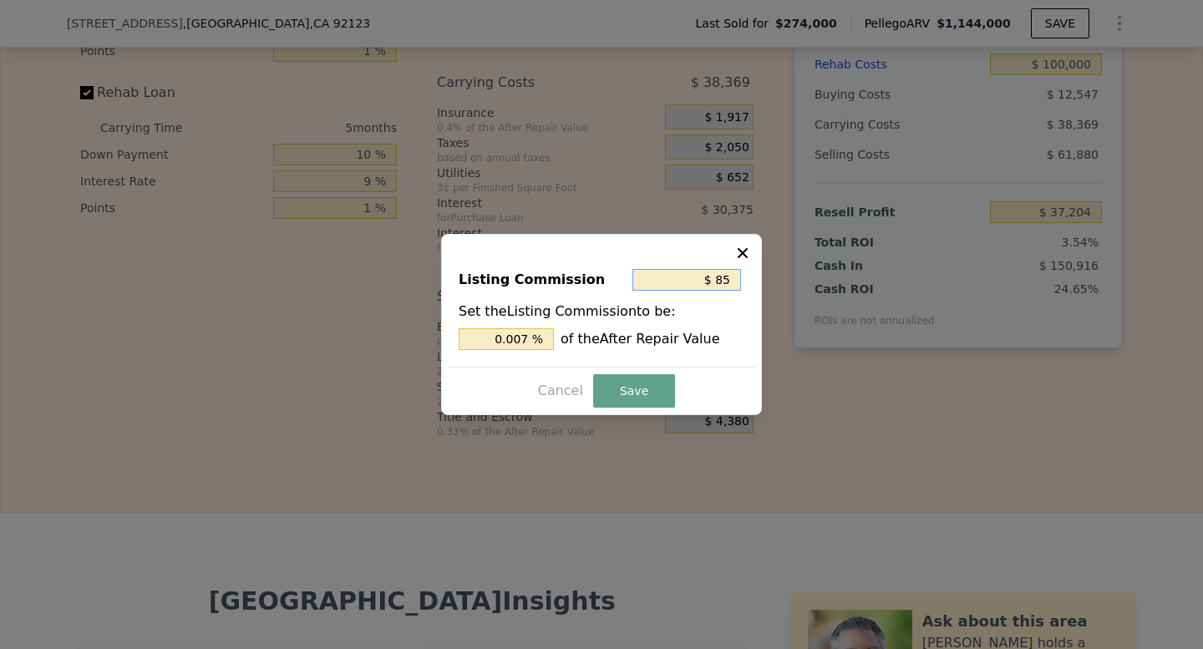
type input "0.074 %"
type input "$ 850"
click at [628, 383] on button "Save" at bounding box center [634, 390] width 82 height 33
type input "$ 65,104"
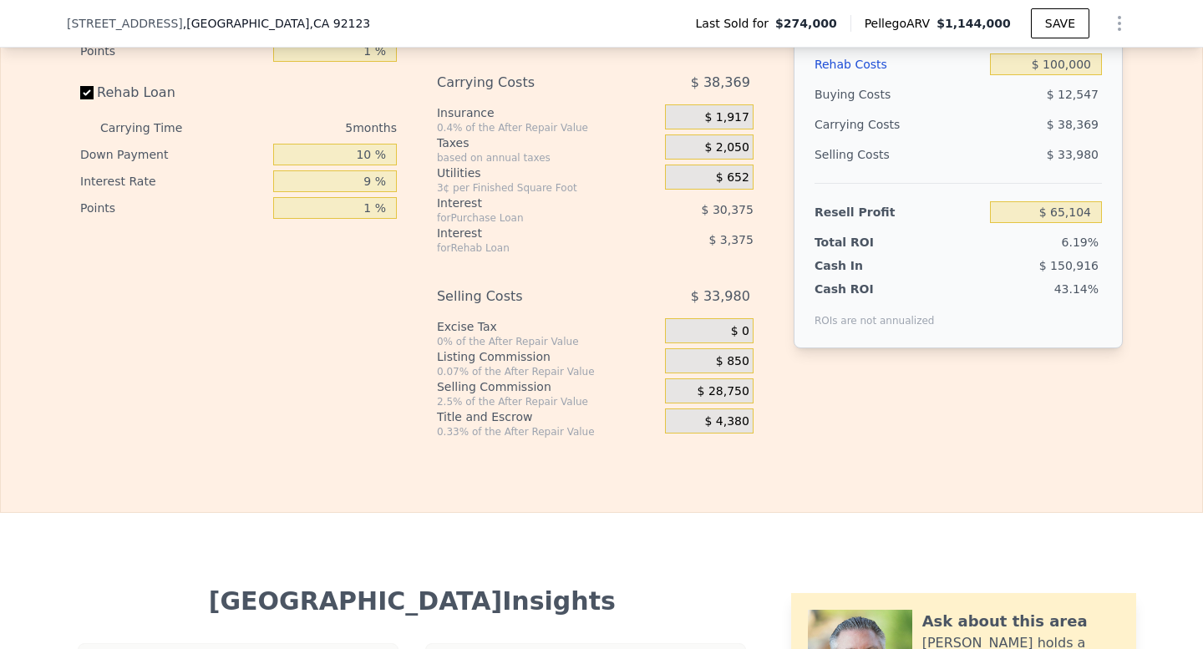
click at [744, 399] on span "$ 28,750" at bounding box center [724, 391] width 52 height 15
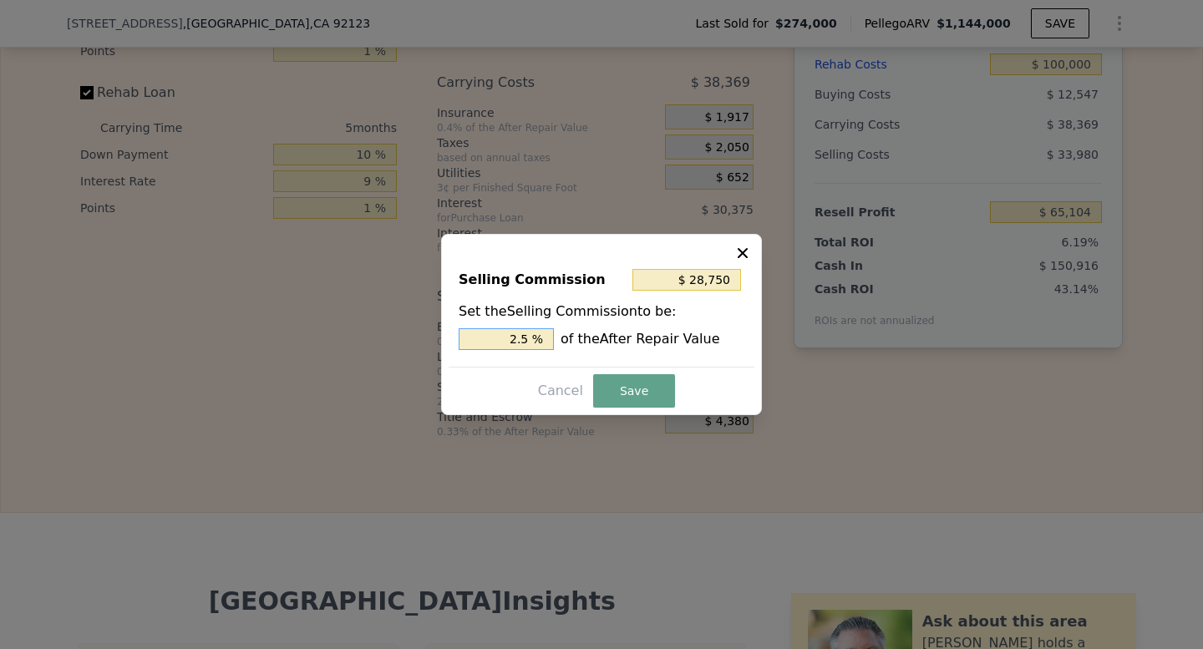
click at [528, 339] on input "2.5 %" at bounding box center [506, 339] width 95 height 22
type input "$ 23,000"
type input "2 %"
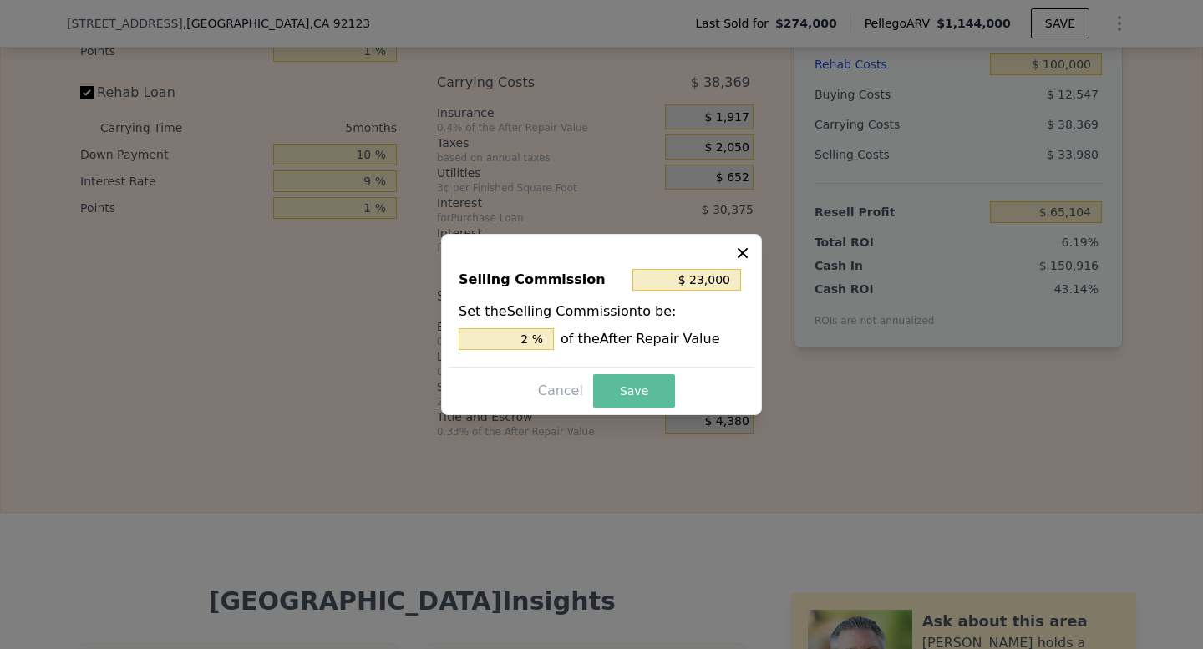
click at [646, 393] on button "Save" at bounding box center [634, 390] width 82 height 33
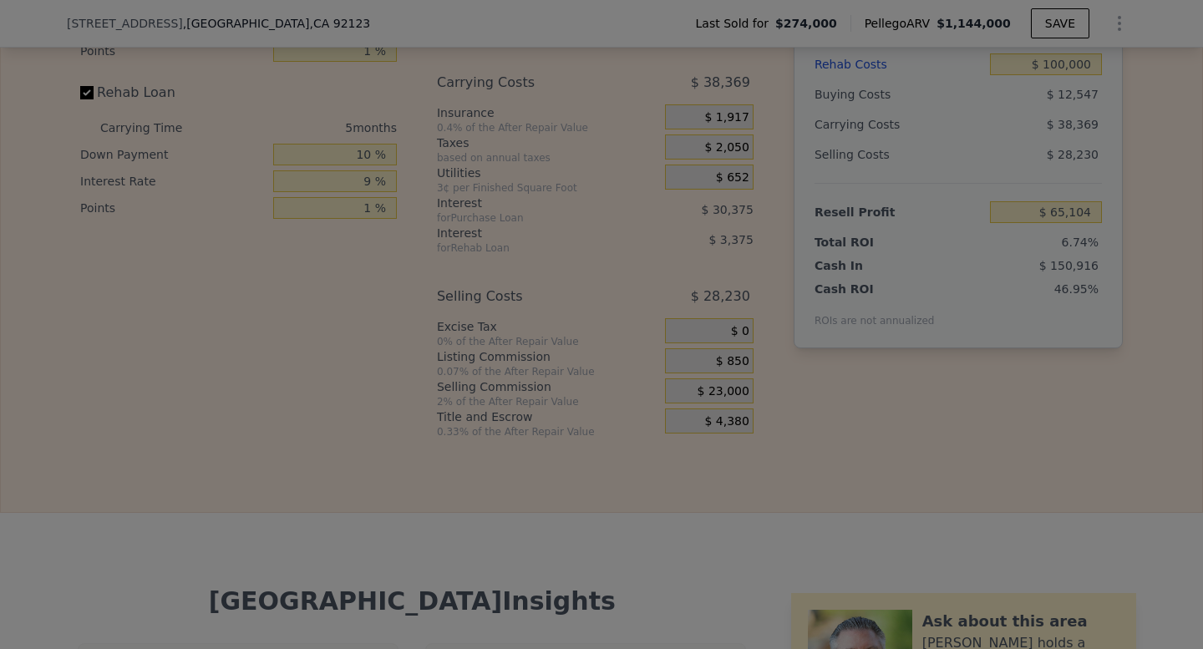
type input "$ 70,854"
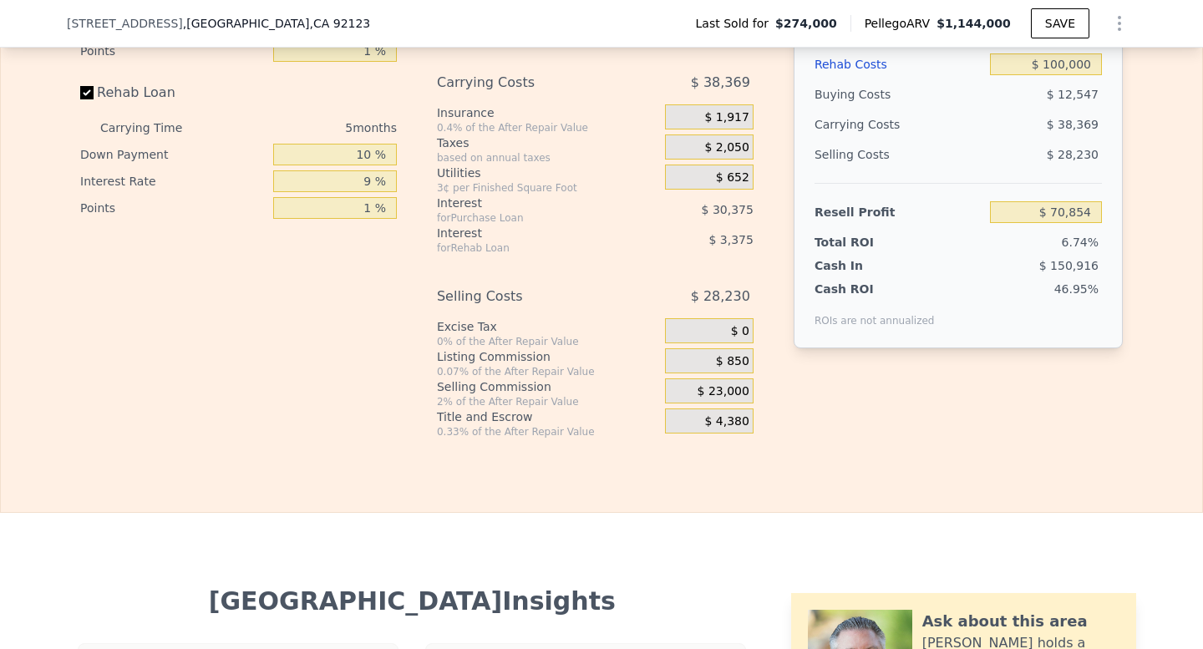
click at [831, 475] on div "Rehab Resell Rental Edit the assumptions in yellow boxes. Input profit to calcu…" at bounding box center [601, 110] width 1203 height 805
click at [860, 467] on div "Rehab Resell Rental Edit the assumptions in yellow boxes. Input profit to calcu…" at bounding box center [601, 110] width 1203 height 805
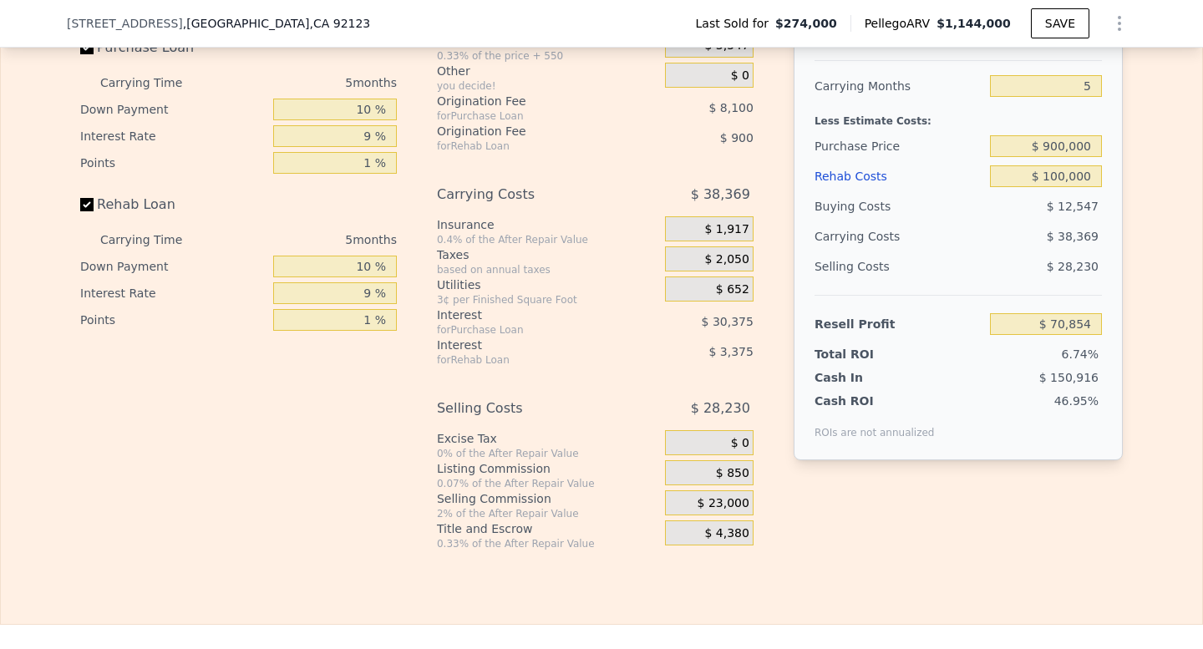
scroll to position [2500, 0]
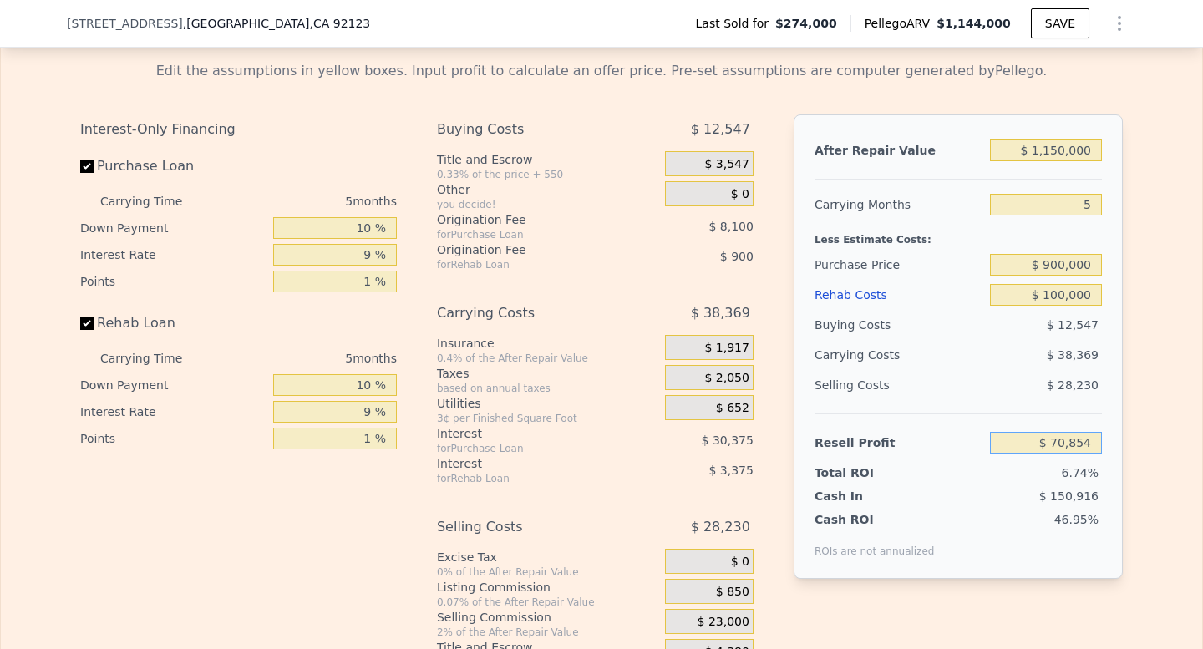
click at [1056, 454] on input "$ 70,854" at bounding box center [1046, 443] width 112 height 22
click at [1066, 503] on span "$ 150,916" at bounding box center [1068, 496] width 59 height 13
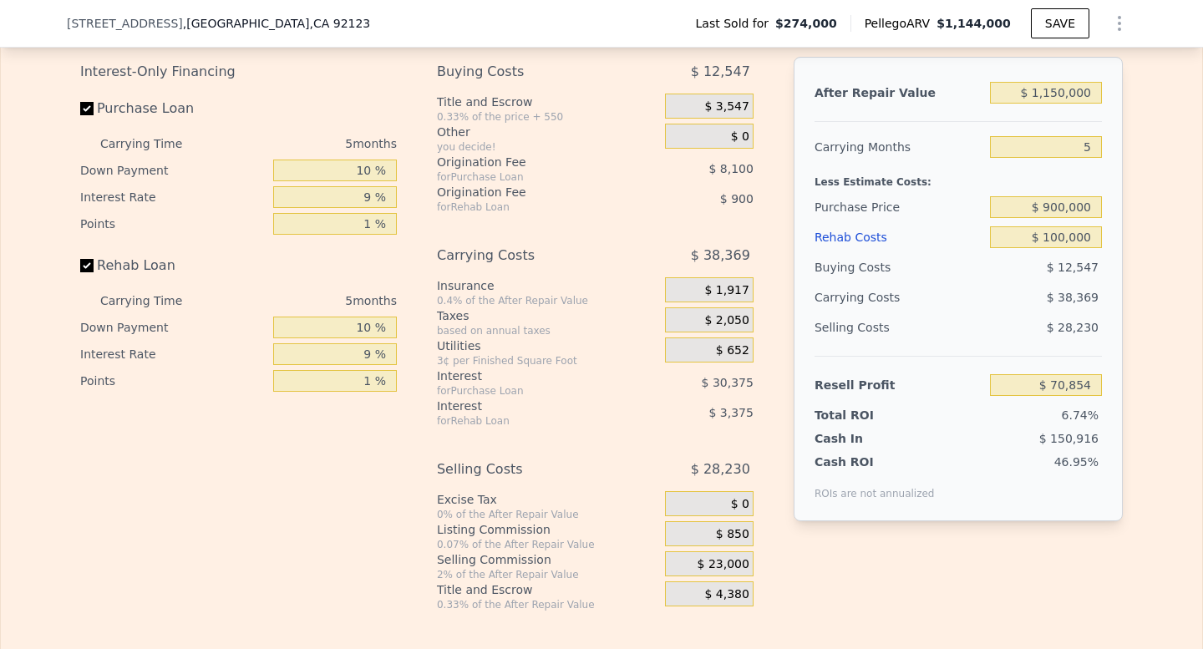
scroll to position [2532, 0]
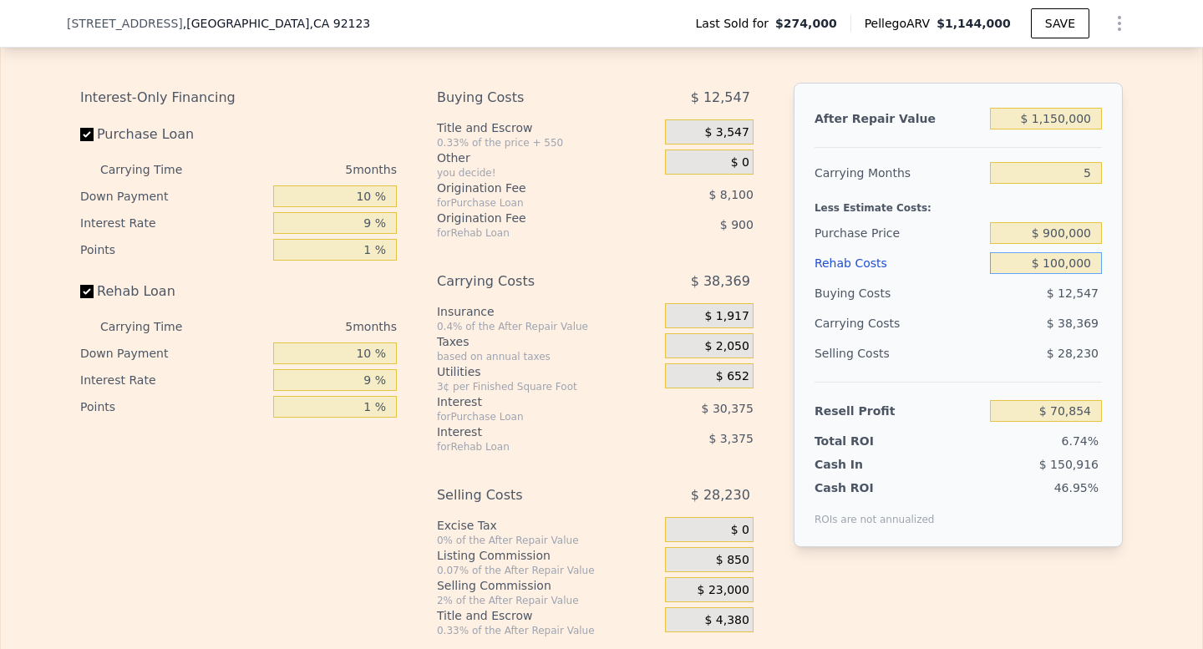
click at [1074, 274] on input "$ 100,000" at bounding box center [1046, 263] width 112 height 22
type input "$ 9"
type input "$ 175,120"
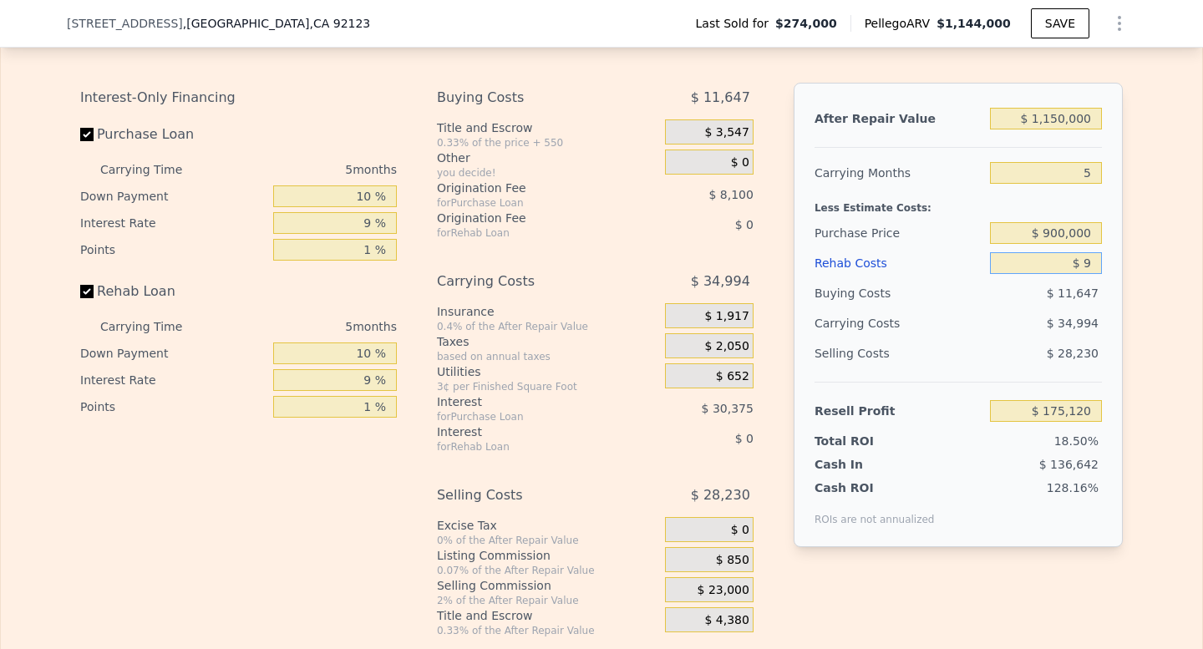
type input "$ 90"
type input "$ 175,033"
type input "$ 900"
type input "$ 174,191"
type input "$ 9,000"
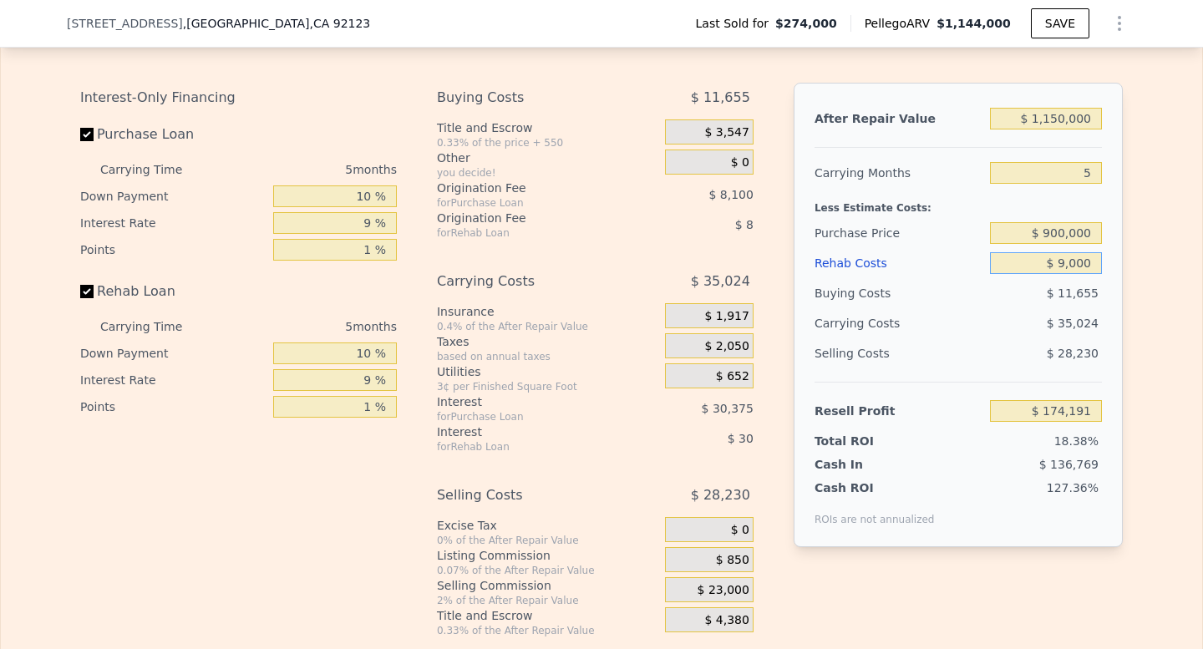
type input "$ 165,743"
type input "$ 90,000"
type input "$ 81,279"
type input "$ 90,000"
click at [1037, 331] on div "$ 38,034" at bounding box center [1014, 323] width 176 height 30
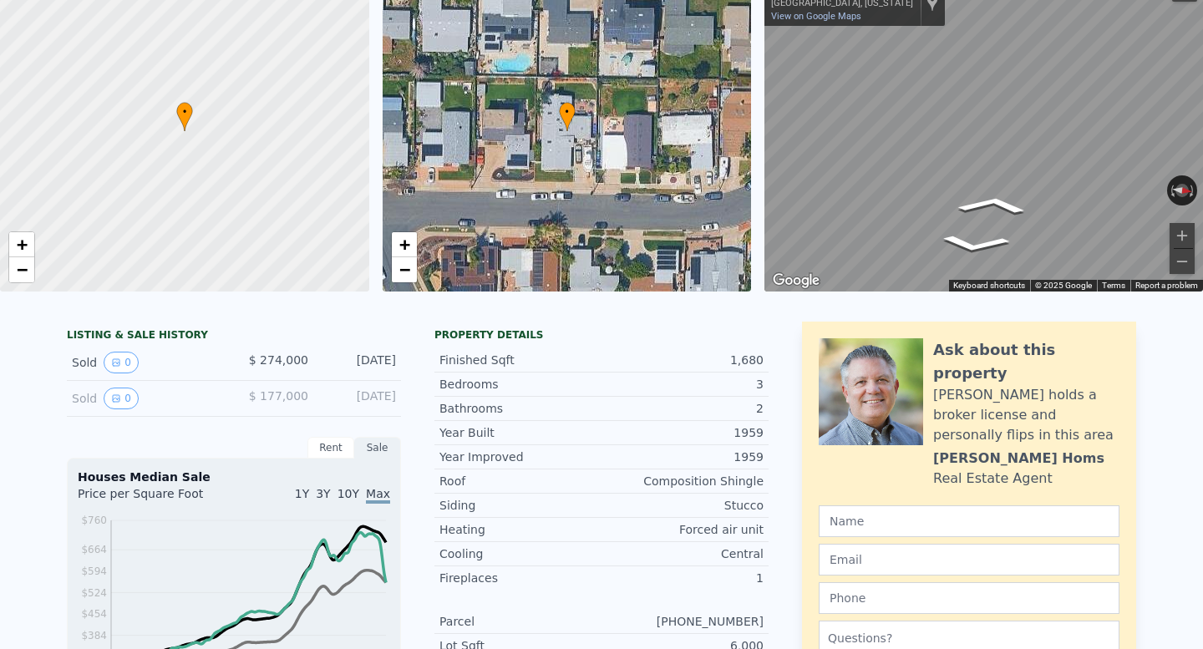
scroll to position [48, 0]
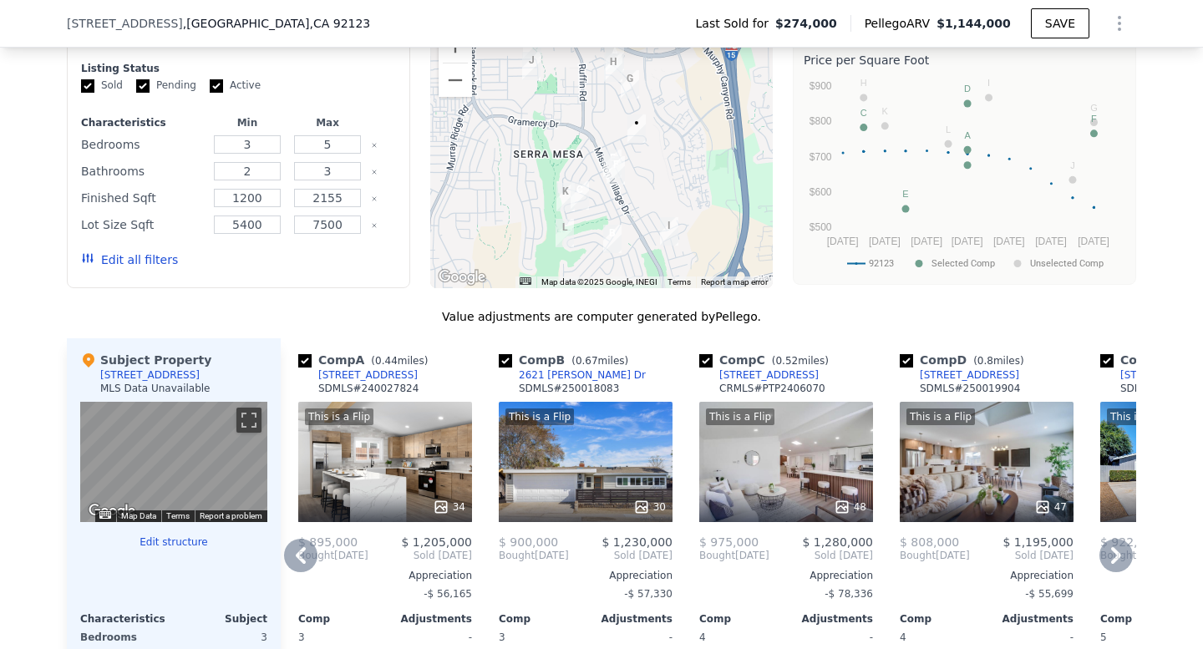
type input "$ 1,144,000"
type input "7"
type input "$ 0"
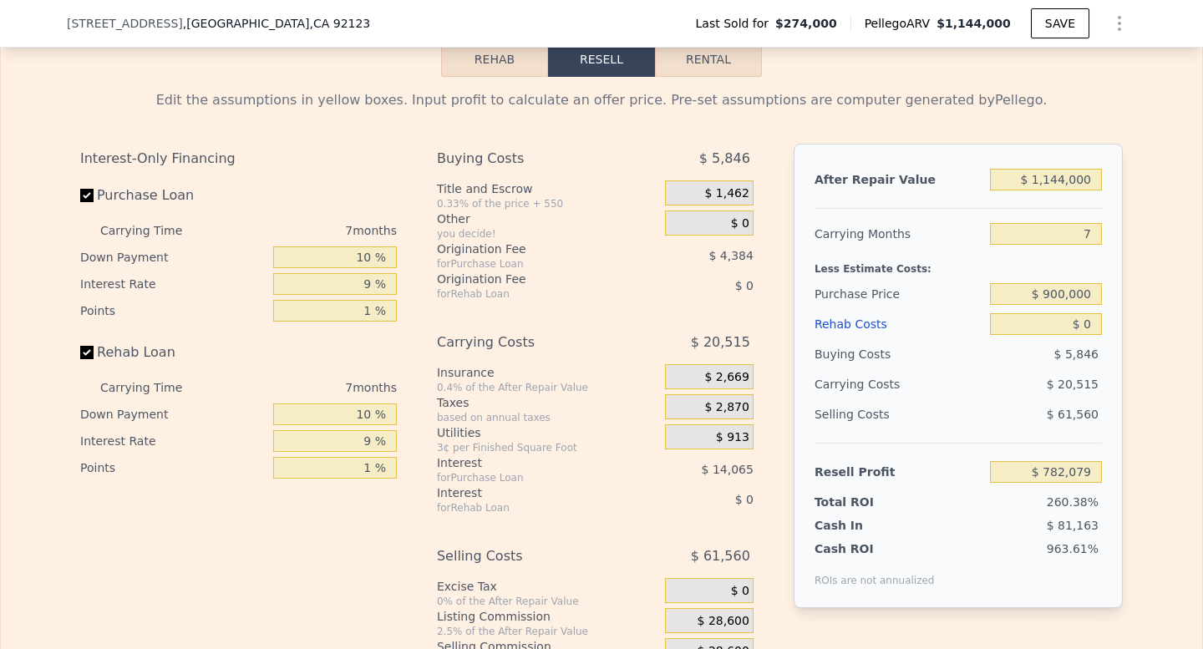
scroll to position [2399, 0]
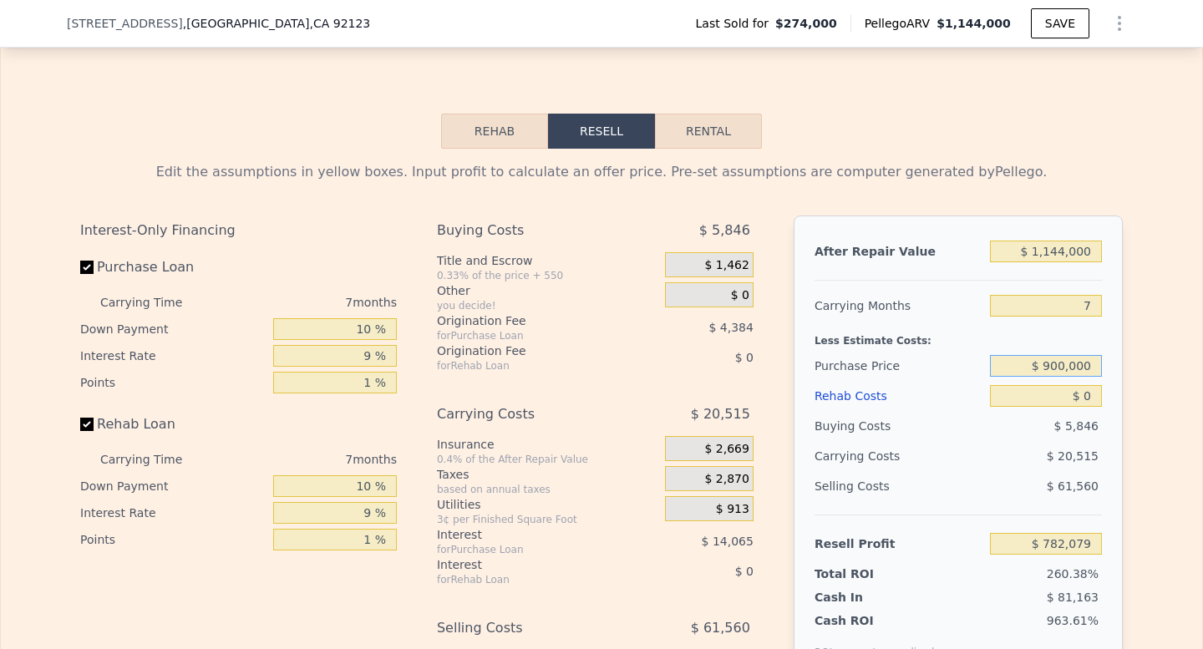
click at [1083, 377] on input "$ 900,000" at bounding box center [1046, 366] width 112 height 22
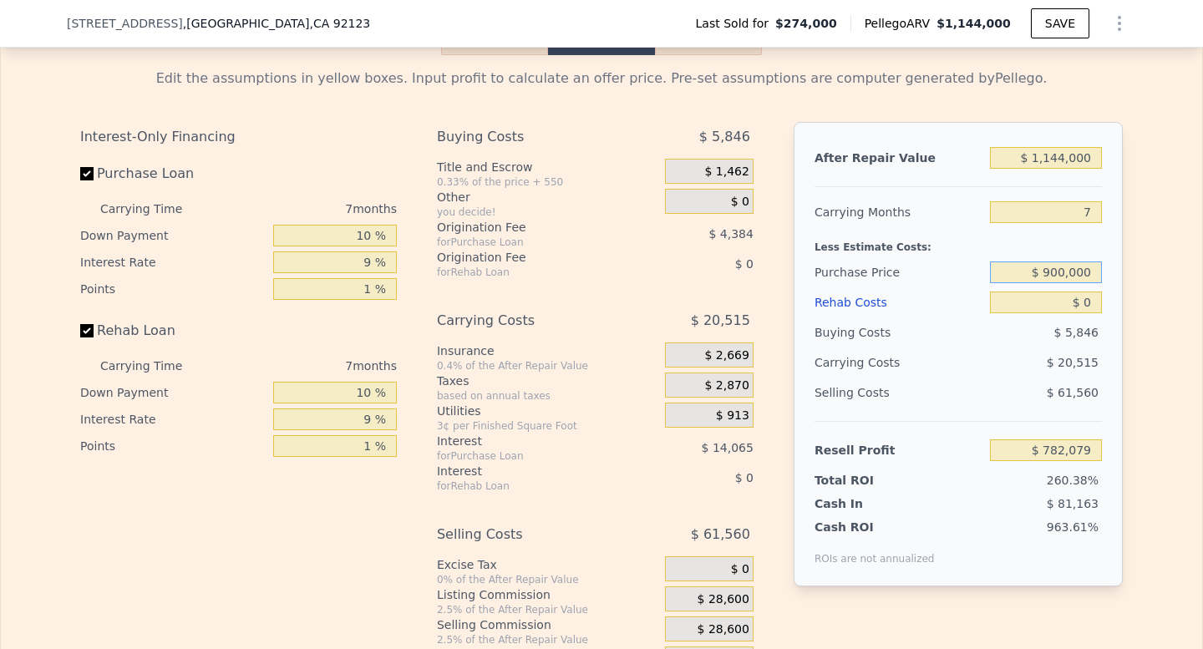
scroll to position [2494, 0]
type input "$ 111,841"
click at [1048, 164] on input "$ 1,144,000" at bounding box center [1046, 157] width 112 height 22
drag, startPoint x: 1048, startPoint y: 164, endPoint x: 1127, endPoint y: 164, distance: 78.5
click at [1127, 164] on div "Edit the assumptions in yellow boxes. Input profit to calculate an offer price.…" at bounding box center [601, 365] width 1069 height 622
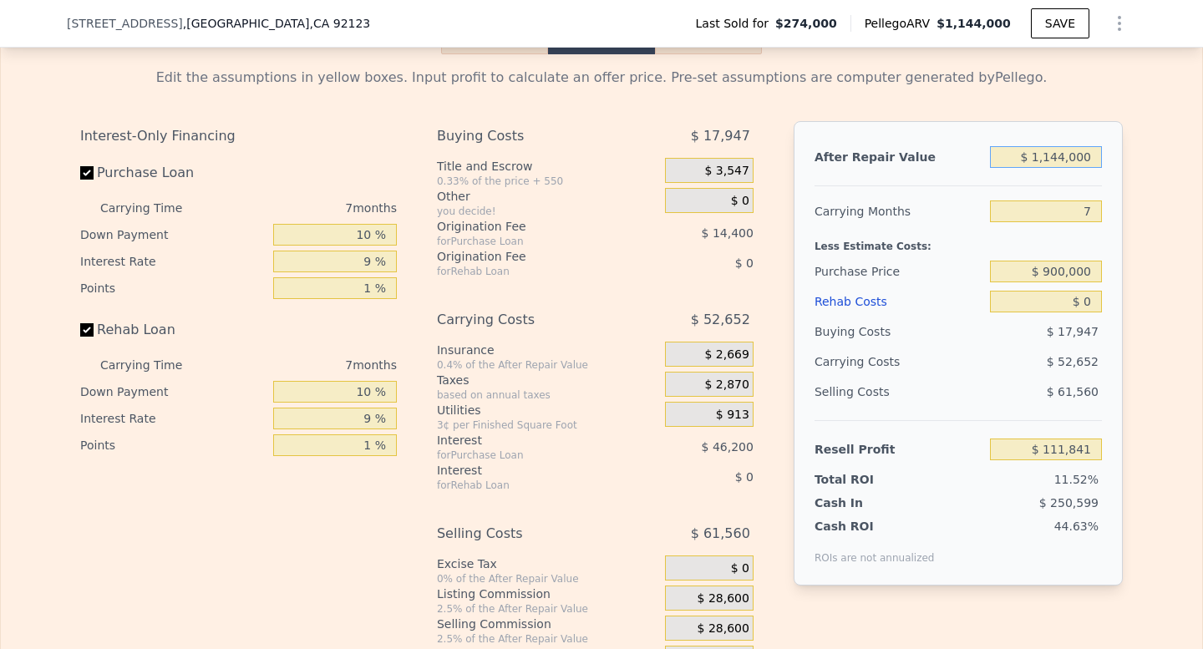
click at [1079, 168] on input "$ 1,144,000" at bounding box center [1046, 157] width 112 height 22
type input "$ 1"
type input "-$ 968,479"
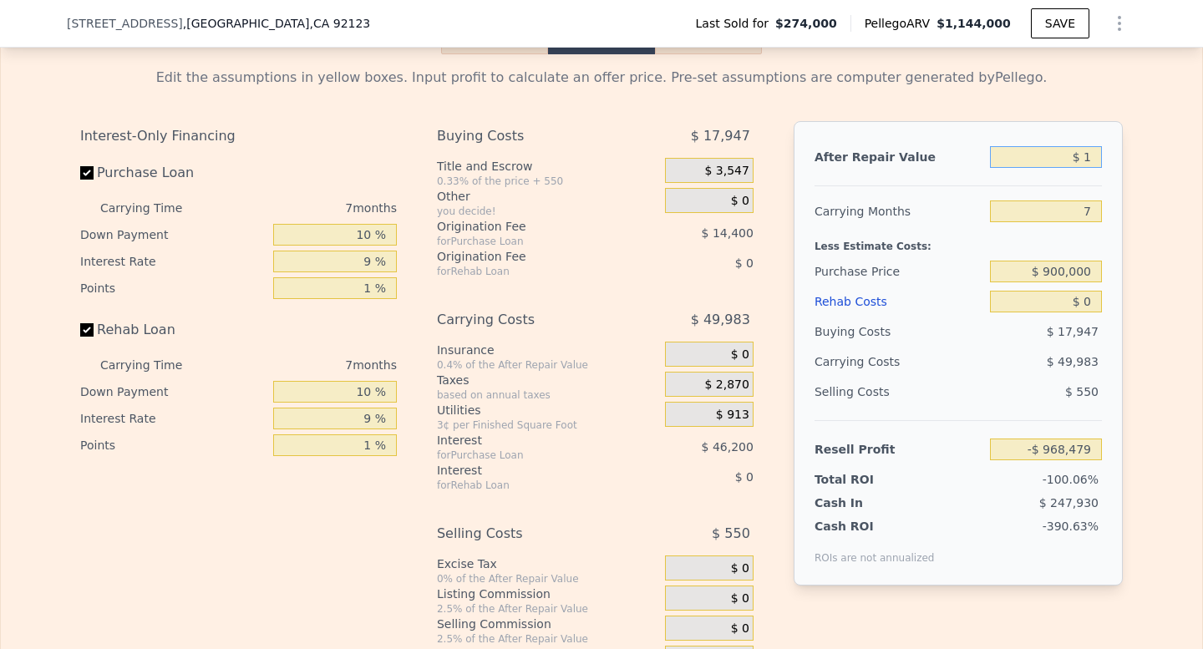
type input "$ 11"
type input "-$ 968,469"
type input "$ 115"
type input "-$ 968,371"
type input "$ 1,150"
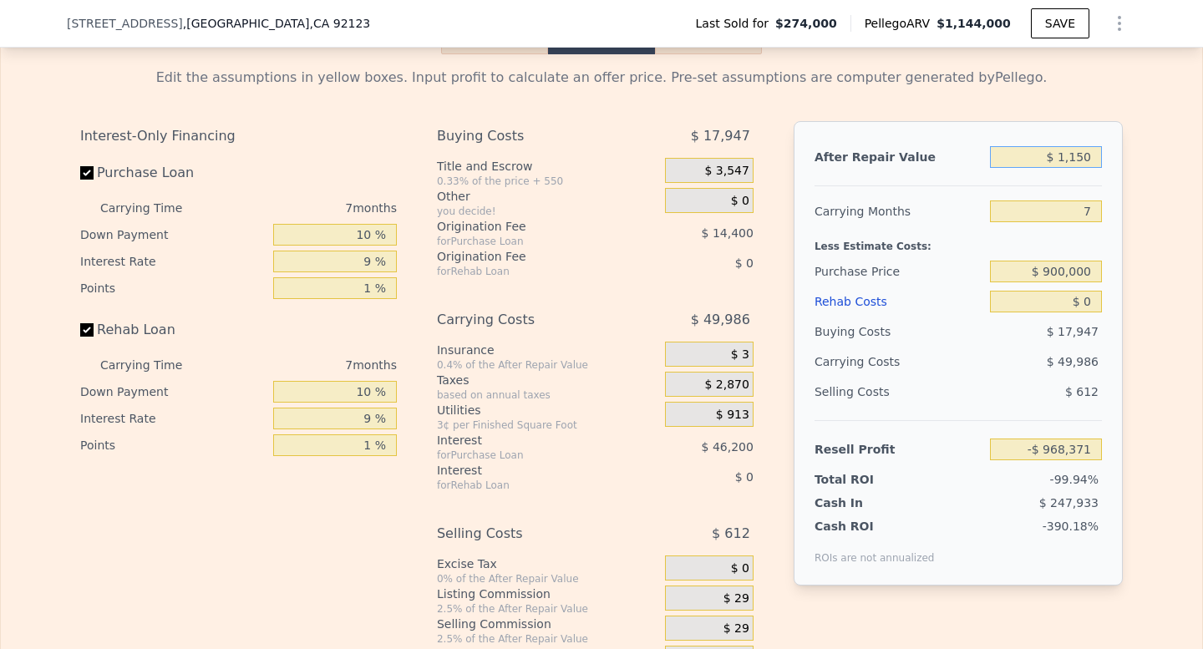
type input "-$ 967,395"
type input "$ 11,500"
type input "-$ 957,621"
type input "$ 115,000"
type input "-$ 859,881"
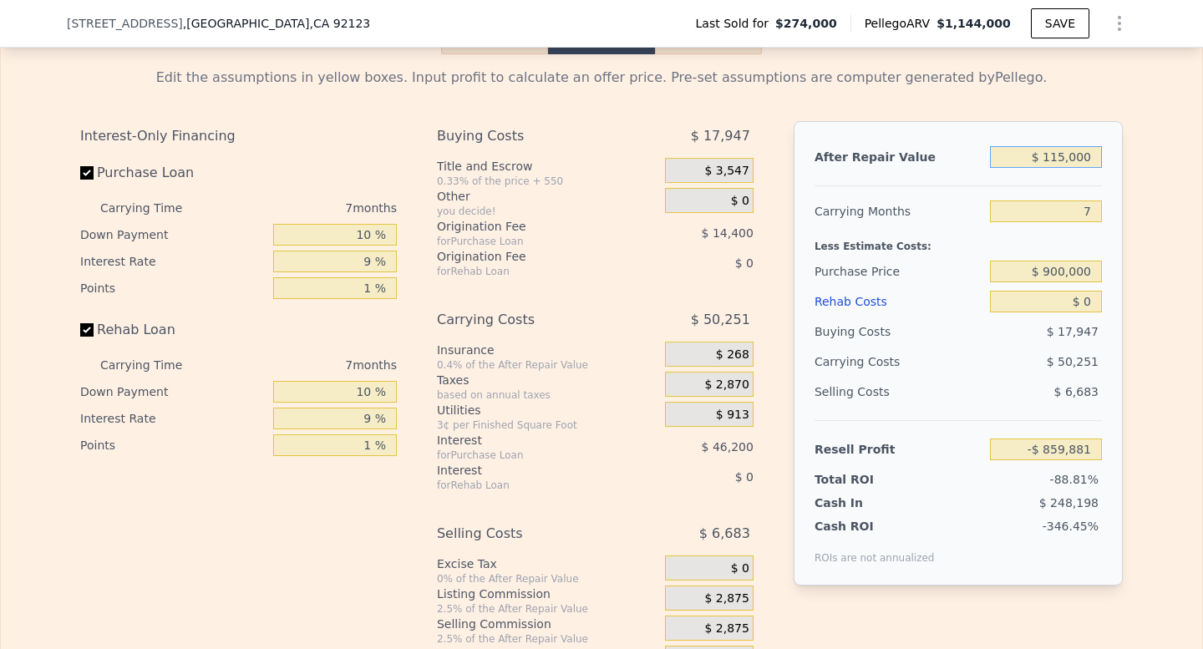
type input "$ 1,150,000"
type input "$ 117,507"
type input "$ 1,150,000"
click at [1079, 222] on input "7" at bounding box center [1046, 211] width 112 height 22
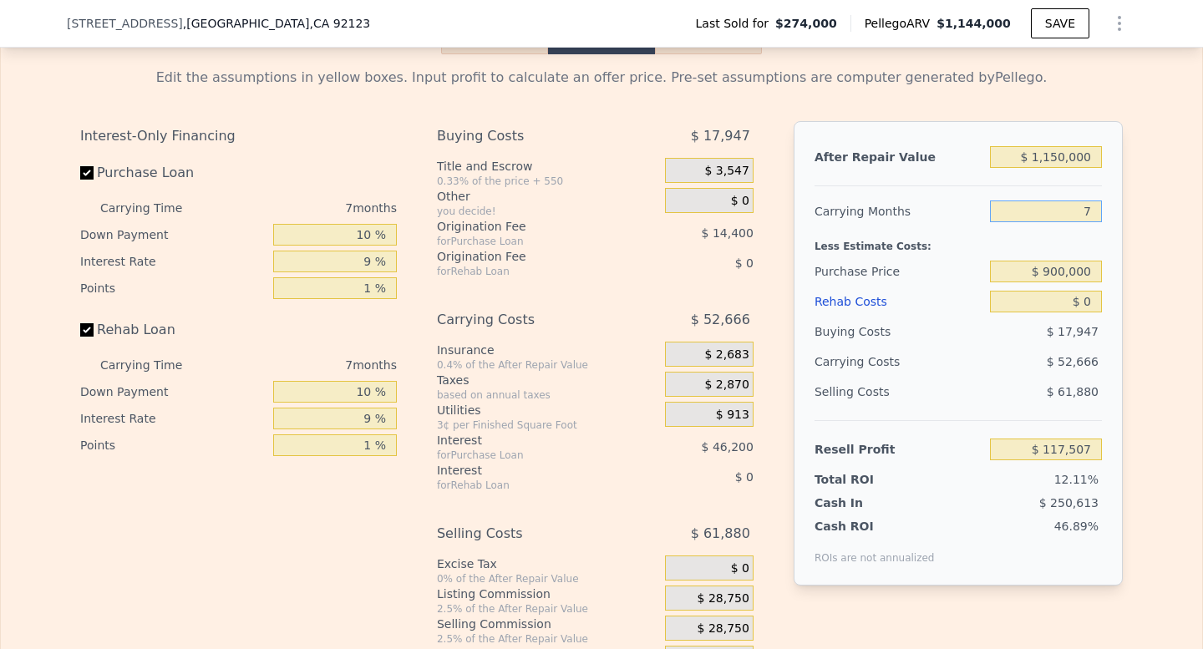
type input "5"
type input "$ 132,554"
type input "5"
click at [1065, 282] on input "$ 900,000" at bounding box center [1046, 272] width 112 height 22
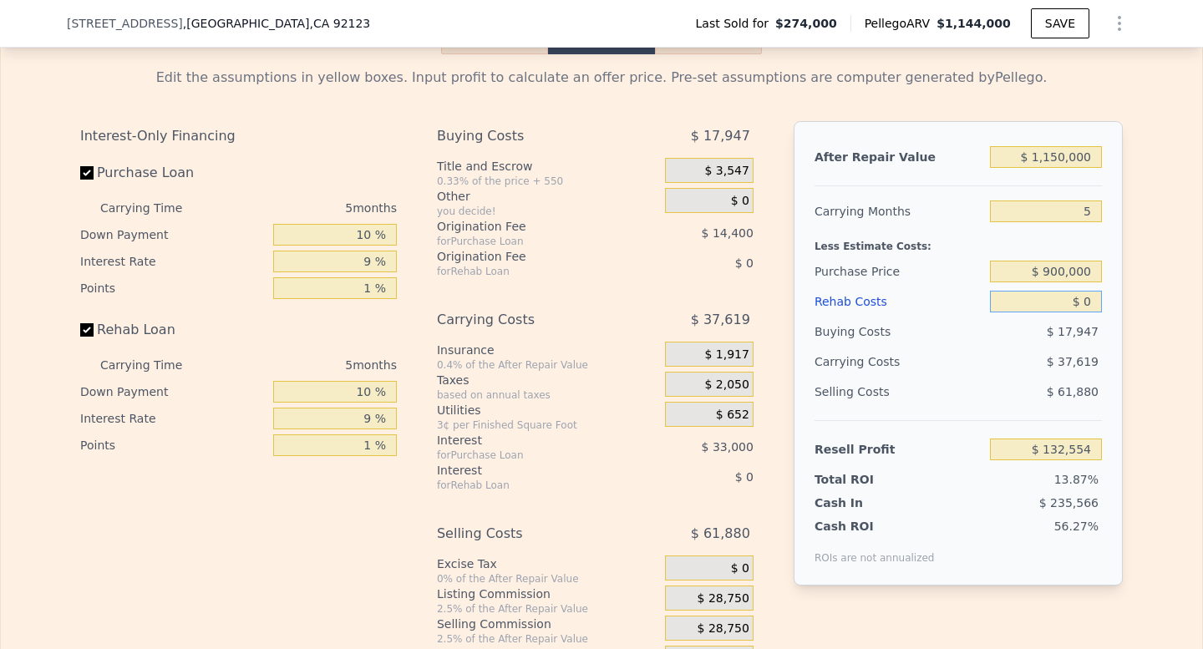
click at [1090, 312] on input "$ 0" at bounding box center [1046, 302] width 112 height 22
type input "$ 05"
type input "$ 132,549"
type input "$ 050"
type input "$ 132,503"
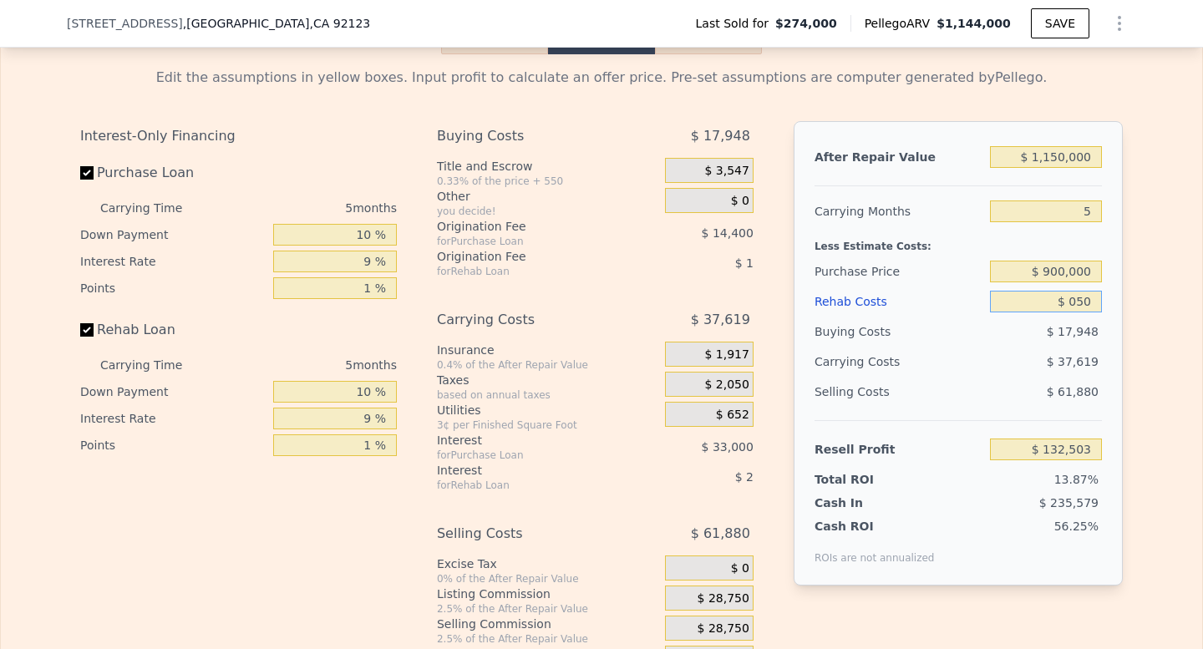
type input "$ 0500"
type input "$ 132,026"
type input "$ 05,000"
type input "$ 127,289"
type input "$ 050,000"
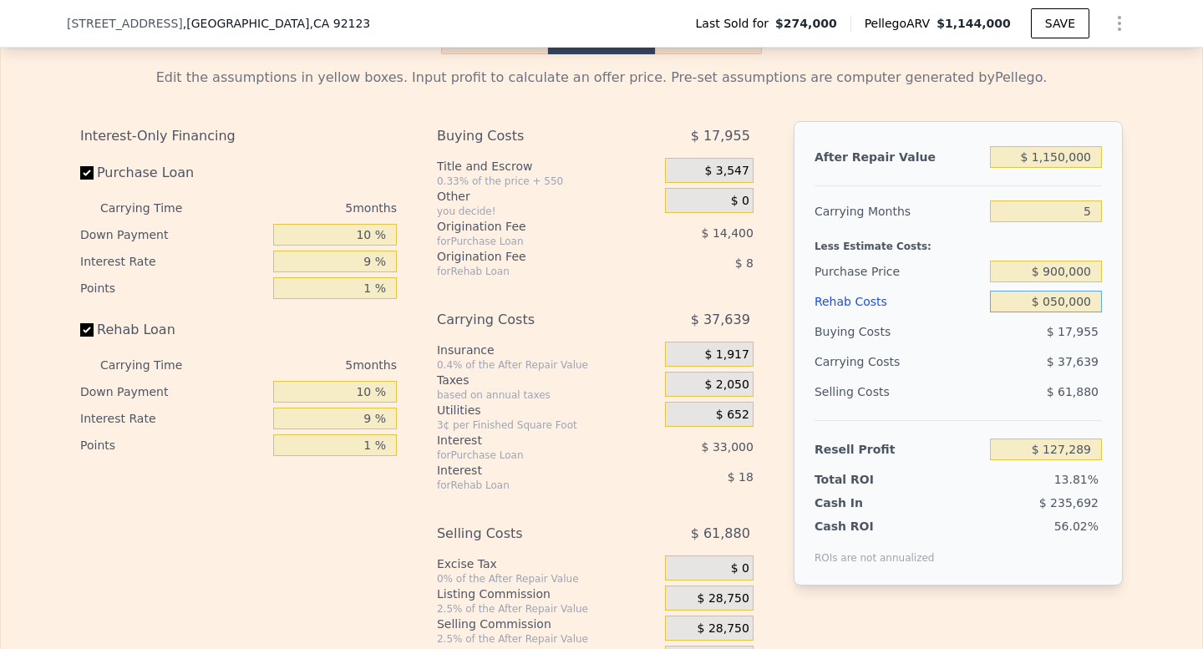
type input "$ 79,919"
click at [1055, 312] on input "$ 050,000" at bounding box center [1046, 302] width 112 height 22
type input "$ 50,000"
click at [1094, 368] on span "$ 39,454" at bounding box center [1073, 361] width 52 height 13
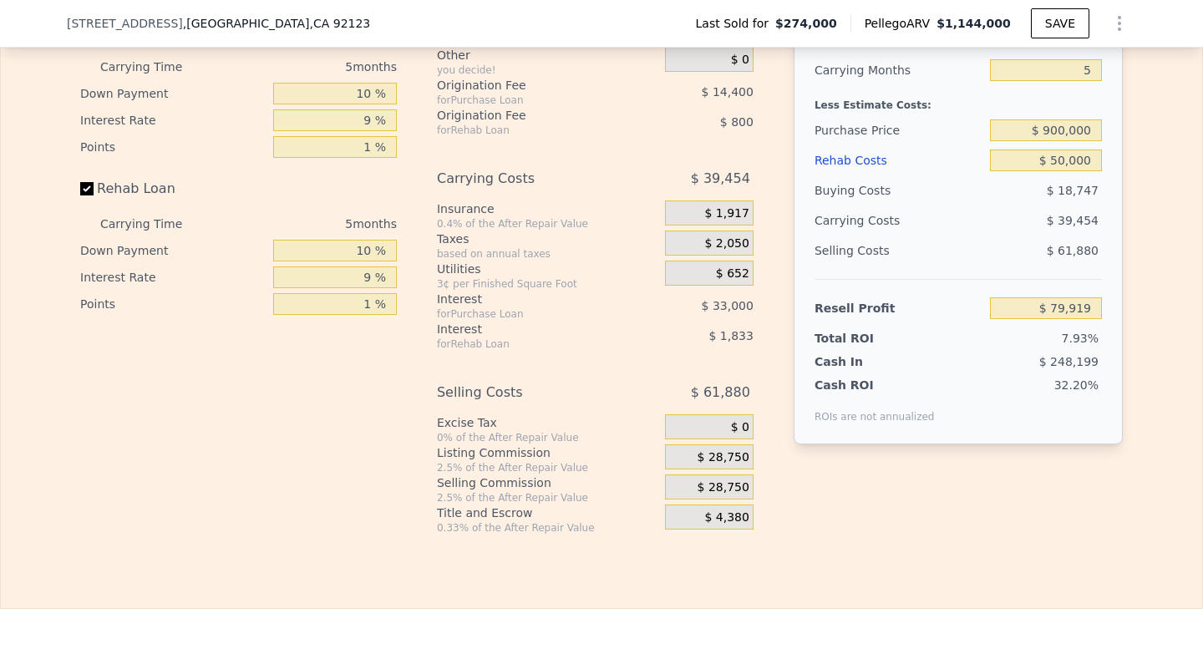
scroll to position [2649, 0]
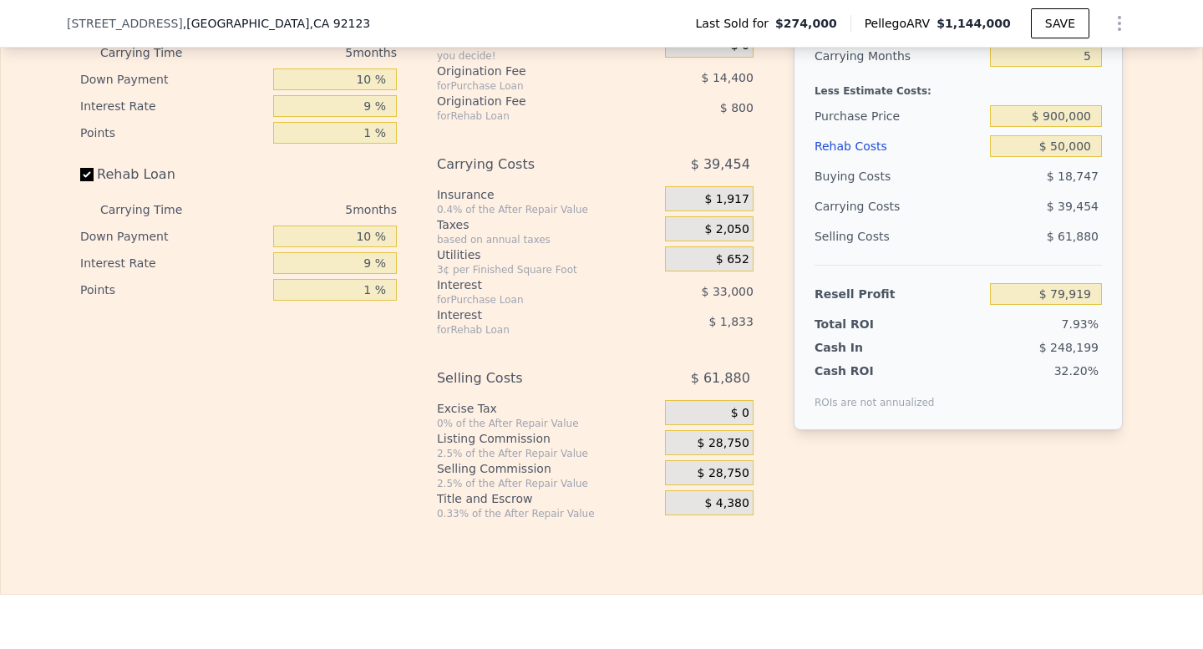
click at [726, 451] on span "$ 28,750" at bounding box center [724, 443] width 52 height 15
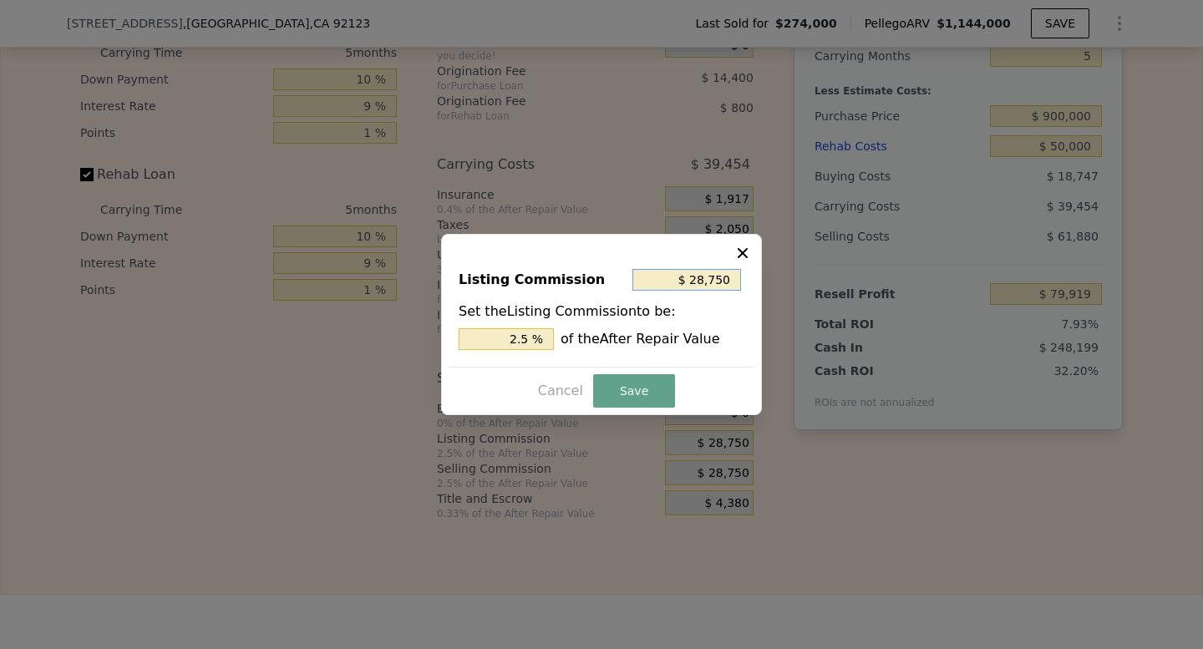
click at [713, 281] on input "$ 28,750" at bounding box center [686, 280] width 109 height 22
type input "$ 8"
type input "0.001 %"
type input "$ 85"
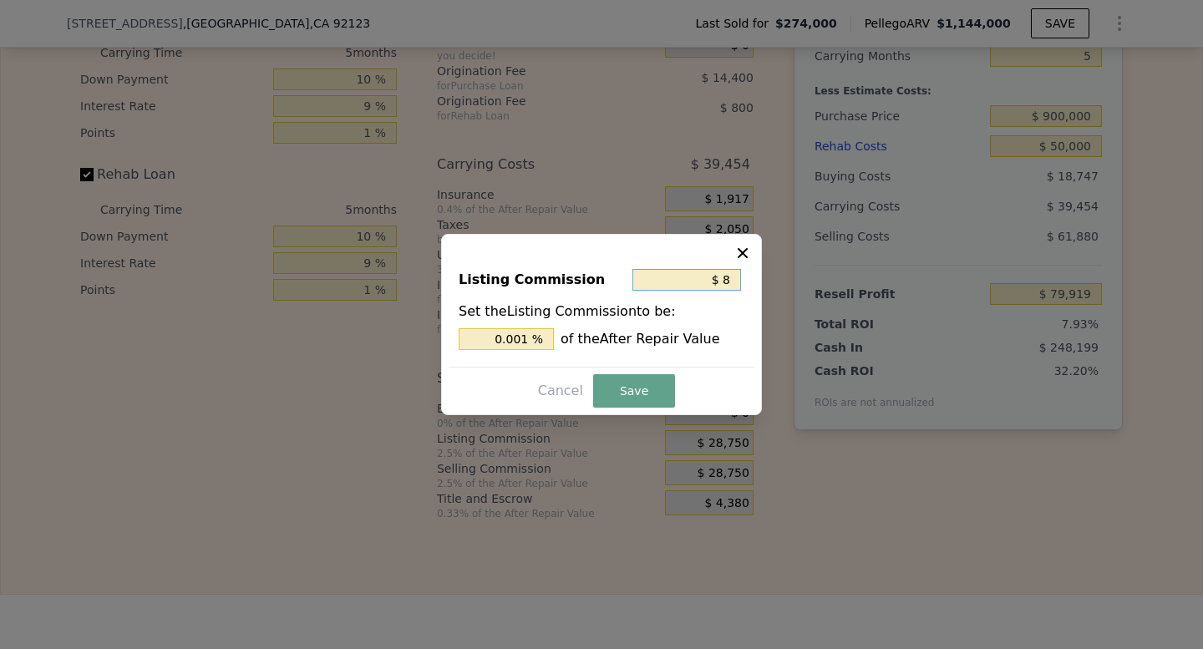
type input "0.007 %"
type input "$ 850"
type input "0.074 %"
type input "$ 850"
click at [658, 383] on button "Save" at bounding box center [634, 390] width 82 height 33
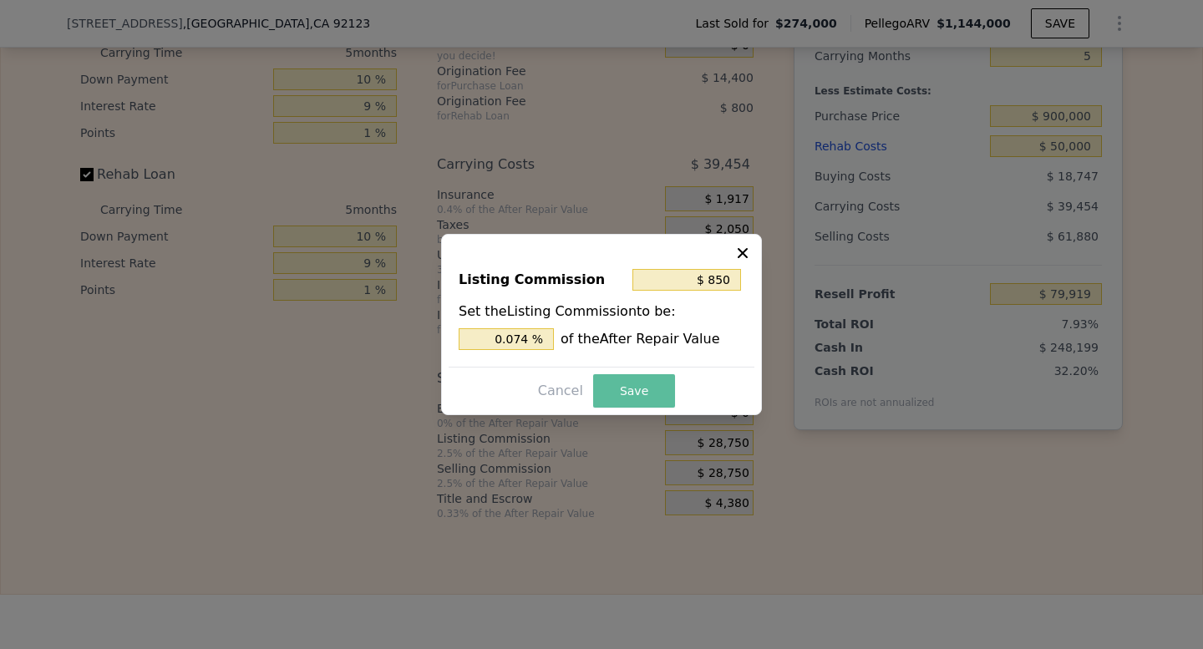
type input "$ 107,819"
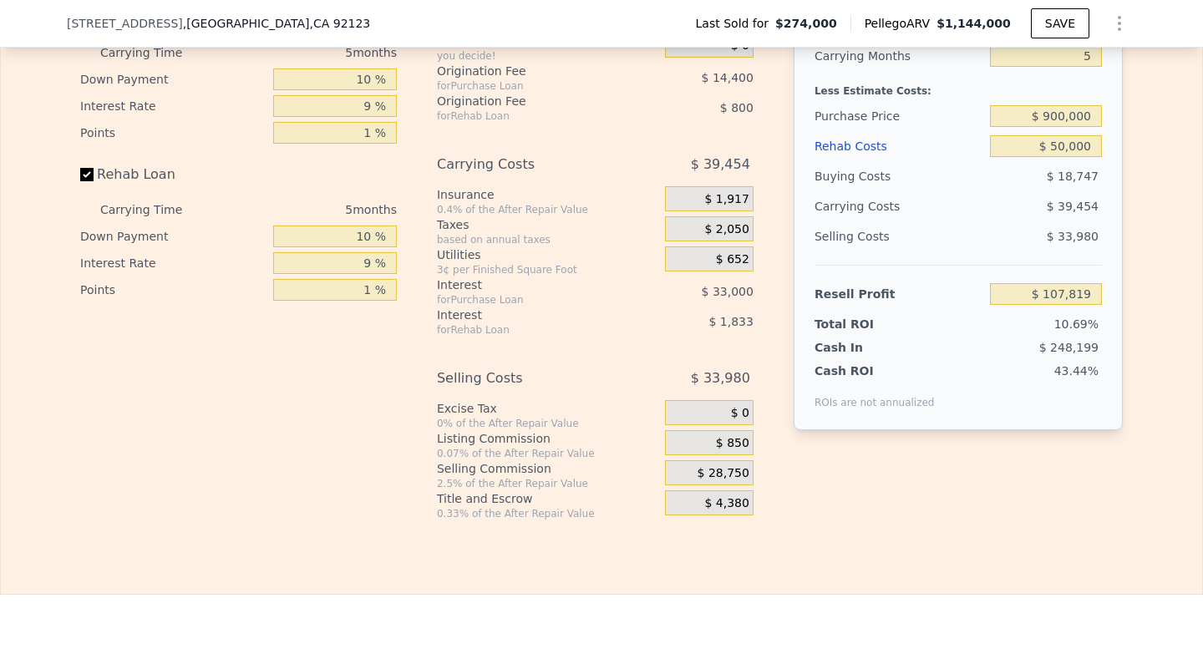
click at [733, 481] on span "$ 28,750" at bounding box center [724, 473] width 52 height 15
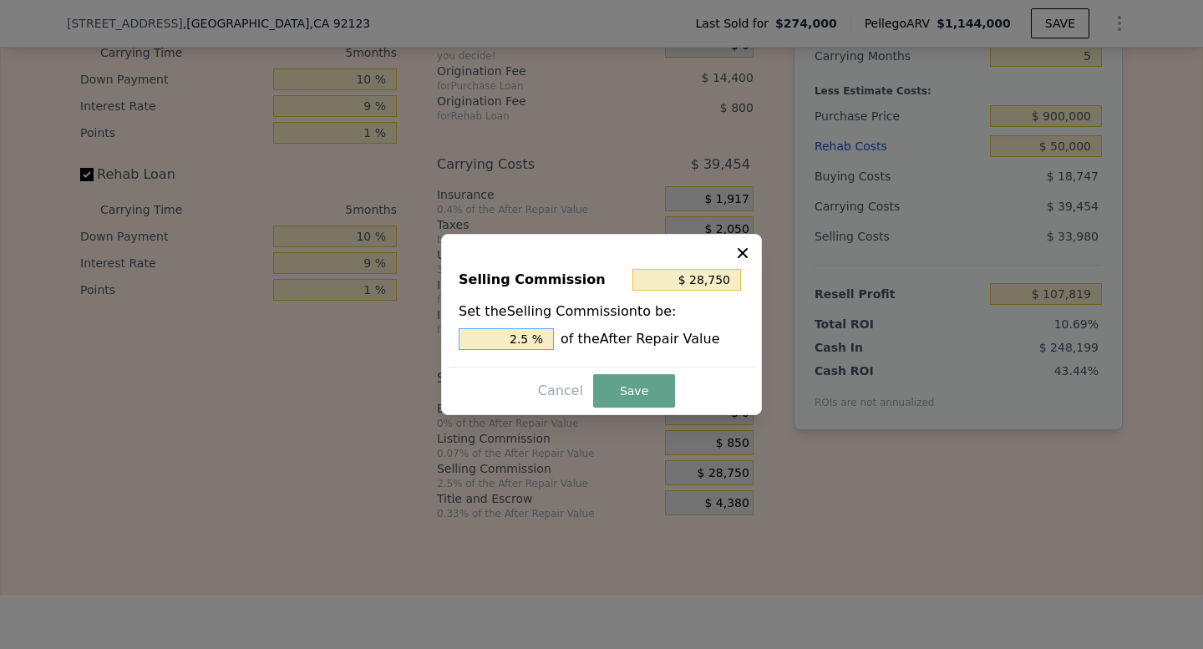
click at [524, 336] on input "2.5 %" at bounding box center [506, 339] width 95 height 22
type input "$ 23,000"
type input "2 %"
click at [646, 379] on button "Save" at bounding box center [634, 390] width 82 height 33
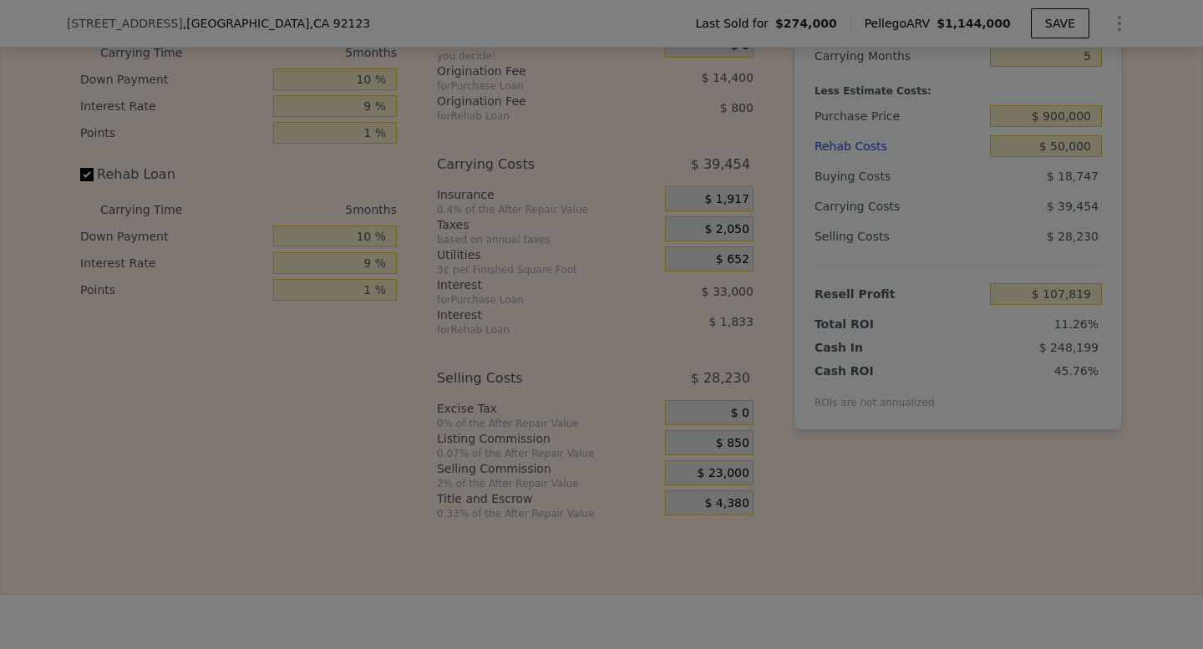
type input "$ 113,569"
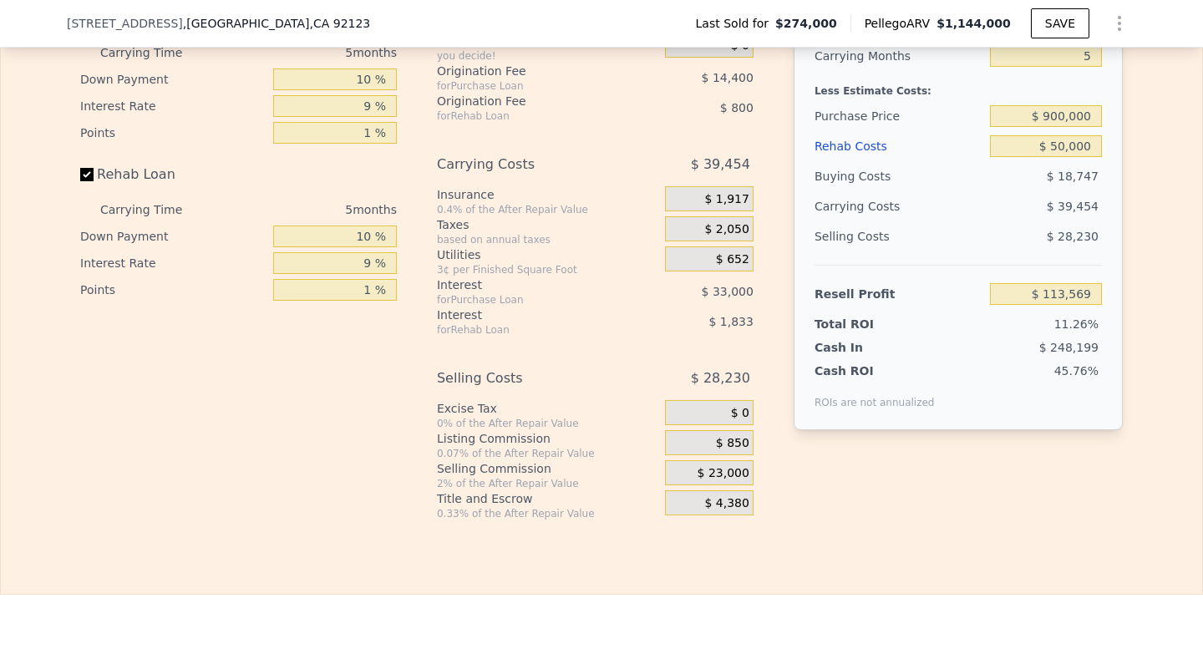
click at [913, 592] on div "Rehab Resell Rental Edit the assumptions in yellow boxes. Input profit to calcu…" at bounding box center [601, 191] width 1203 height 805
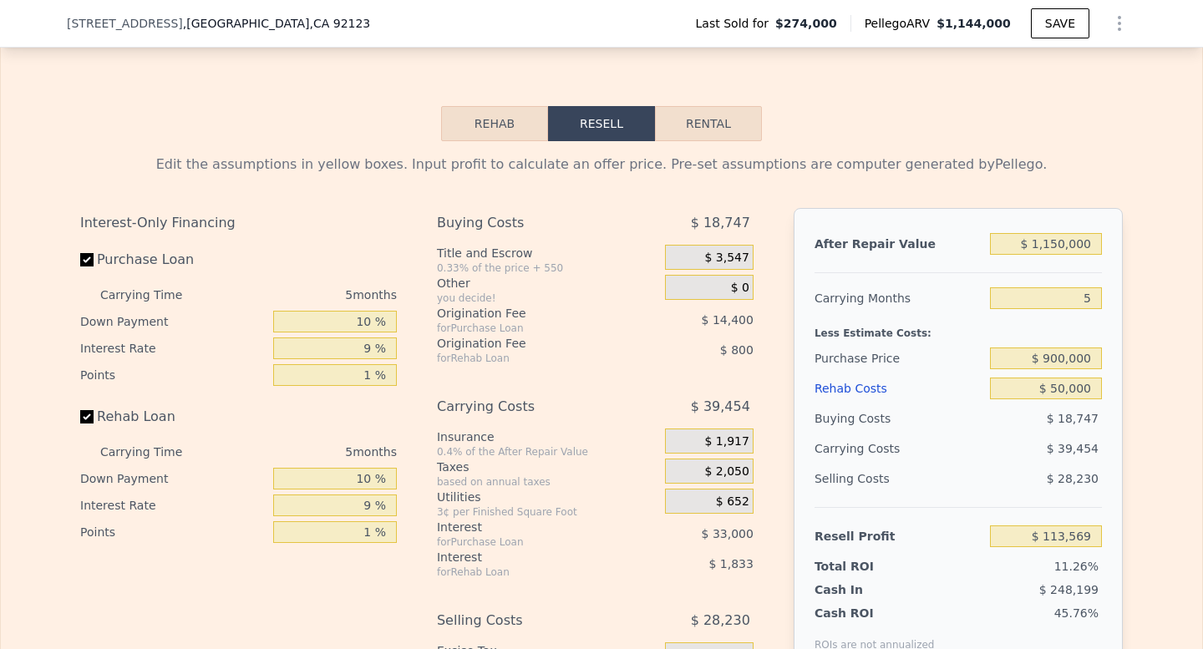
scroll to position [2403, 0]
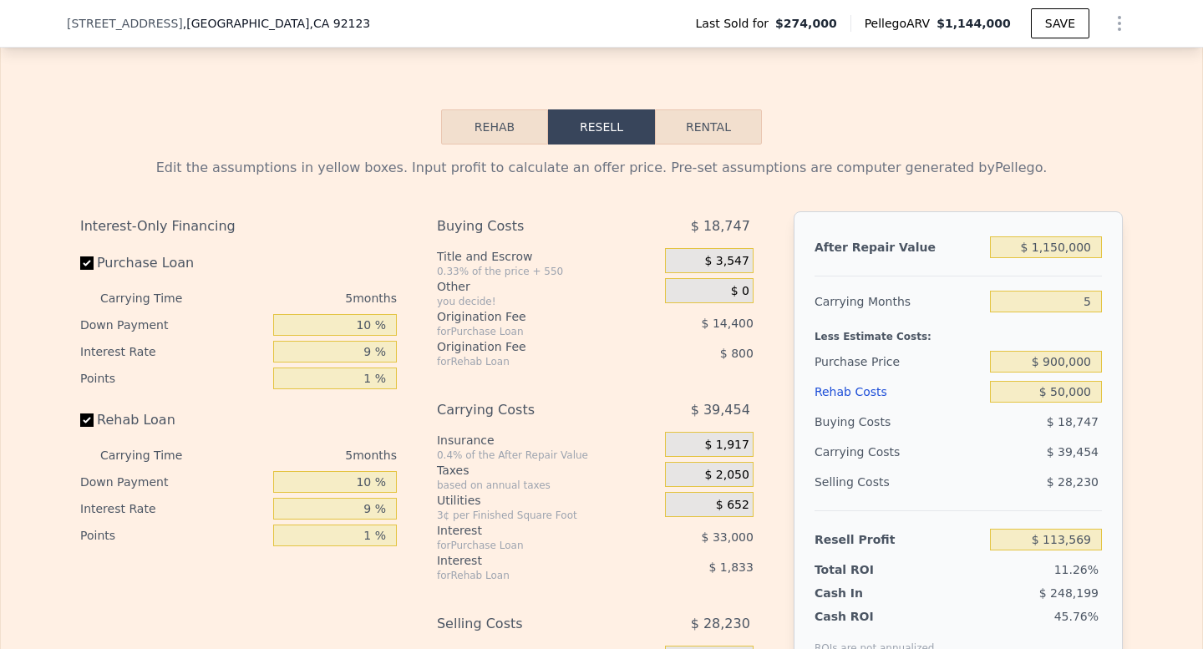
click at [531, 325] on div "Origination Fee" at bounding box center [530, 316] width 186 height 17
click at [718, 330] on span "$ 14,400" at bounding box center [728, 323] width 52 height 13
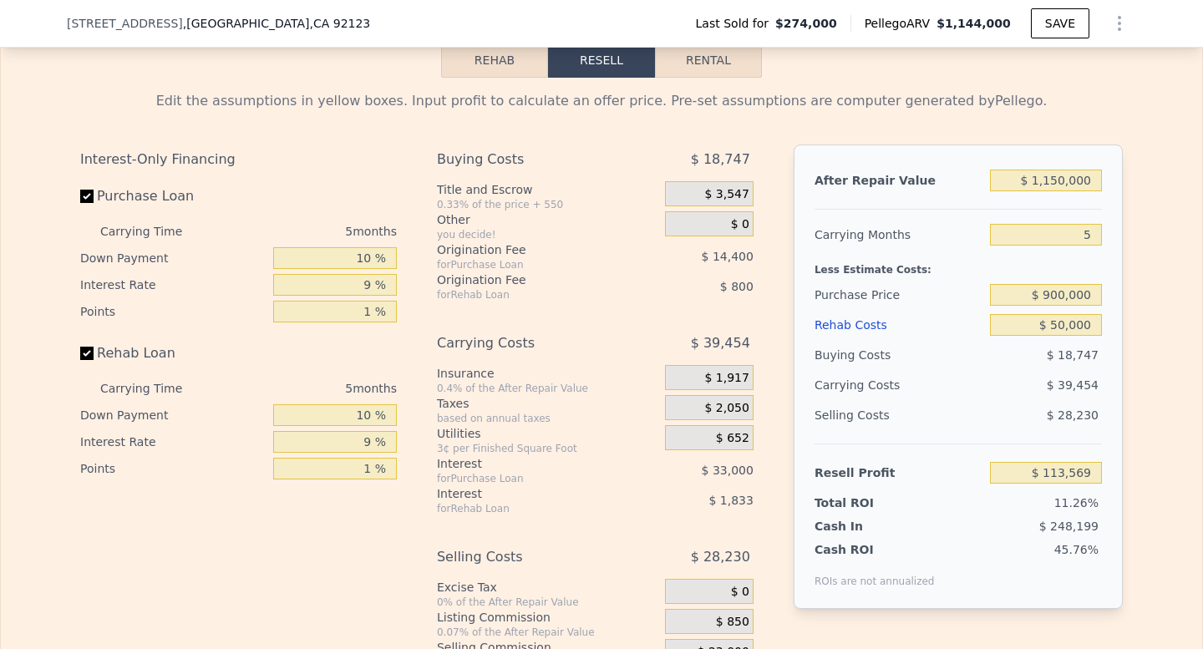
scroll to position [2478, 0]
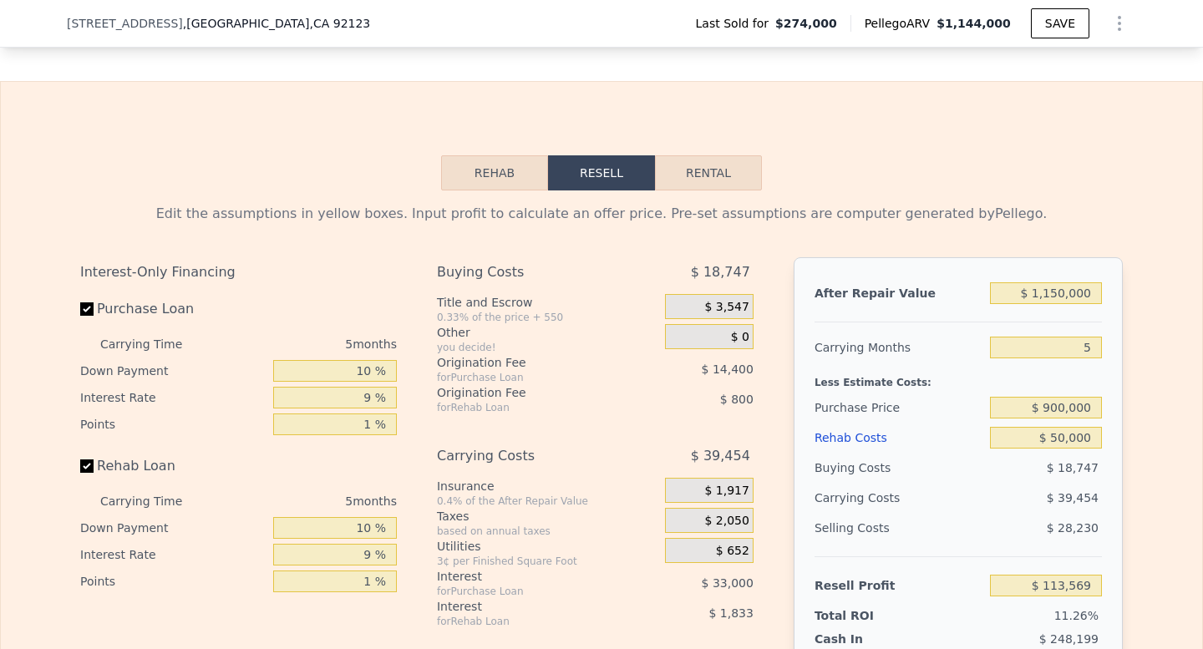
type input "$ 1,144,000"
type input "7"
type input "$ 0"
type input "$ 782,079"
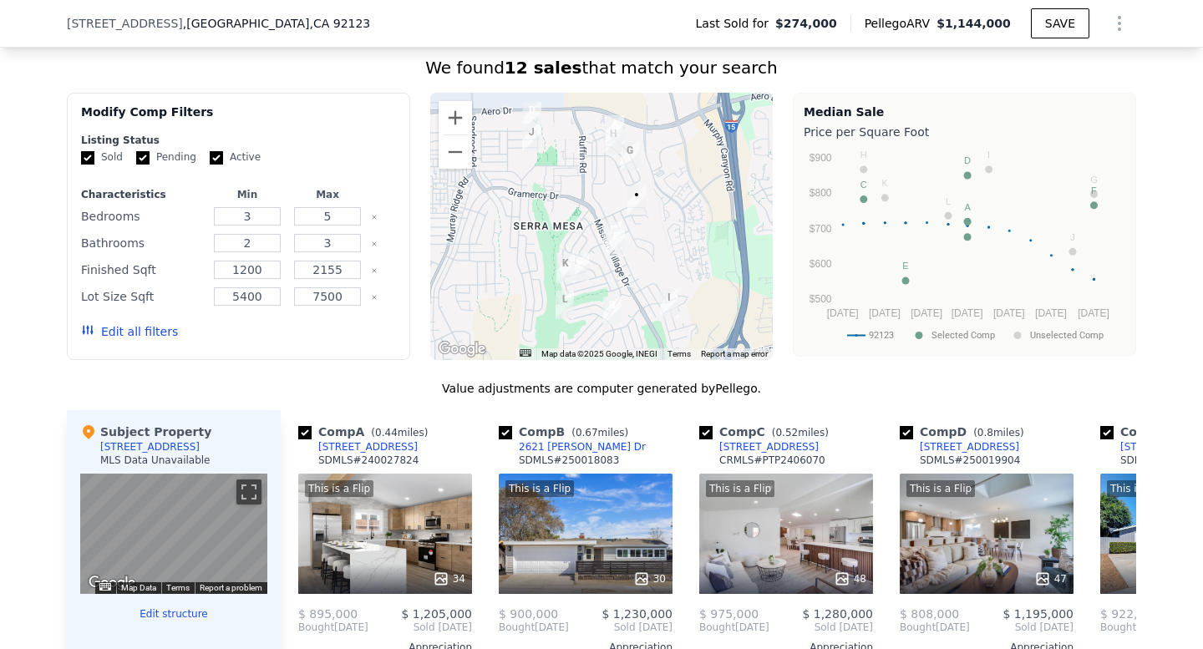
scroll to position [1608, 0]
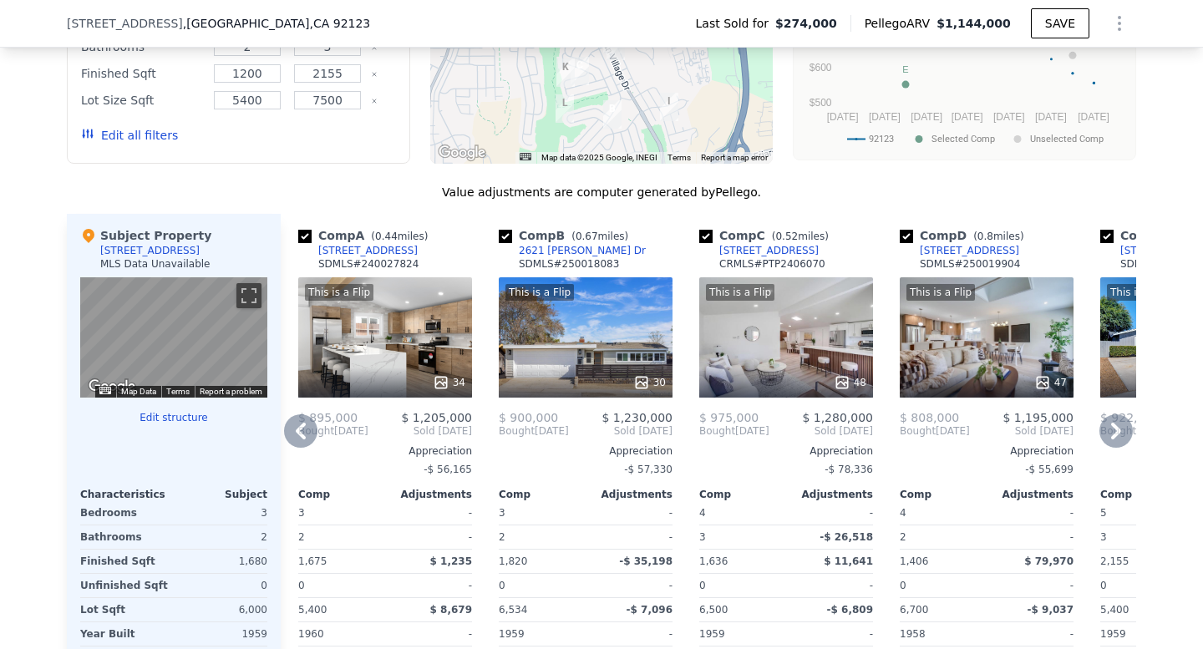
click at [336, 332] on div "This is a Flip 34" at bounding box center [385, 337] width 174 height 120
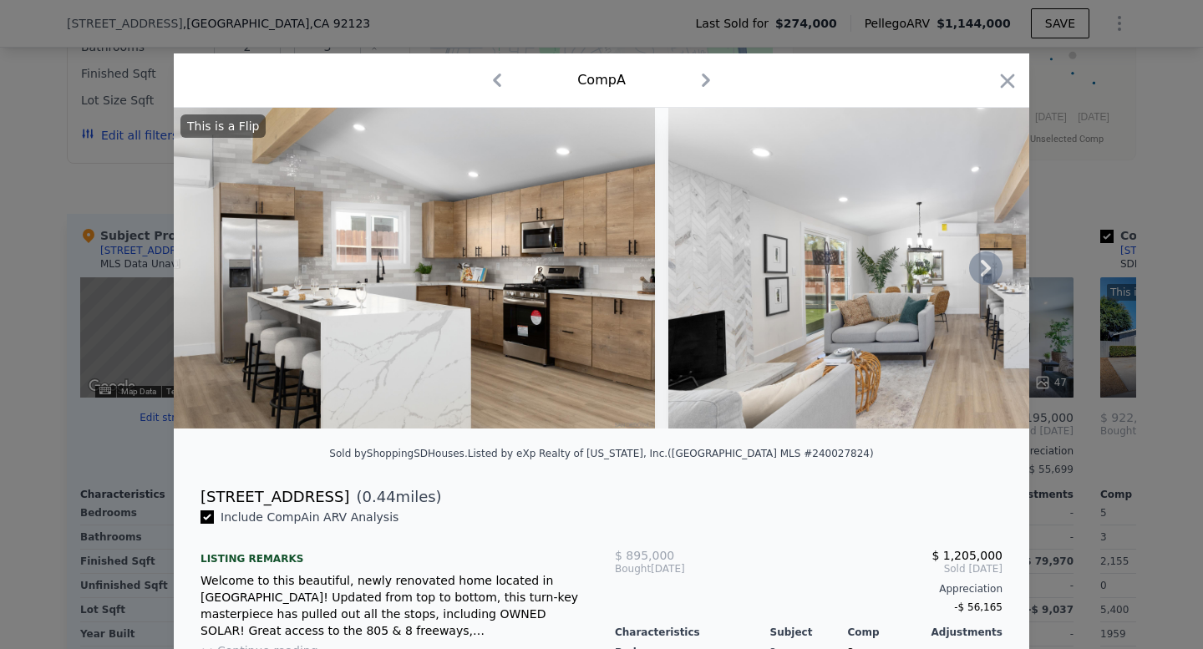
click at [985, 273] on icon at bounding box center [986, 268] width 10 height 17
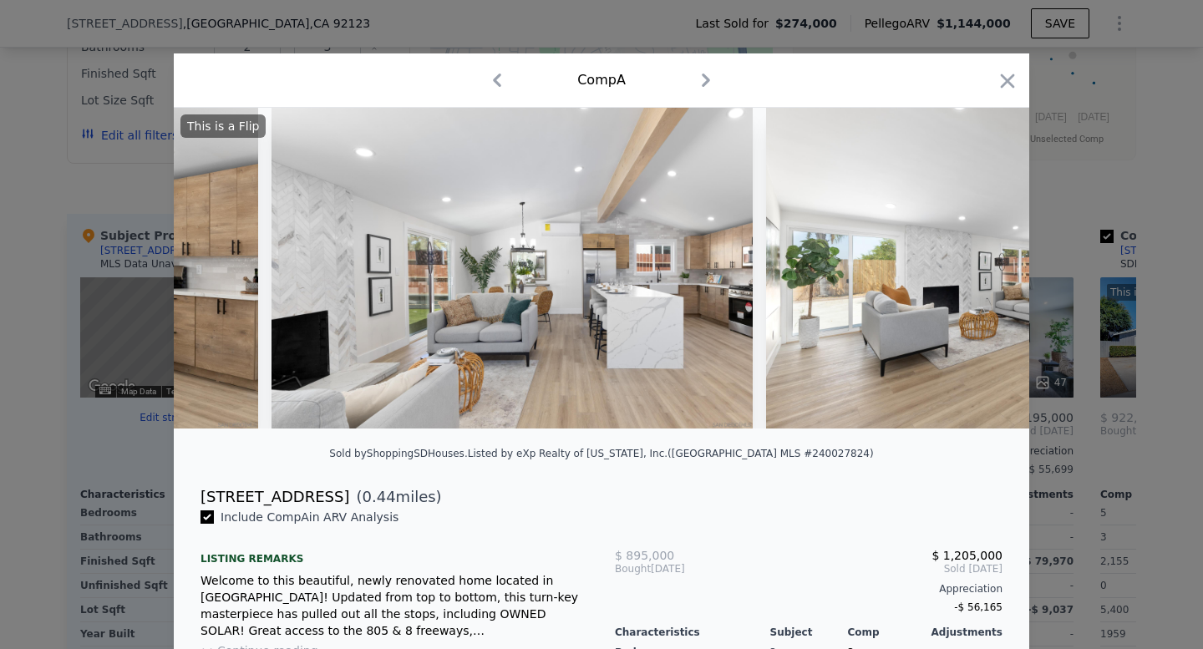
scroll to position [0, 401]
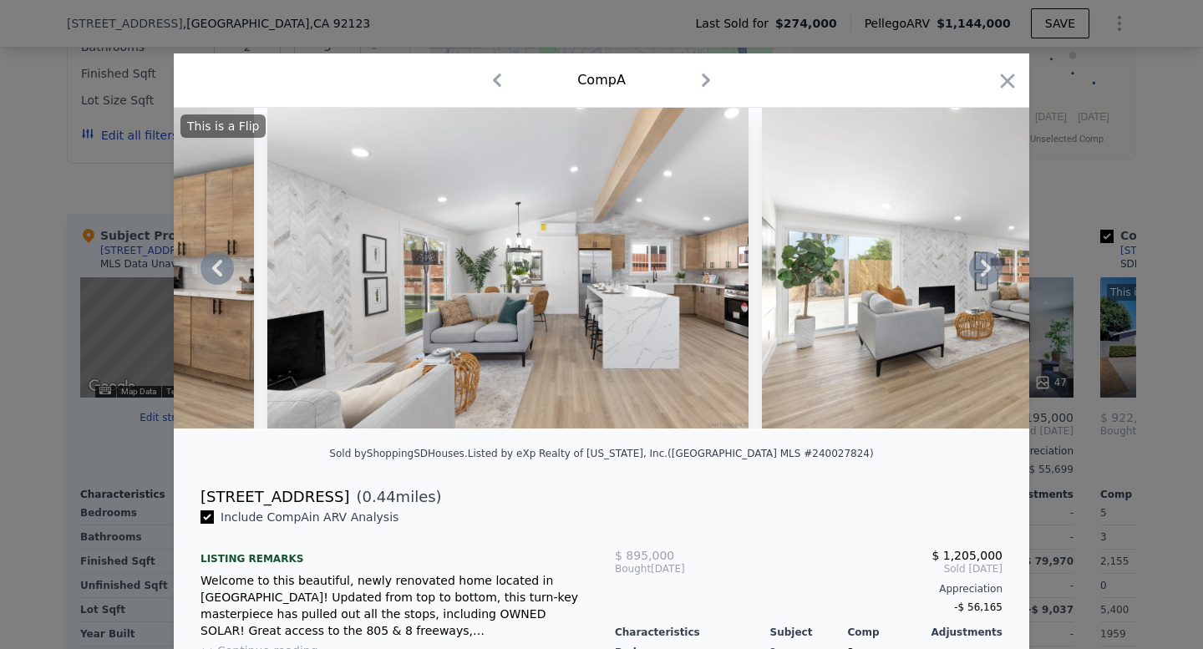
click at [988, 271] on icon at bounding box center [985, 267] width 33 height 33
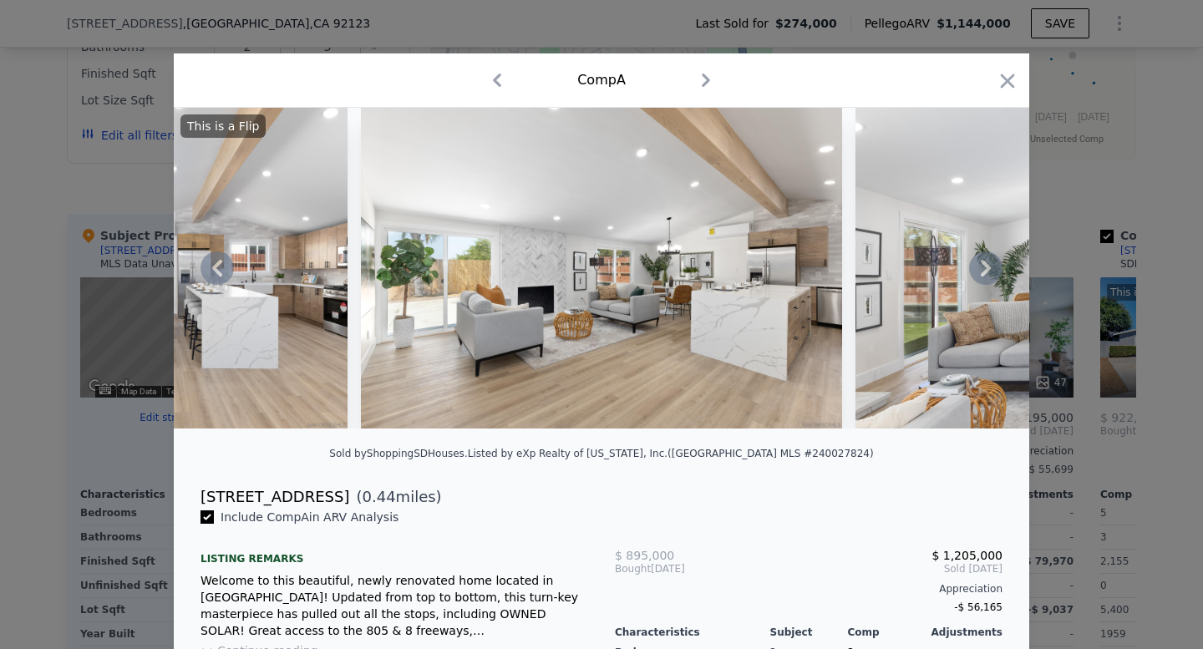
click at [977, 264] on icon at bounding box center [985, 267] width 33 height 33
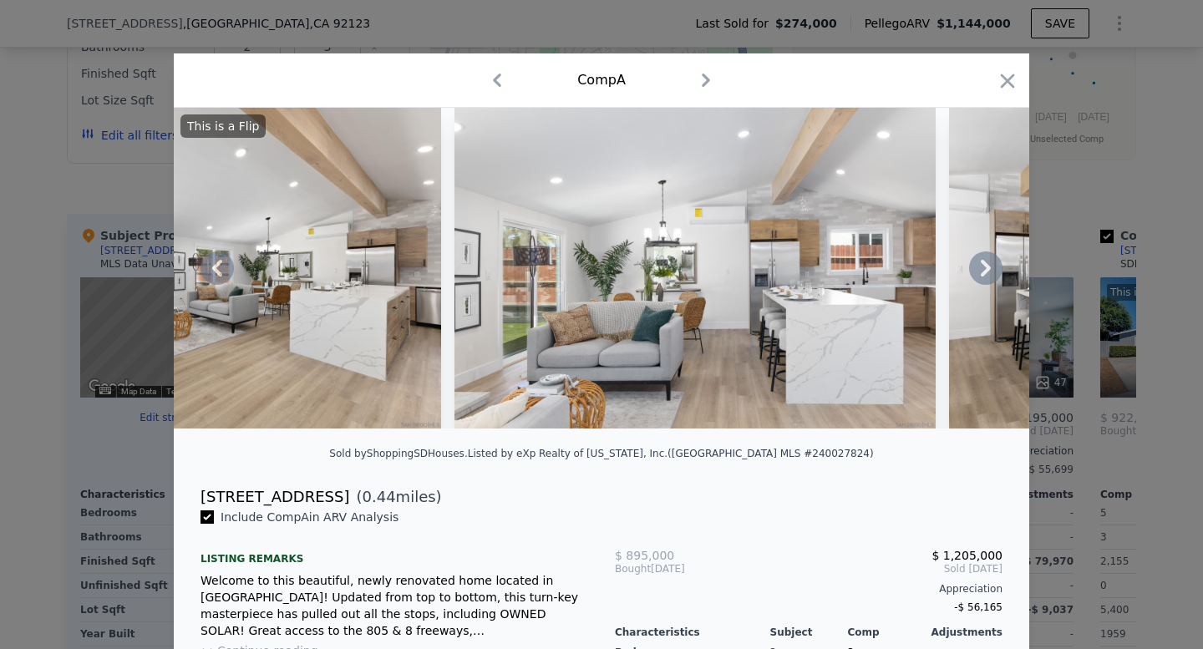
click at [977, 264] on icon at bounding box center [985, 267] width 33 height 33
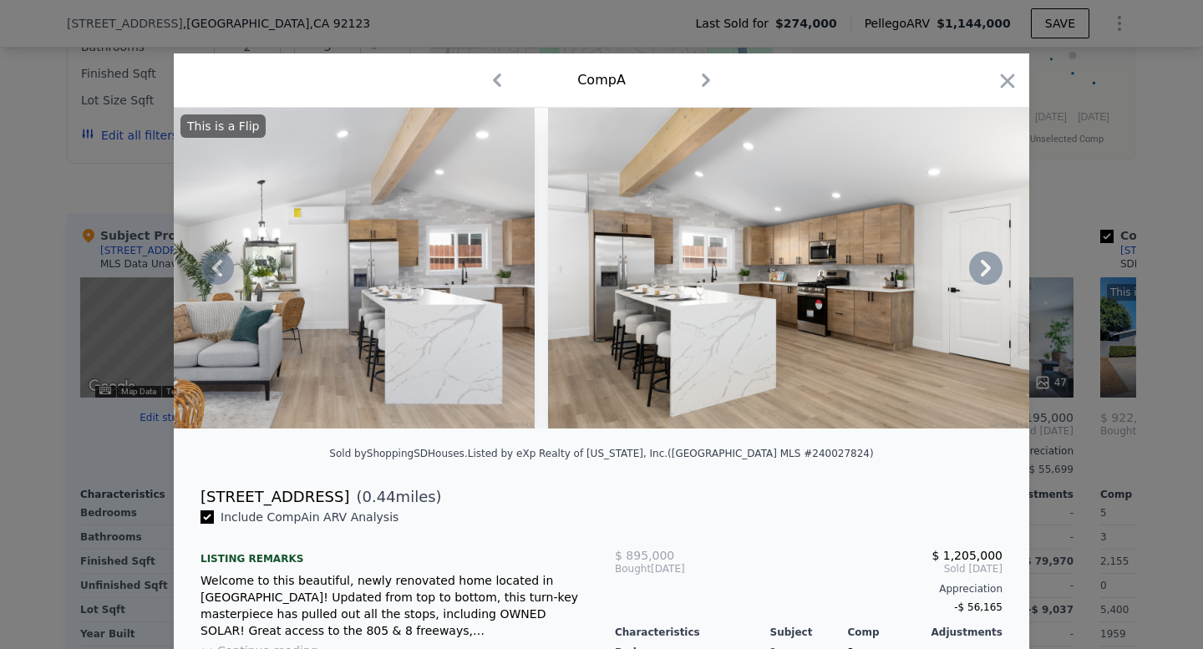
click at [974, 266] on icon at bounding box center [985, 267] width 33 height 33
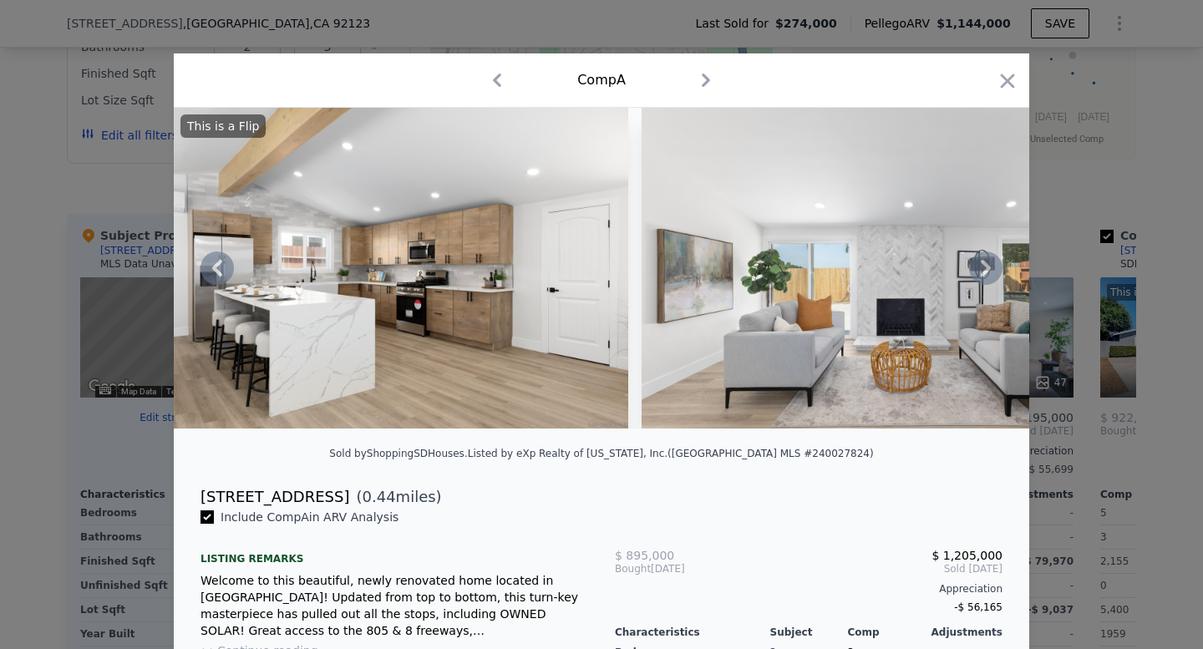
click at [969, 267] on icon at bounding box center [985, 267] width 33 height 33
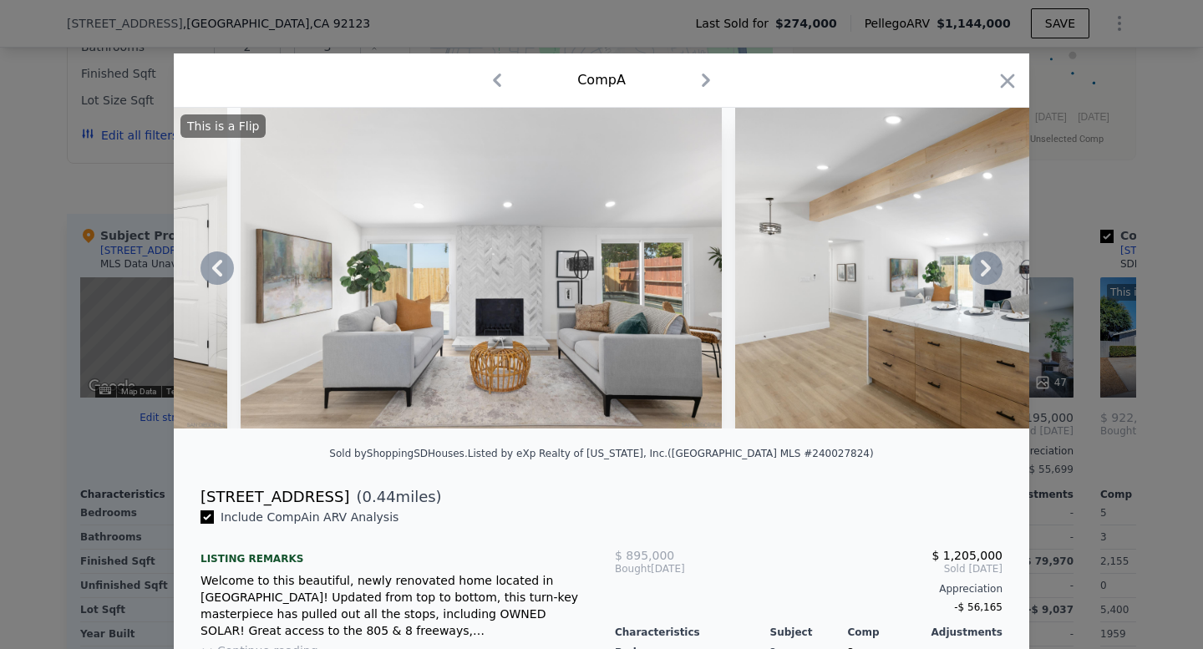
click at [985, 272] on icon at bounding box center [986, 268] width 10 height 17
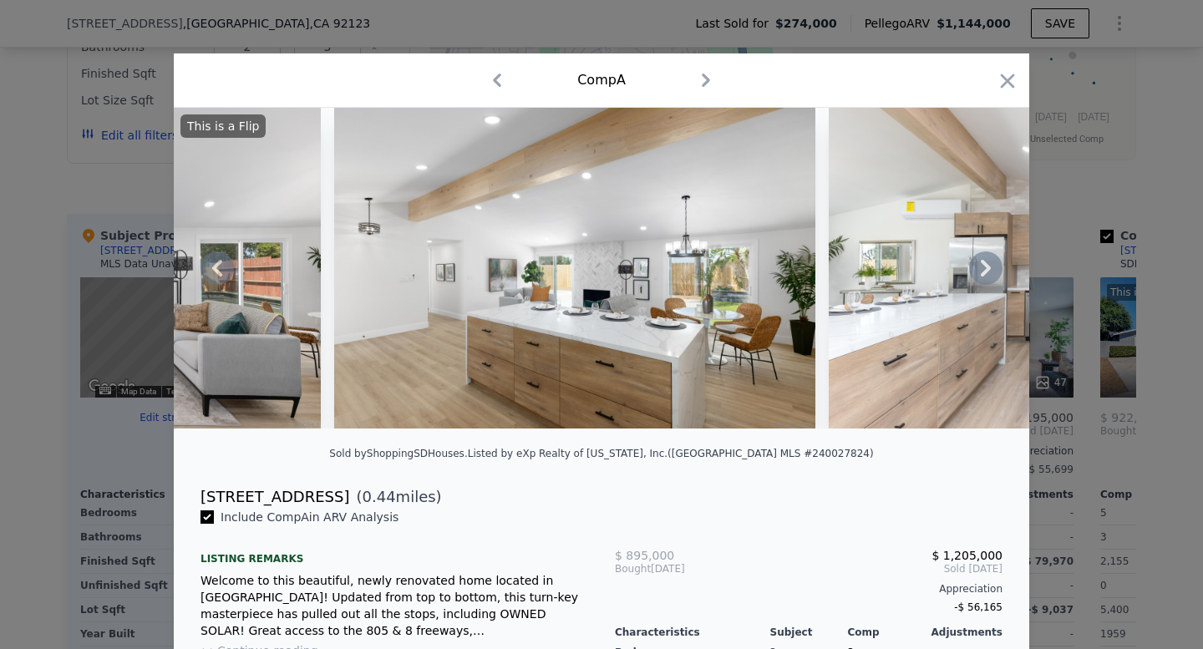
click at [995, 269] on icon at bounding box center [985, 267] width 33 height 33
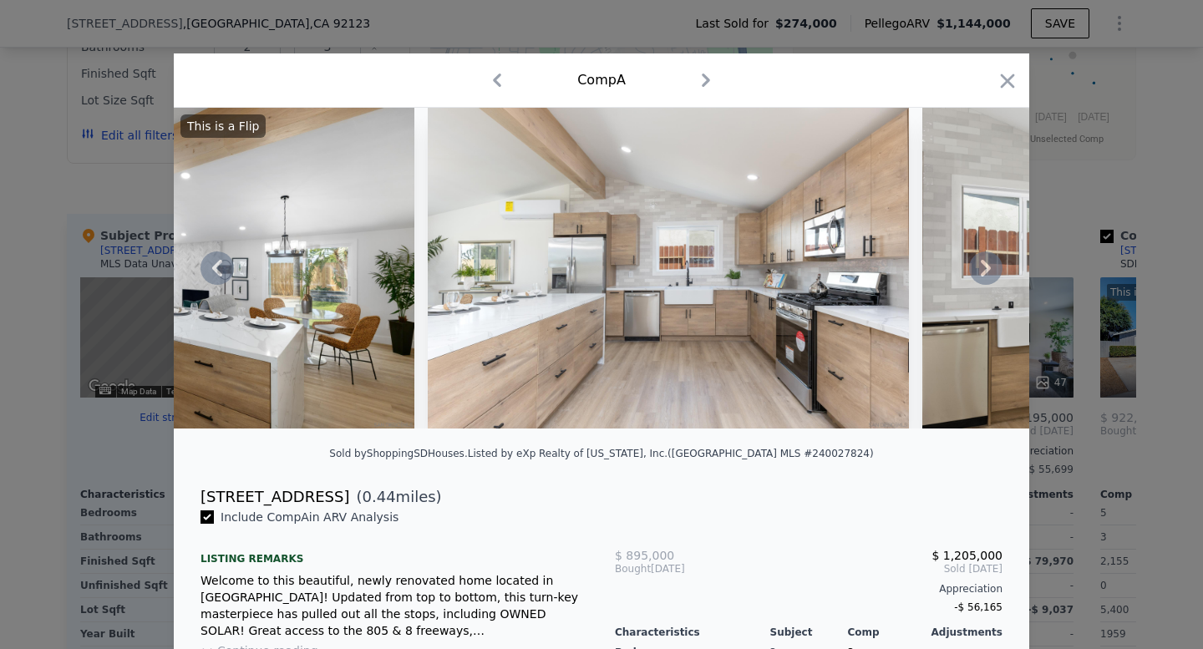
click at [992, 267] on icon at bounding box center [985, 267] width 33 height 33
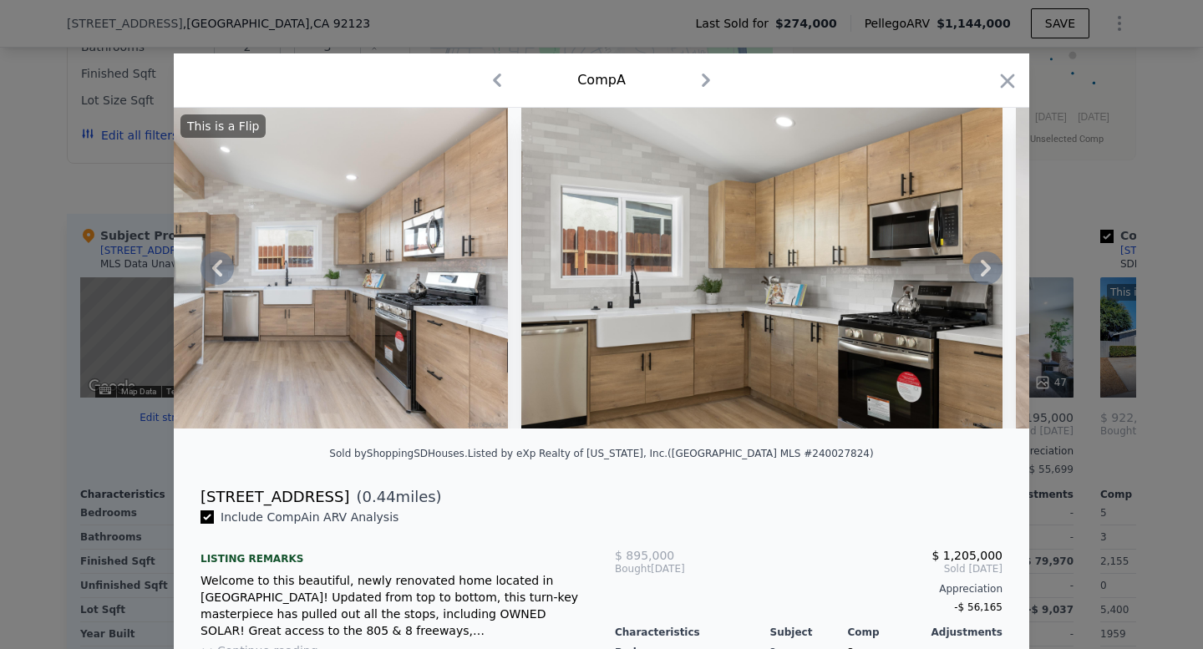
click at [991, 267] on icon at bounding box center [985, 267] width 33 height 33
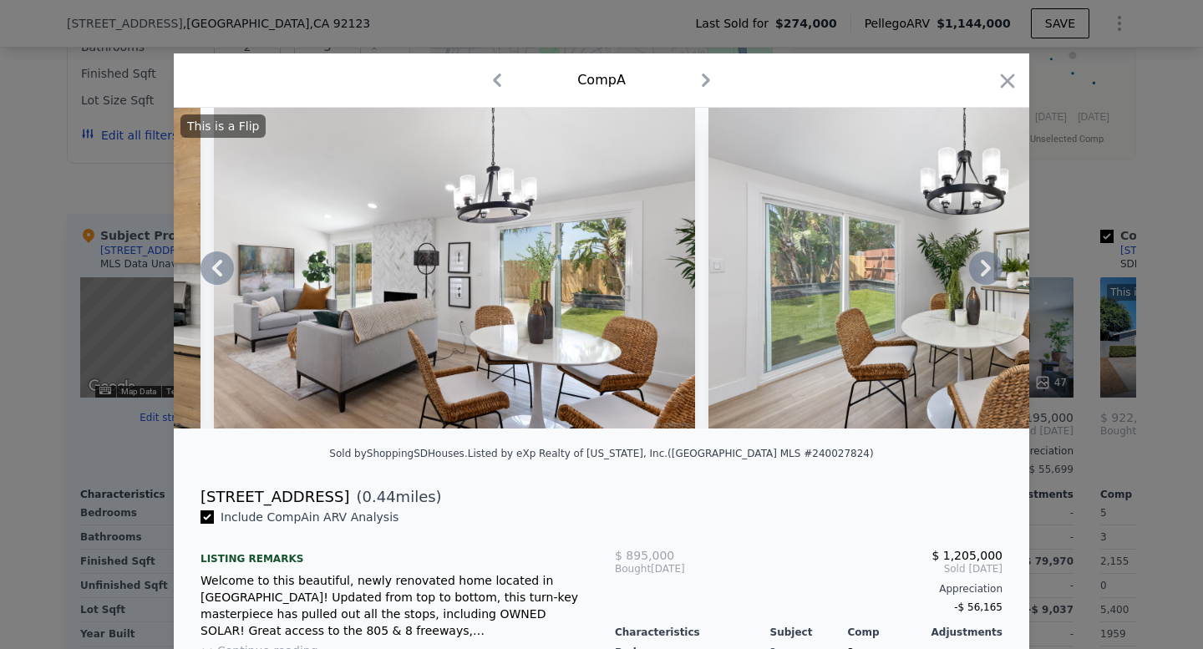
click at [988, 267] on icon at bounding box center [986, 268] width 10 height 17
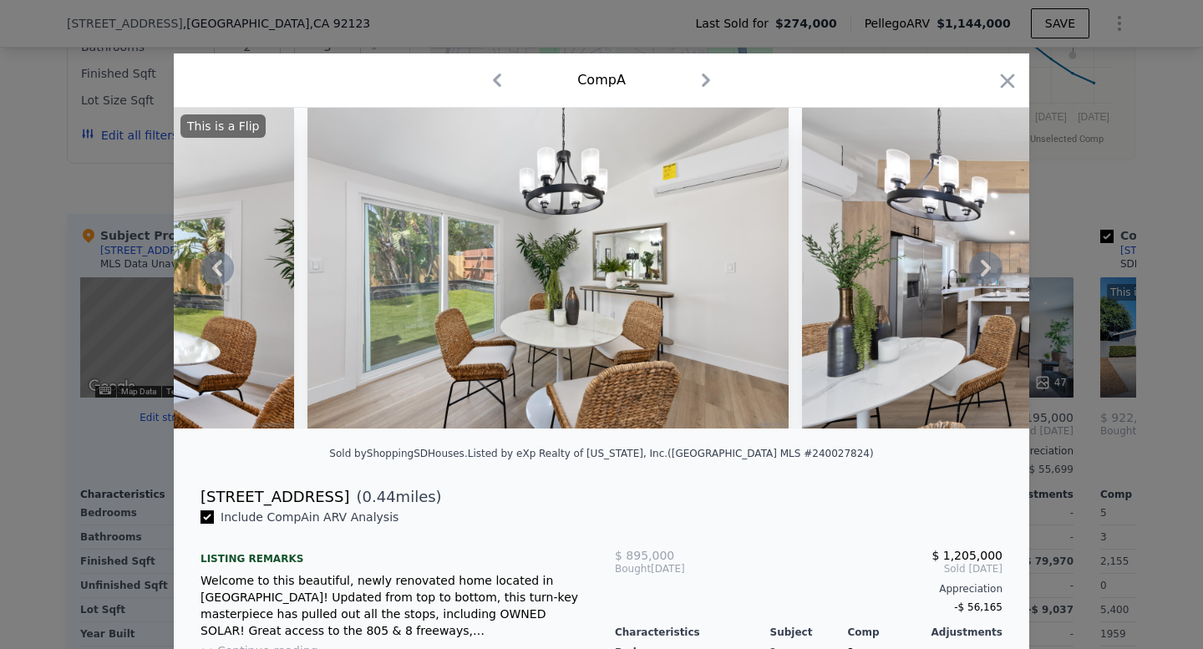
click at [987, 267] on icon at bounding box center [986, 268] width 10 height 17
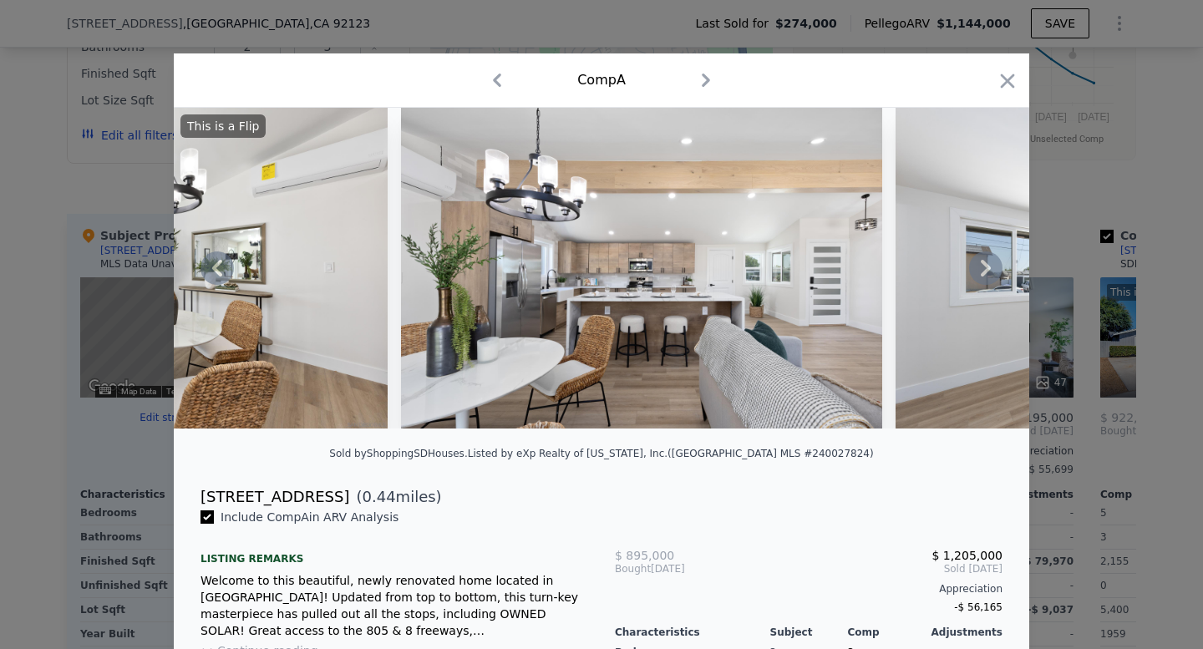
click at [986, 267] on icon at bounding box center [985, 267] width 33 height 33
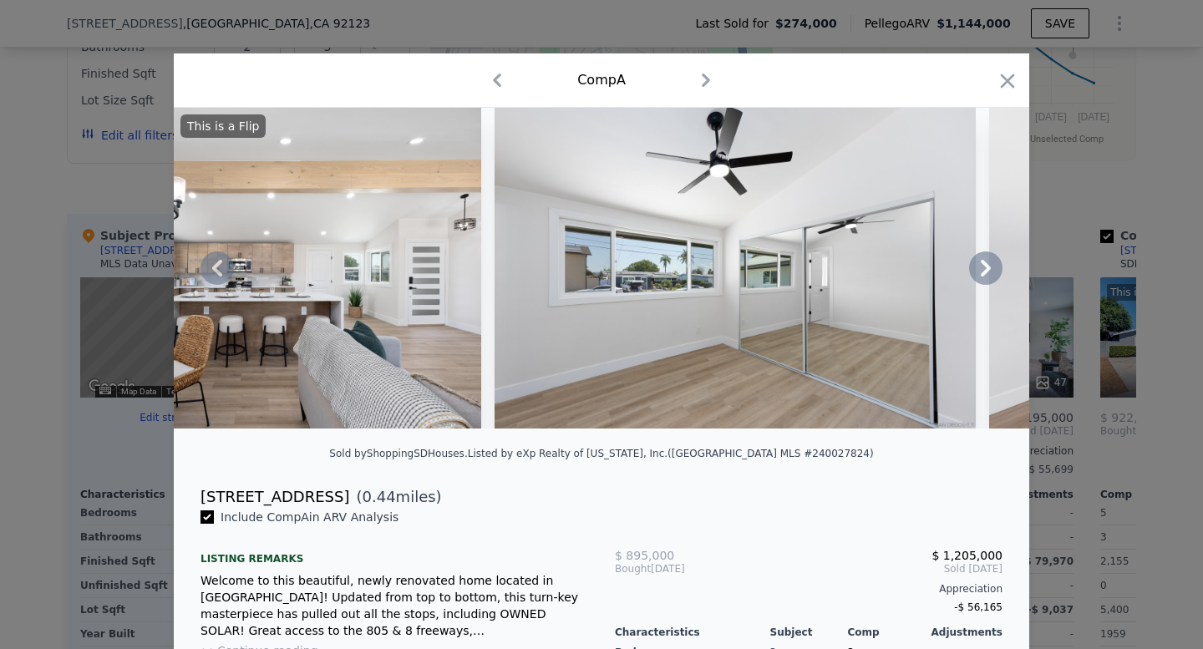
click at [986, 267] on icon at bounding box center [985, 267] width 33 height 33
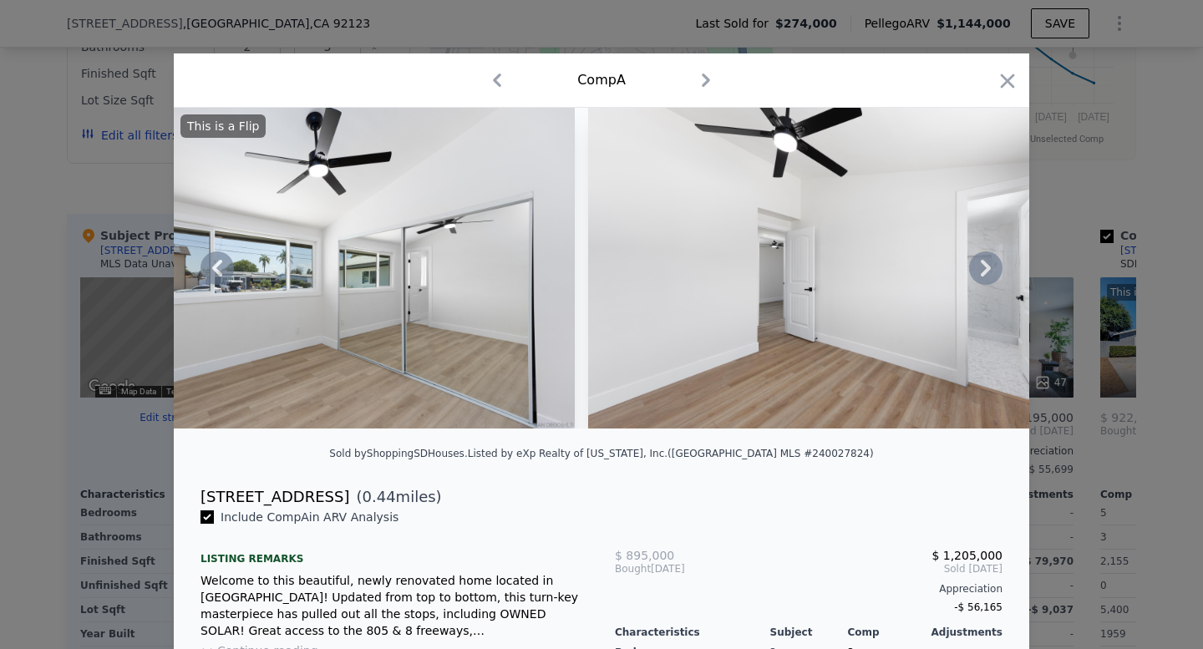
click at [986, 267] on icon at bounding box center [985, 267] width 33 height 33
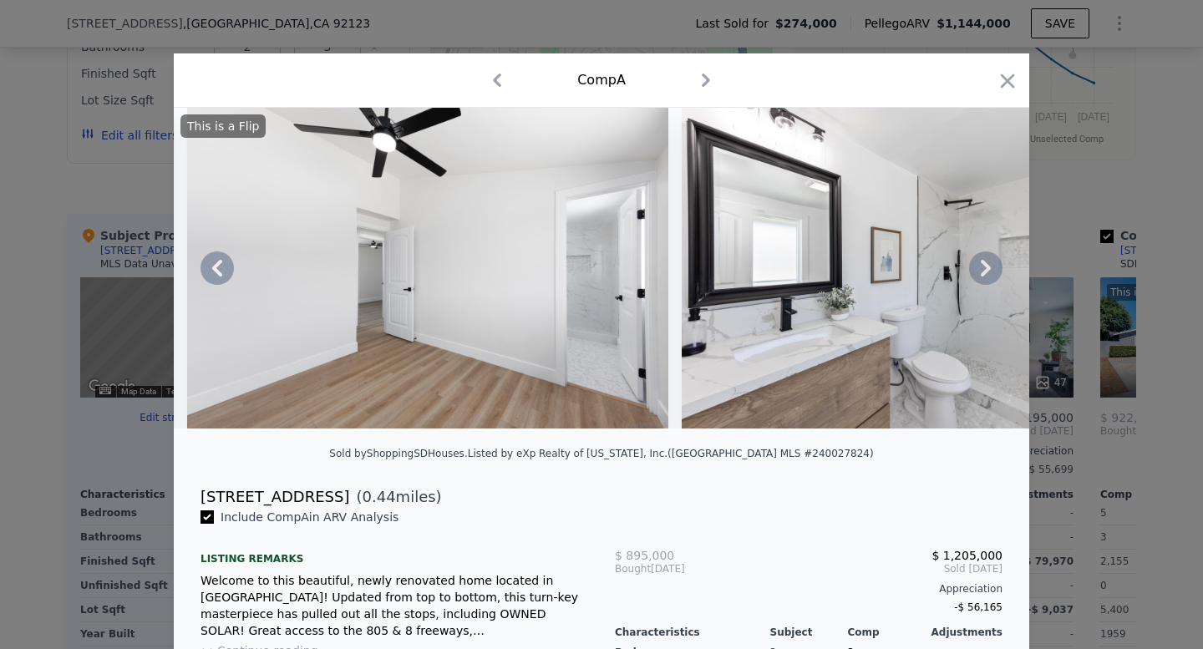
click at [986, 267] on icon at bounding box center [985, 267] width 33 height 33
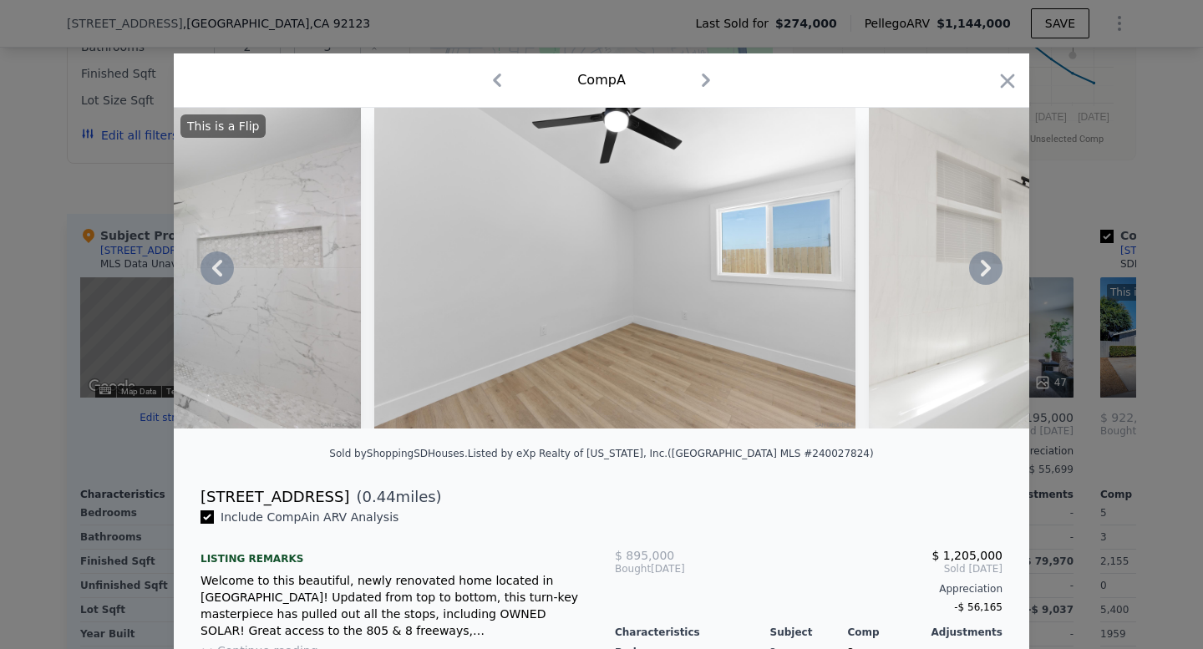
click at [986, 267] on icon at bounding box center [985, 267] width 33 height 33
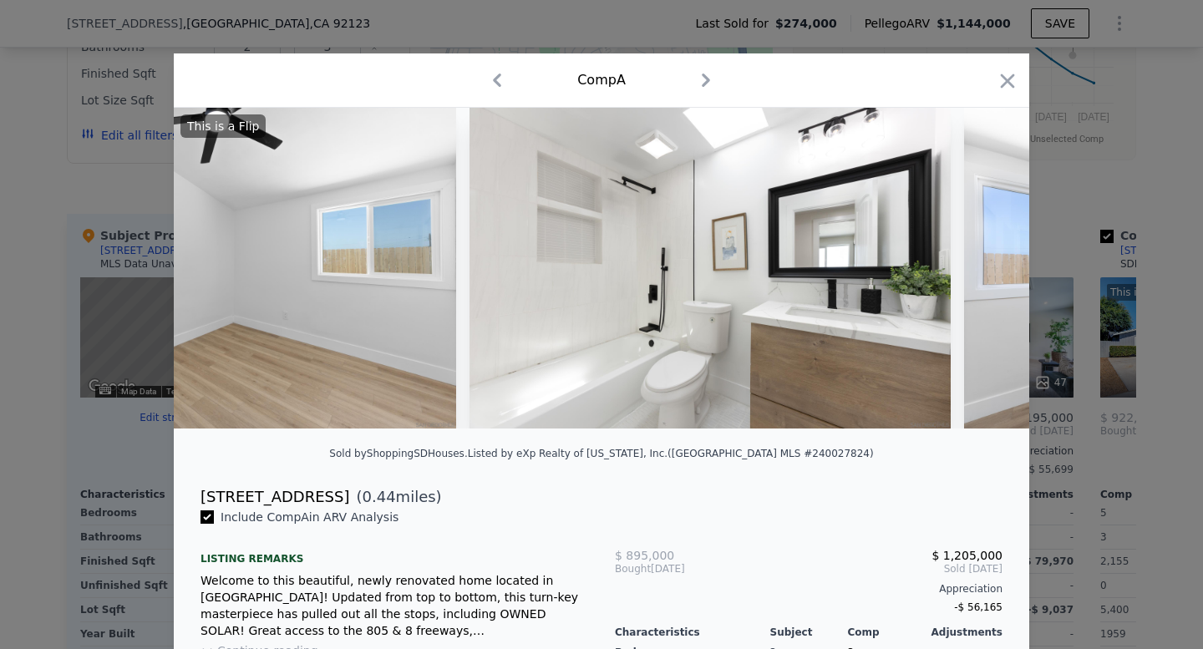
scroll to position [0, 7619]
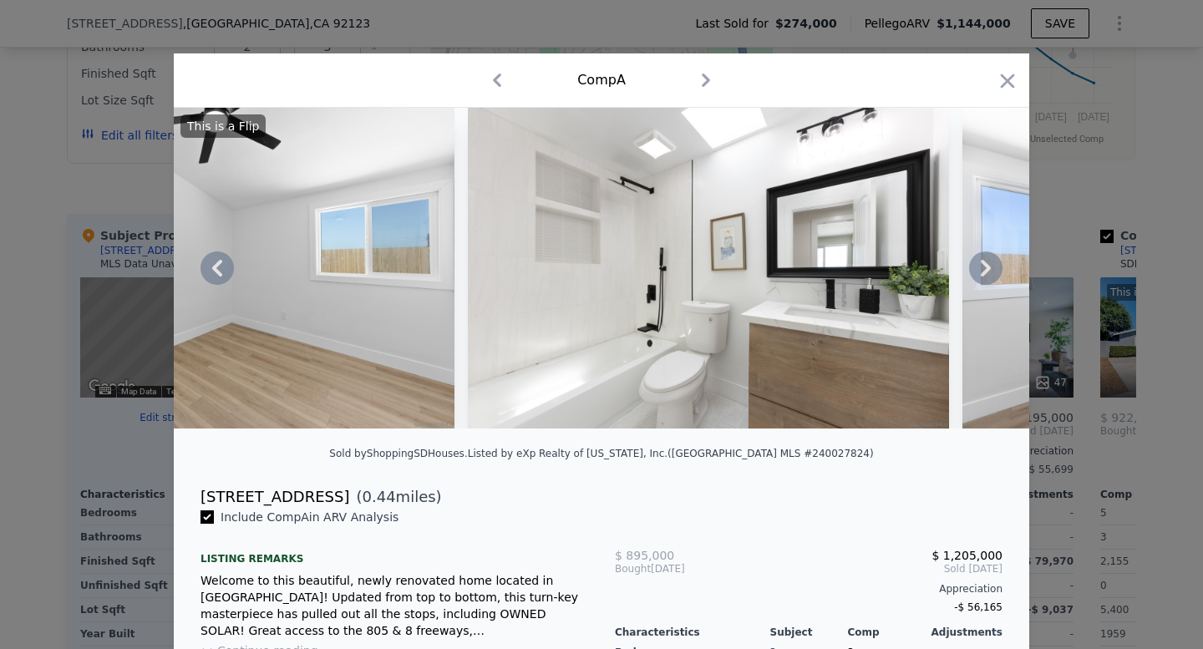
click at [986, 267] on icon at bounding box center [985, 267] width 33 height 33
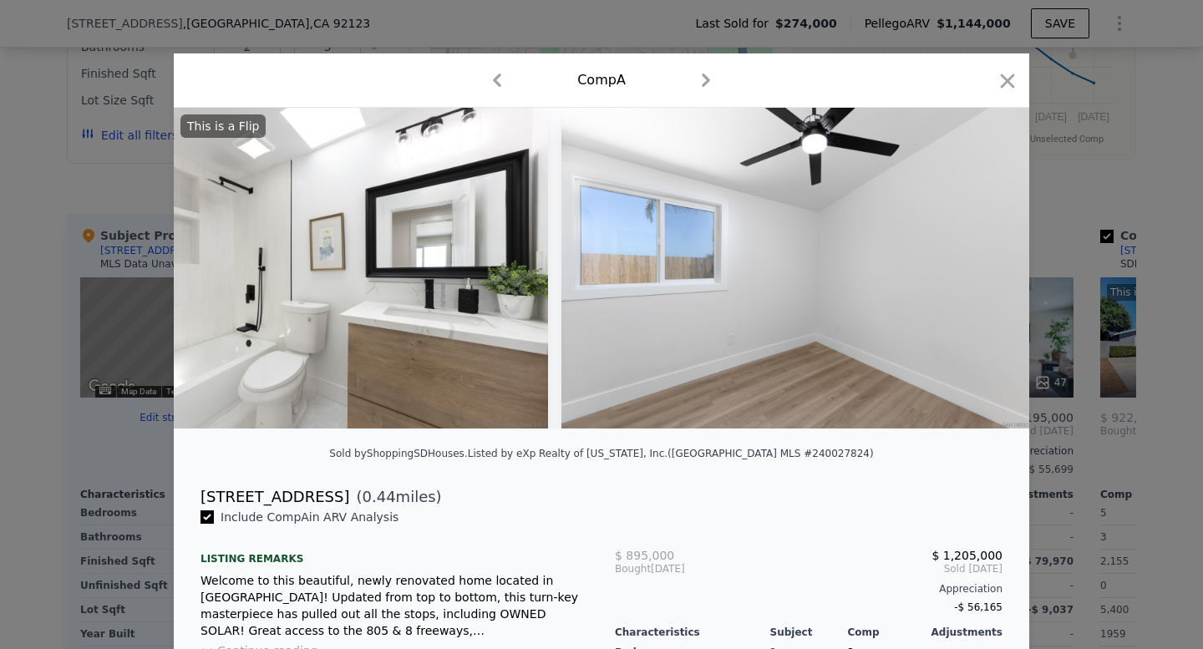
click at [986, 267] on div "This is a Flip" at bounding box center [601, 268] width 855 height 321
click at [986, 267] on icon at bounding box center [985, 267] width 33 height 33
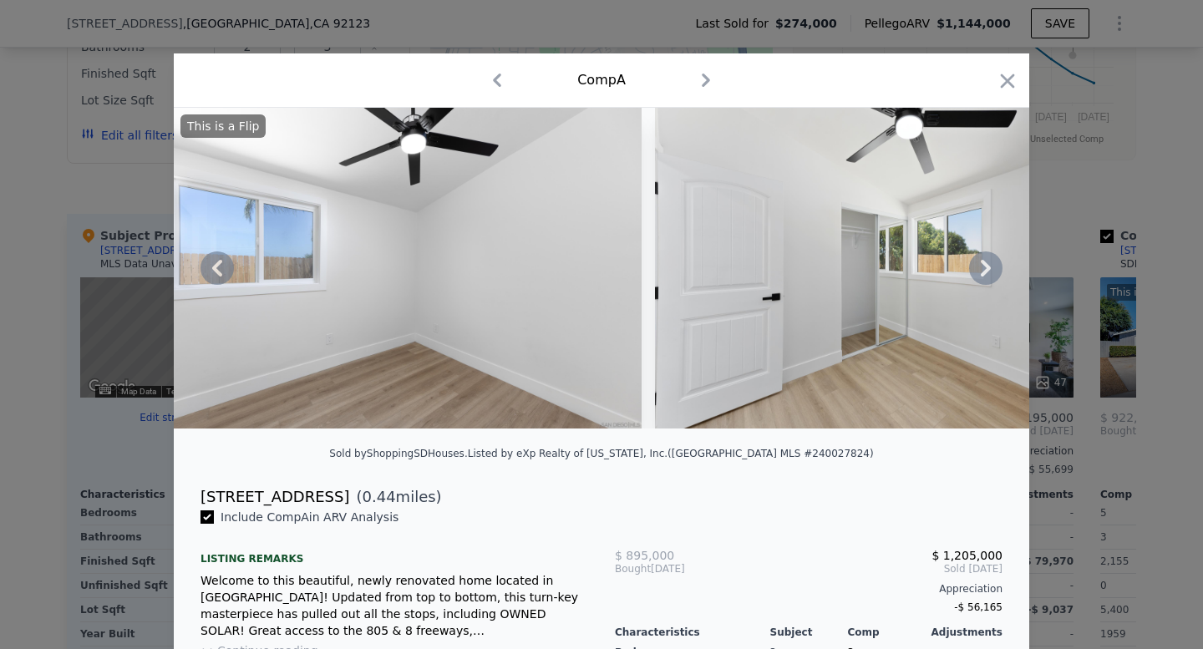
click at [985, 268] on icon at bounding box center [985, 267] width 33 height 33
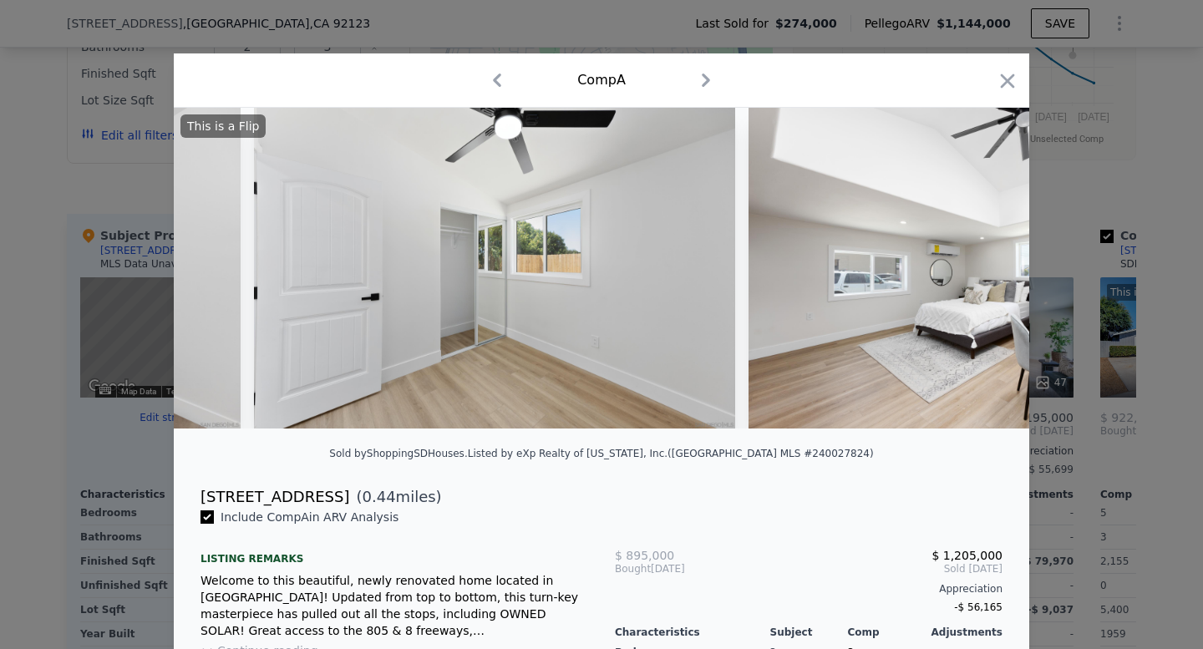
click at [985, 268] on img at bounding box center [989, 268] width 481 height 321
click at [985, 268] on icon at bounding box center [985, 267] width 33 height 33
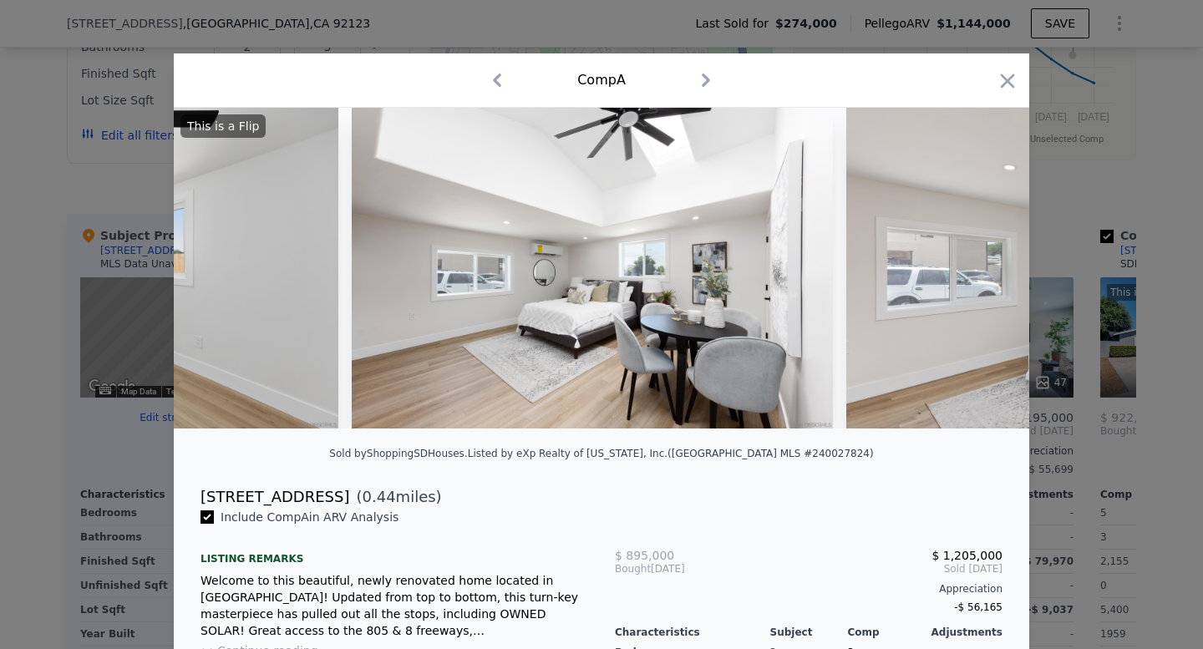
scroll to position [0, 9223]
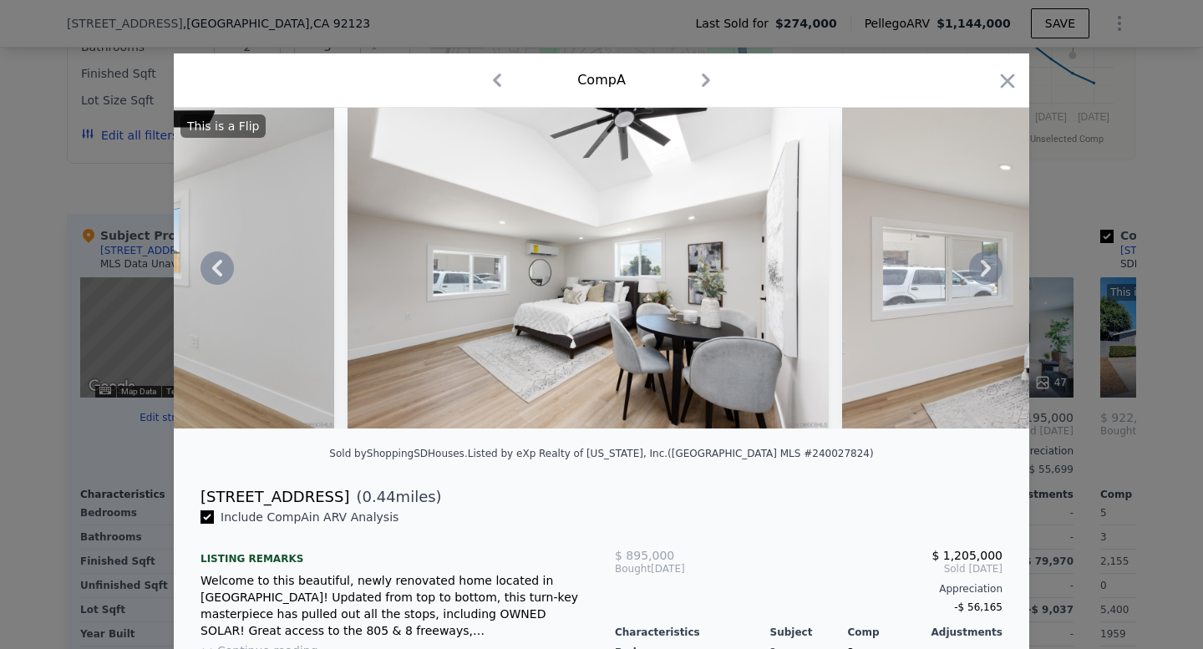
click at [985, 268] on icon at bounding box center [985, 267] width 33 height 33
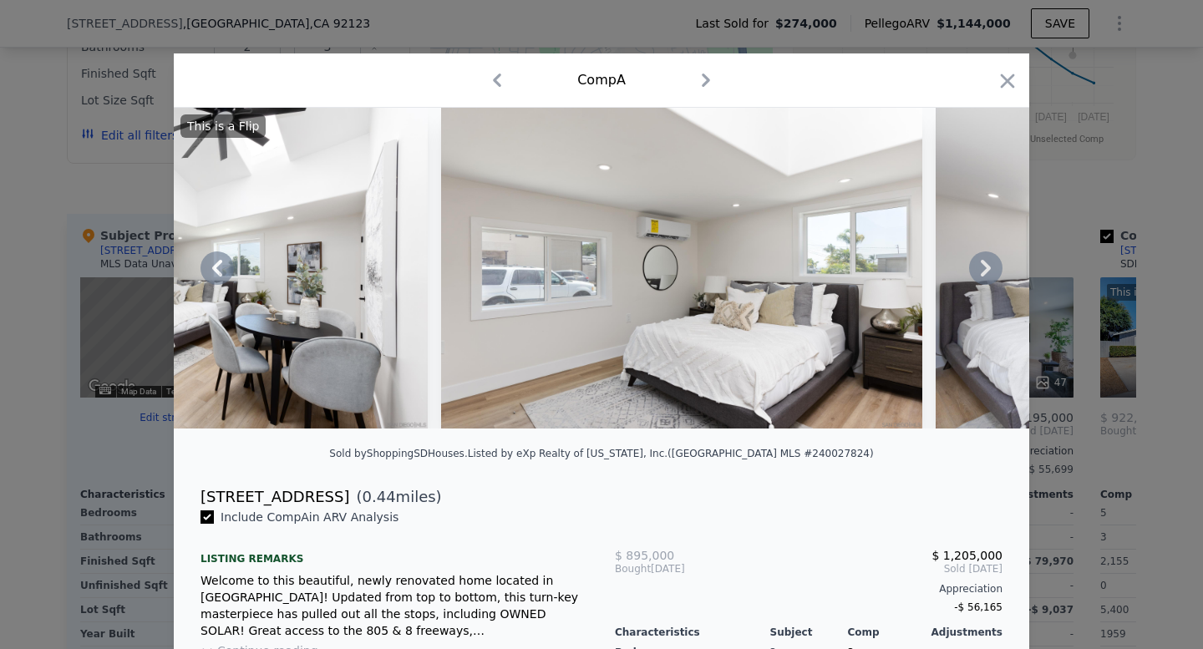
click at [978, 272] on icon at bounding box center [985, 267] width 33 height 33
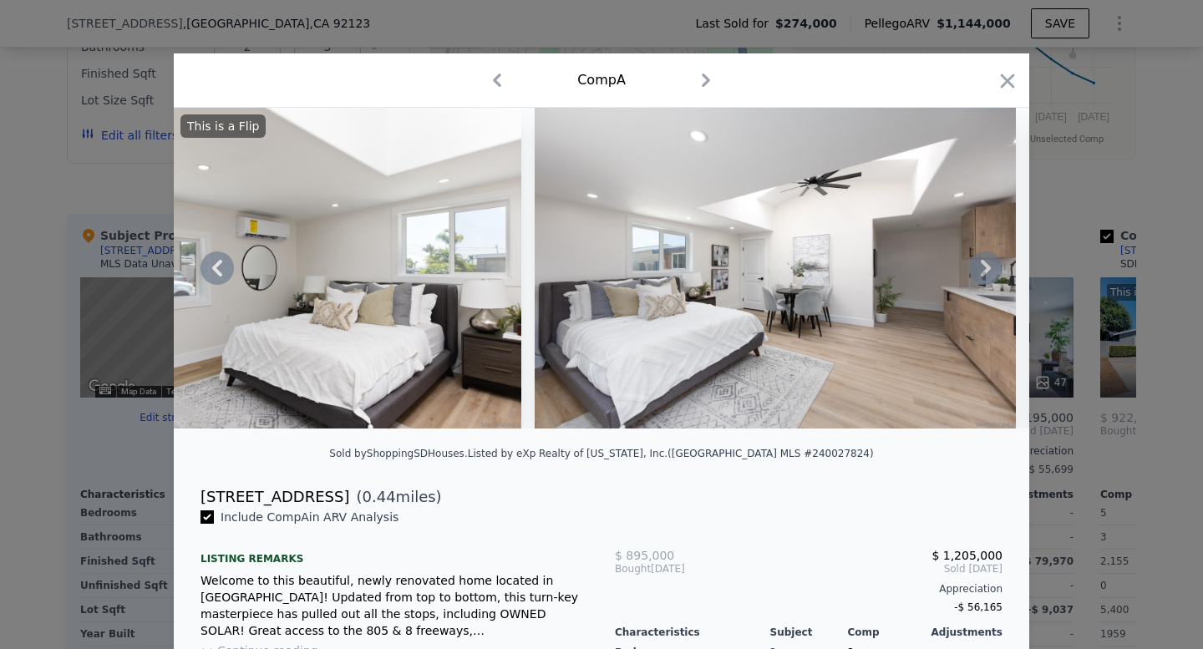
click at [971, 270] on icon at bounding box center [985, 267] width 33 height 33
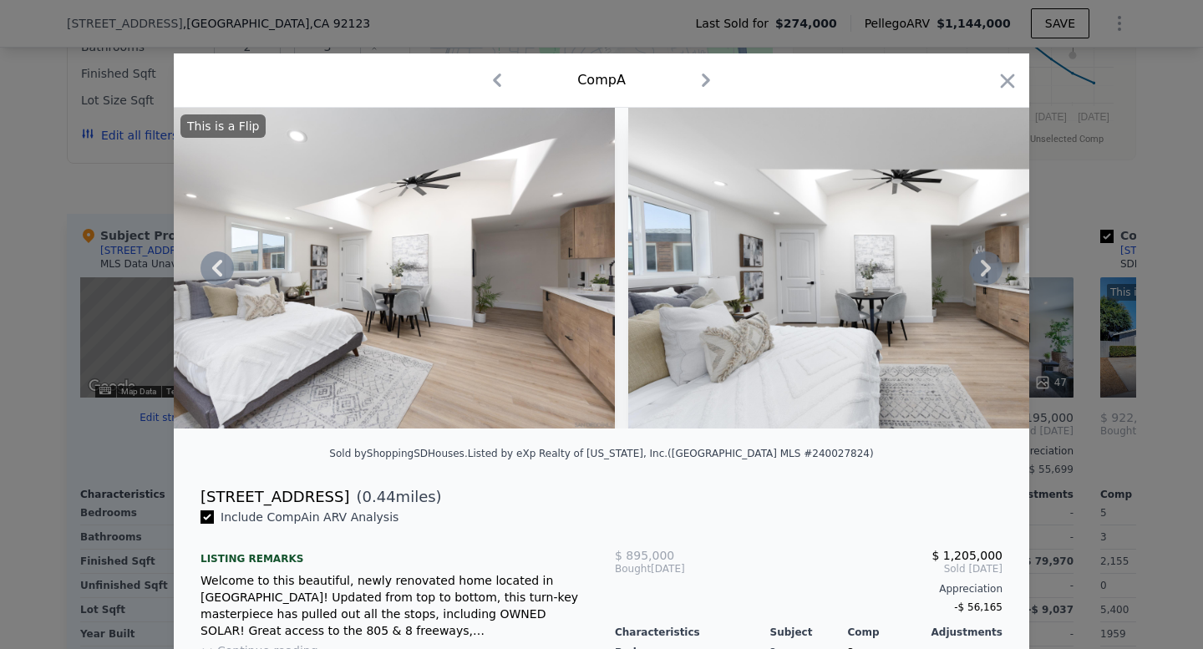
click at [987, 263] on icon at bounding box center [985, 267] width 33 height 33
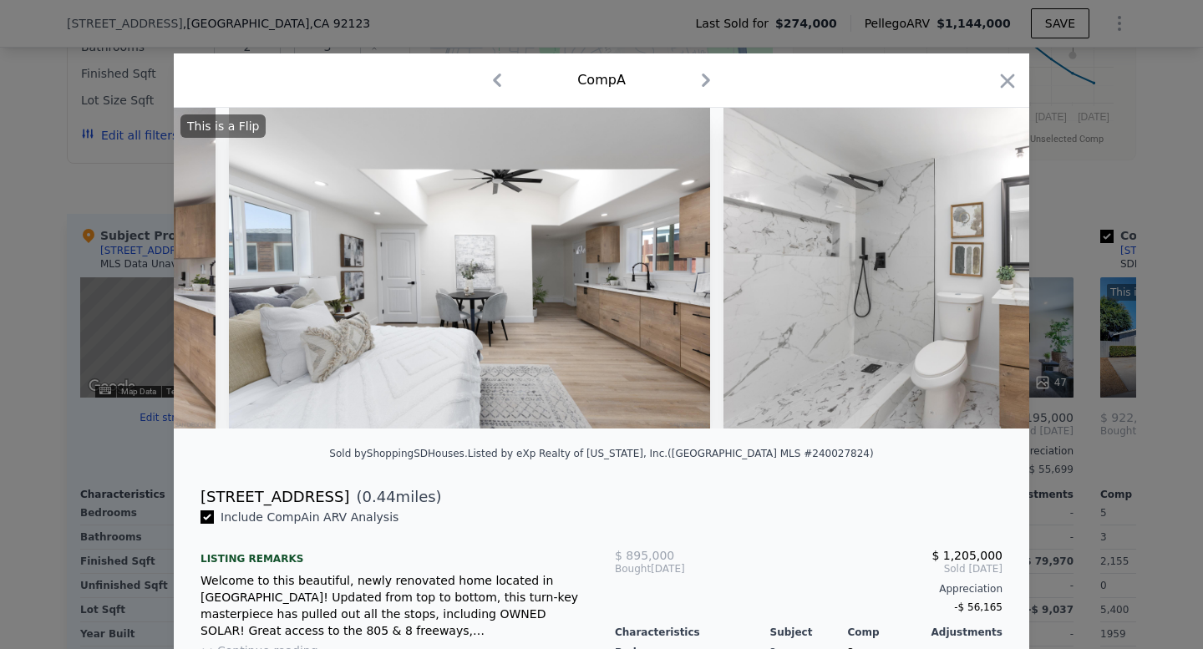
scroll to position [0, 10827]
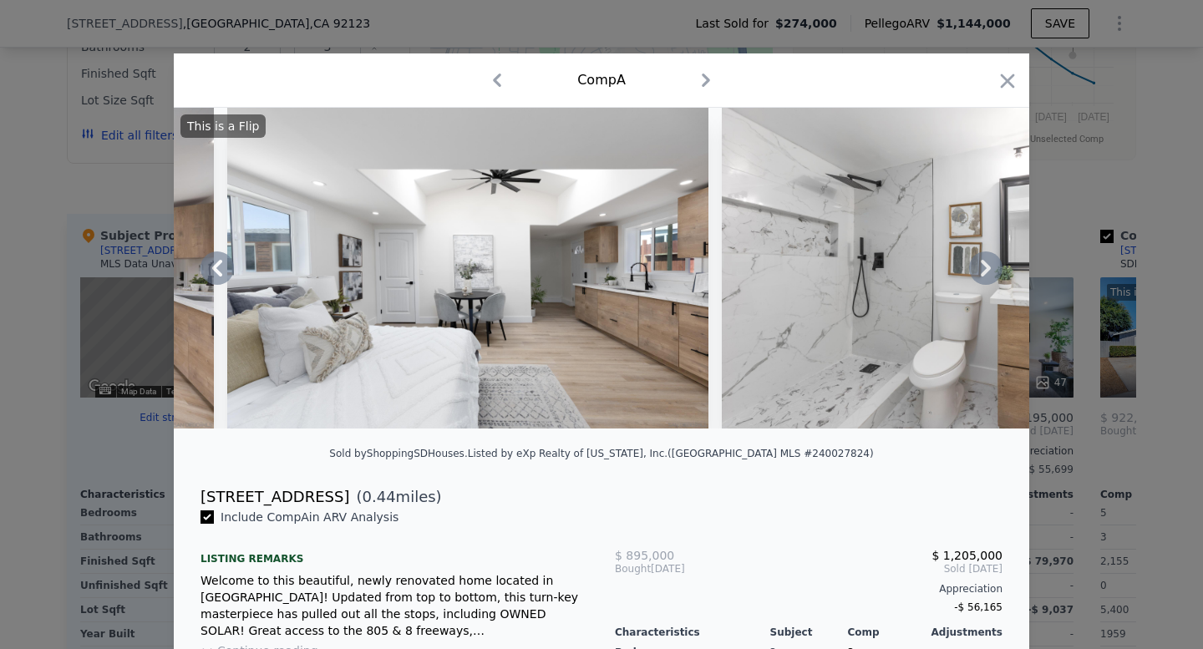
click at [516, 382] on img at bounding box center [467, 268] width 481 height 321
click at [1006, 63] on div "Comp A" at bounding box center [601, 80] width 855 height 54
click at [1005, 84] on icon "button" at bounding box center [1008, 81] width 14 height 14
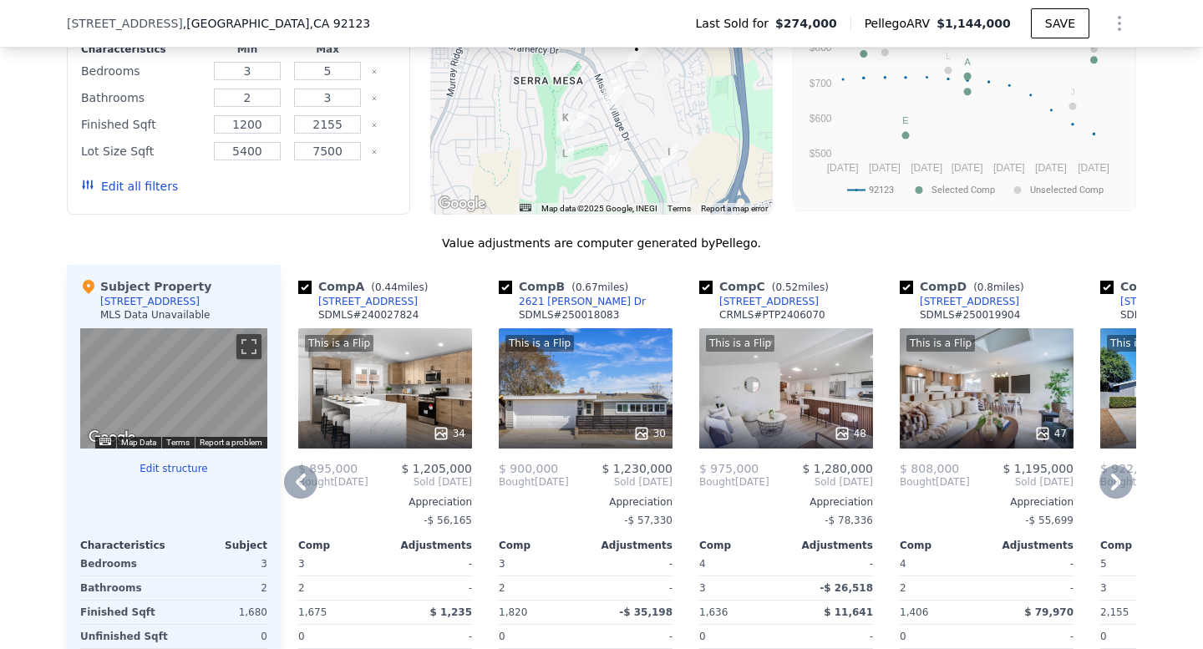
scroll to position [1449, 0]
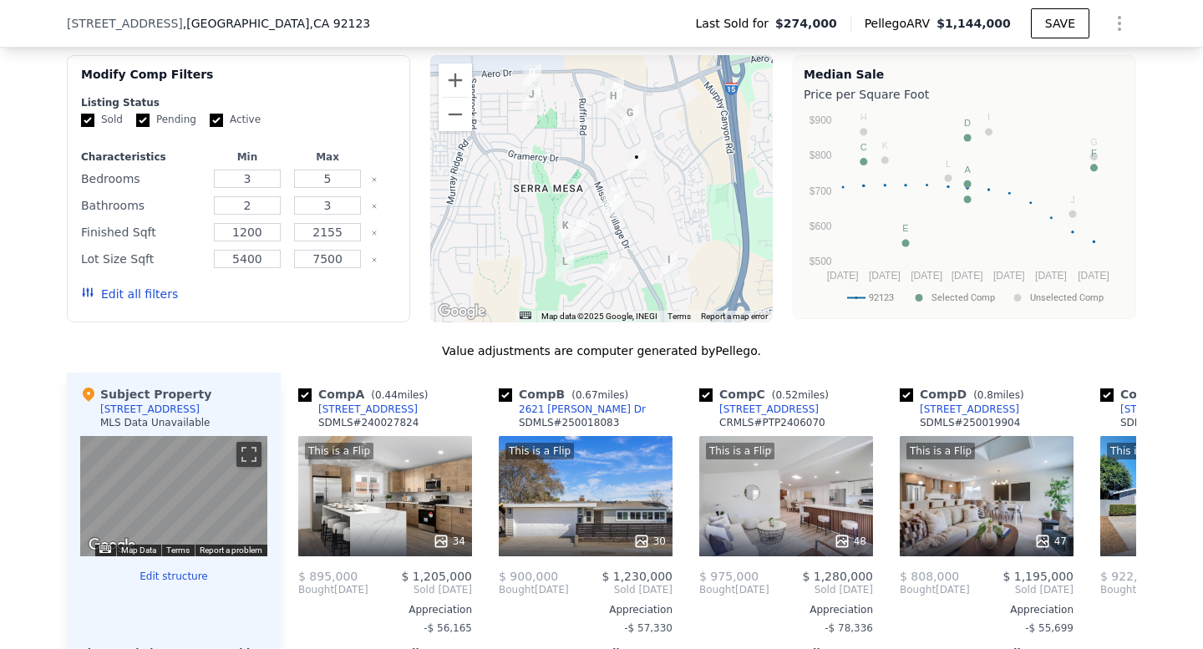
click at [684, 246] on div at bounding box center [601, 188] width 343 height 267
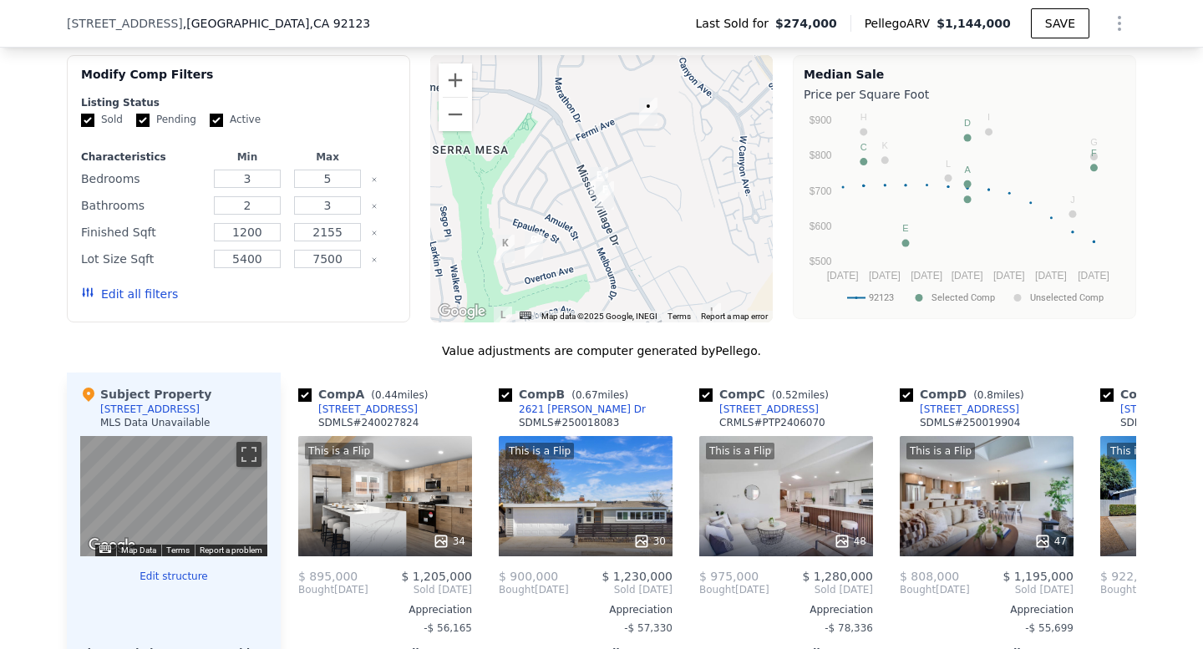
drag, startPoint x: 620, startPoint y: 206, endPoint x: 677, endPoint y: 214, distance: 57.3
click at [677, 214] on div at bounding box center [601, 188] width 343 height 267
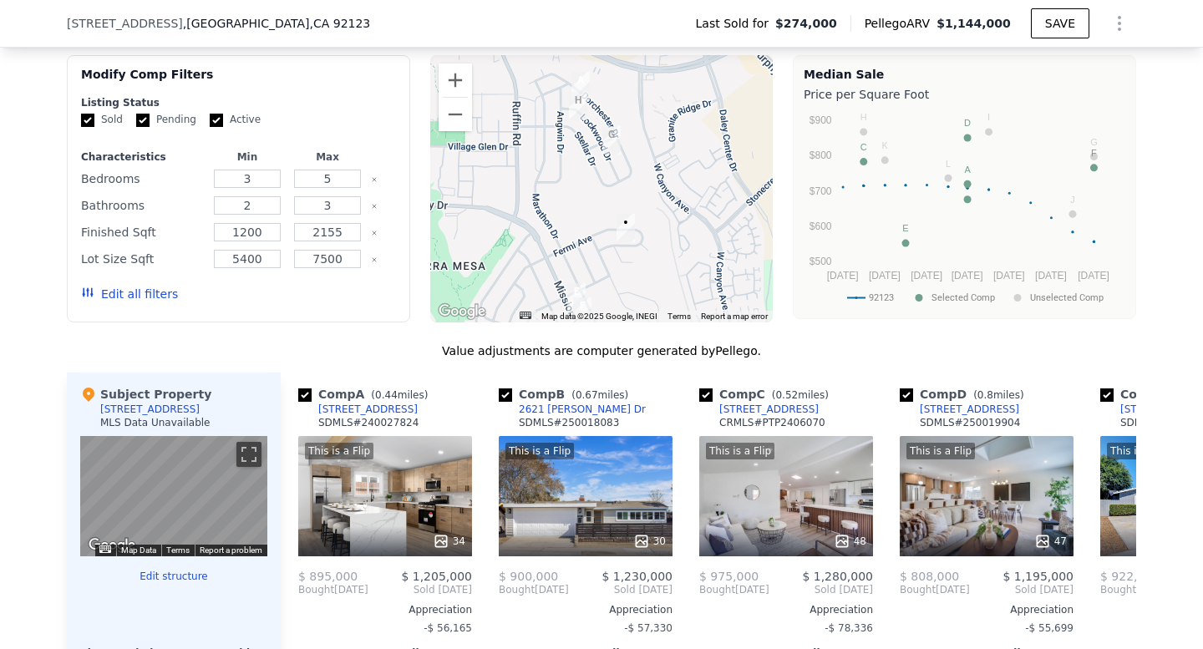
drag, startPoint x: 677, startPoint y: 214, endPoint x: 654, endPoint y: 330, distance: 118.3
click at [654, 322] on div "A B C D E F G H I J K L • Map Data Map data ©2025 Google, INEGI Map data ©2025 …" at bounding box center [601, 188] width 343 height 267
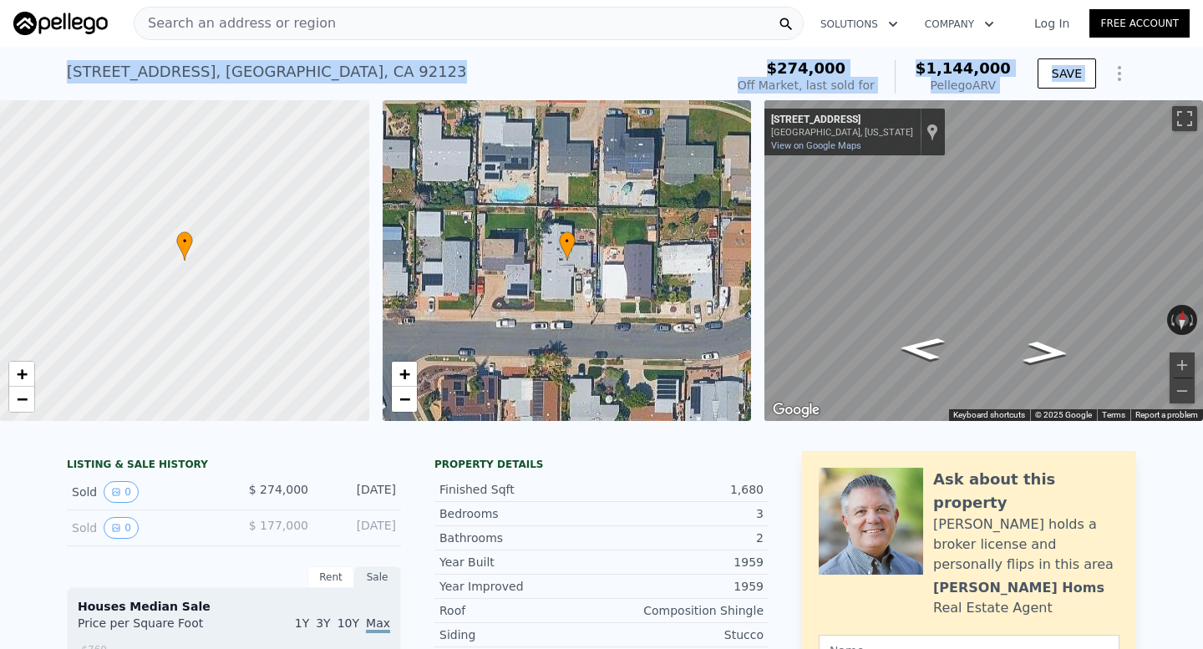
drag, startPoint x: 65, startPoint y: 62, endPoint x: 364, endPoint y: 105, distance: 302.2
copy div "9522 Fairbanks Ave , San Diego , CA 92123 Sold Oct 2000 for $274k (~ARV $1.144m…"
